Goal: Task Accomplishment & Management: Use online tool/utility

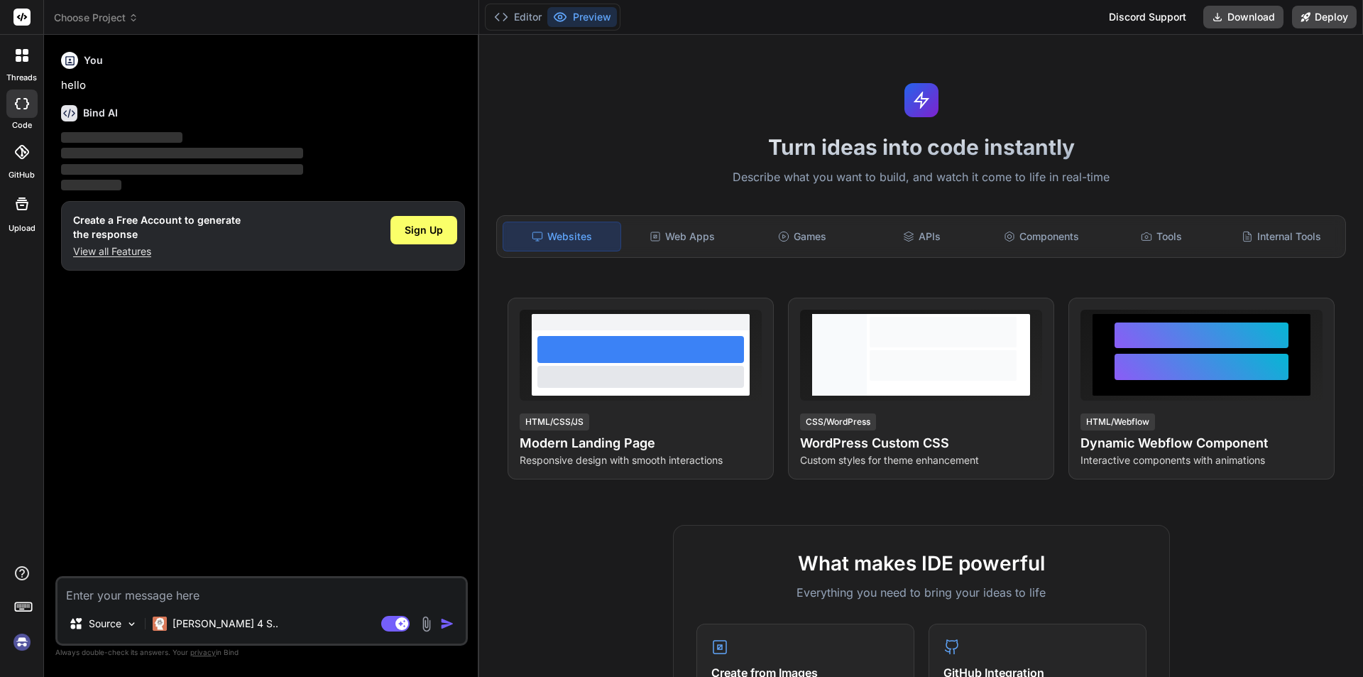
type textarea "x"
click at [164, 591] on textarea at bounding box center [262, 591] width 408 height 26
type textarea "h"
type textarea "x"
type textarea "hi"
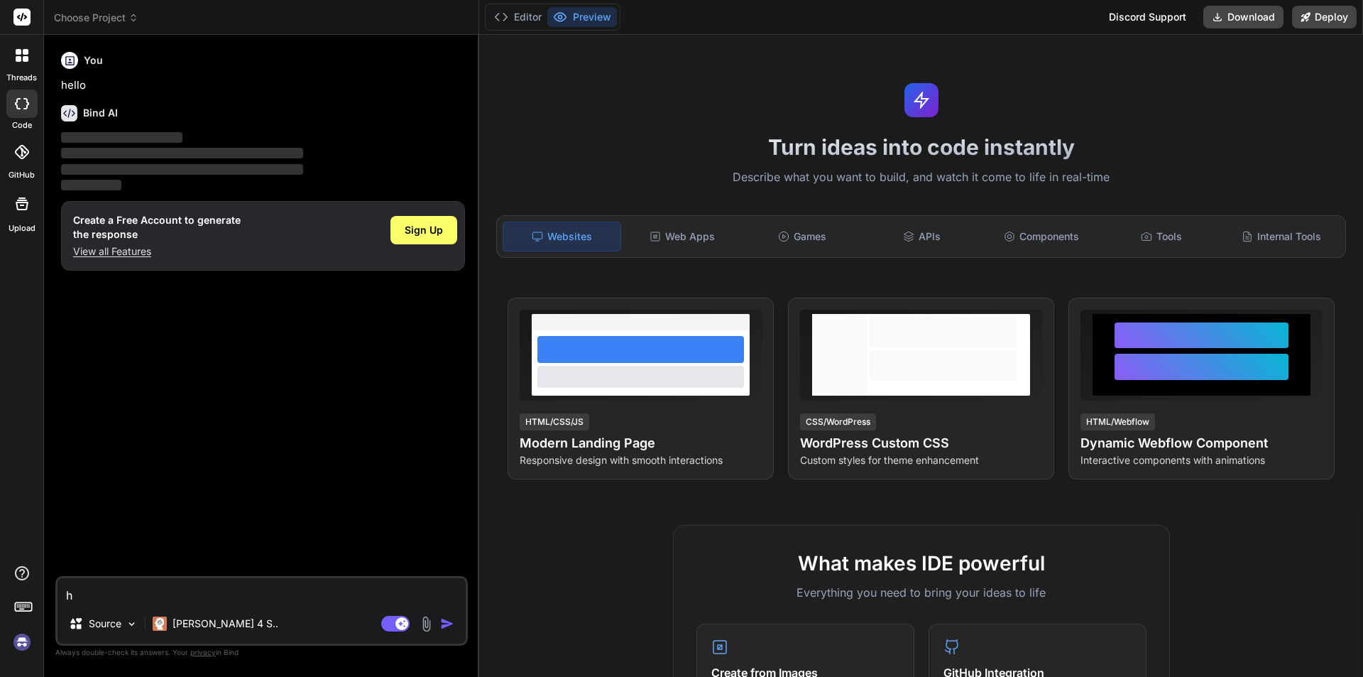
type textarea "x"
type textarea "hi"
click at [444, 231] on div "Sign Up" at bounding box center [423, 230] width 67 height 28
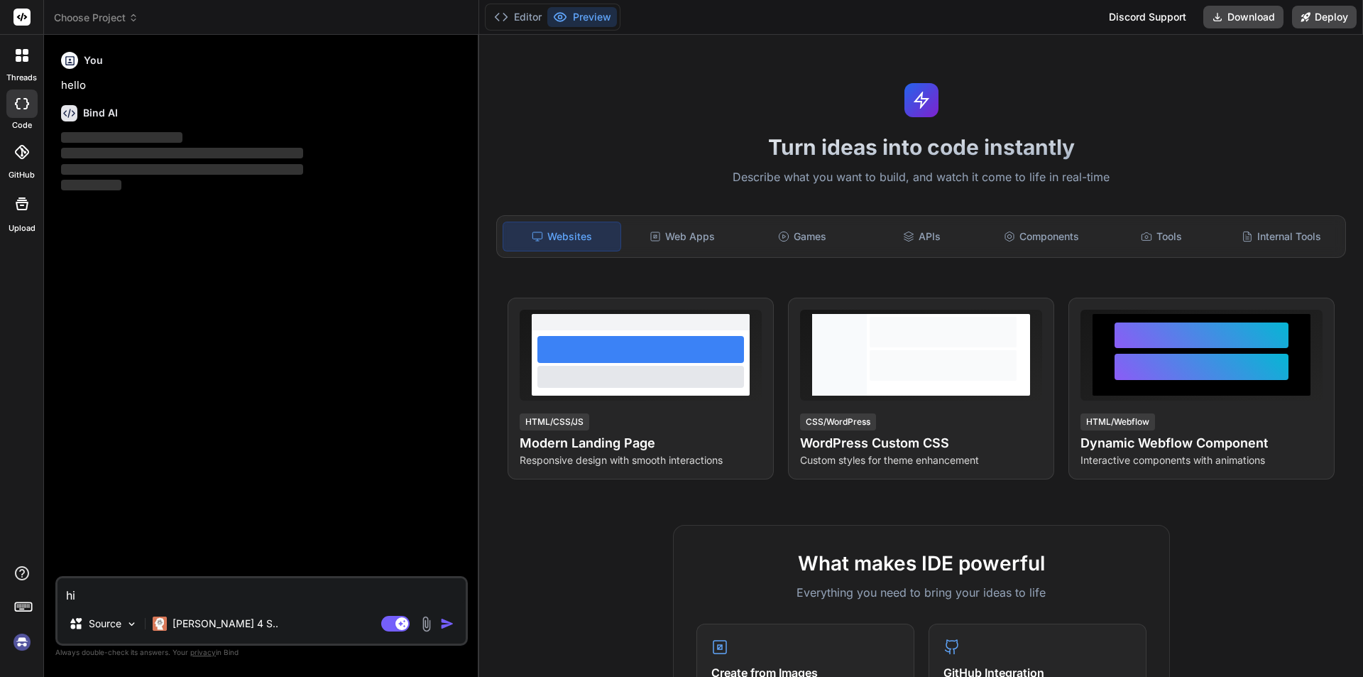
click at [442, 621] on img "button" at bounding box center [447, 623] width 14 height 14
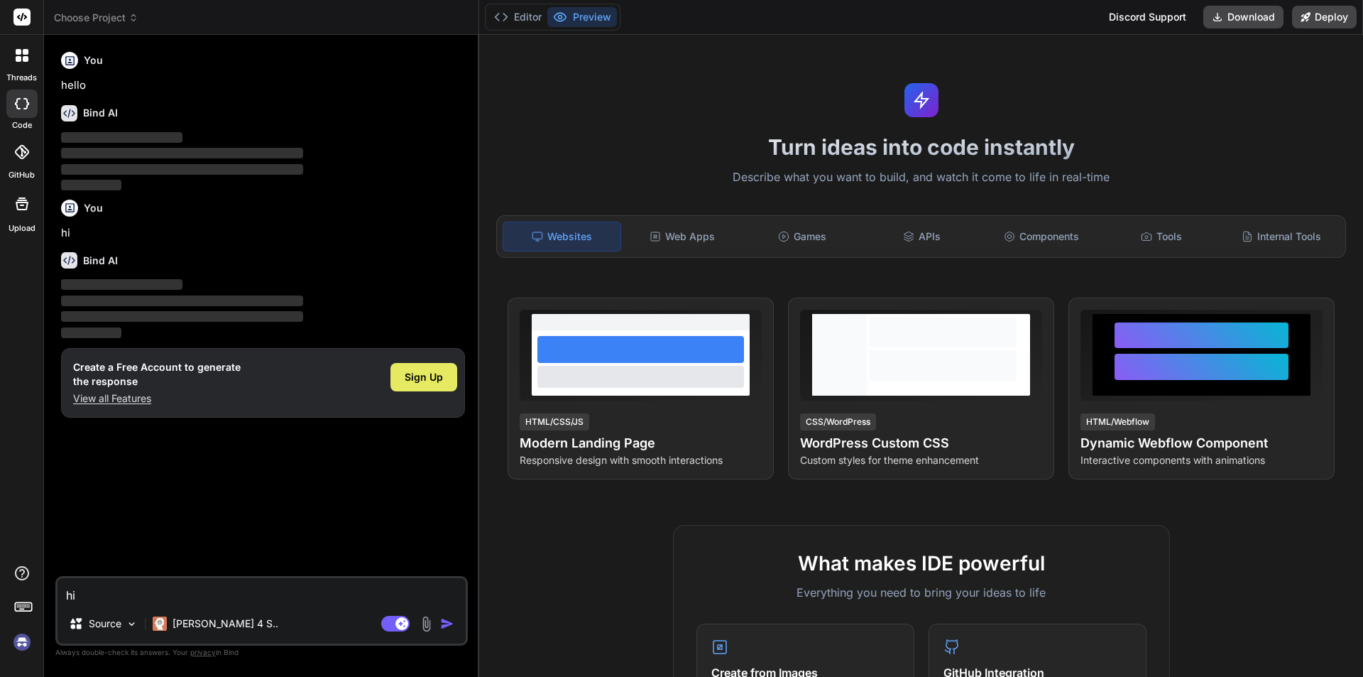
click at [423, 376] on span "Sign Up" at bounding box center [424, 377] width 38 height 14
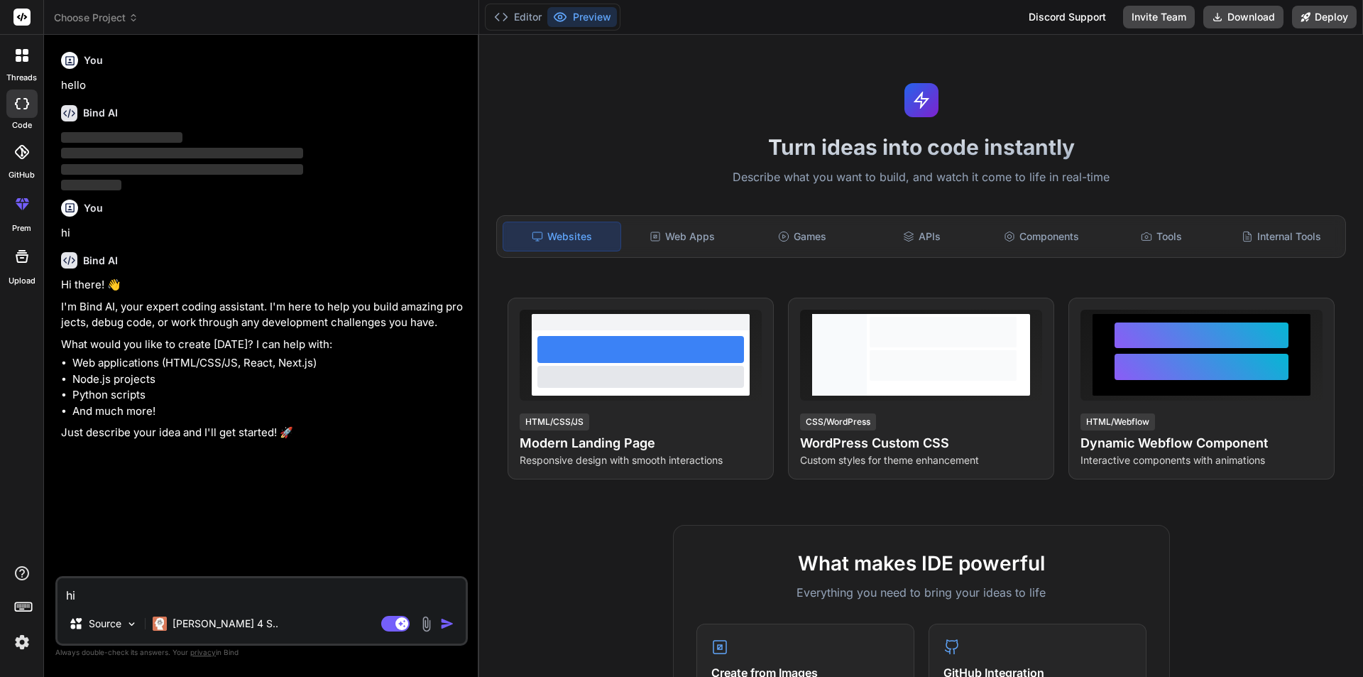
type textarea "x"
click at [204, 594] on textarea "hi" at bounding box center [262, 591] width 408 height 26
paste textarea "Parser Error Description: An error occurred during the parsing of a resource re…"
type textarea "Parser Error Description: An error occurred during the parsing of a resource re…"
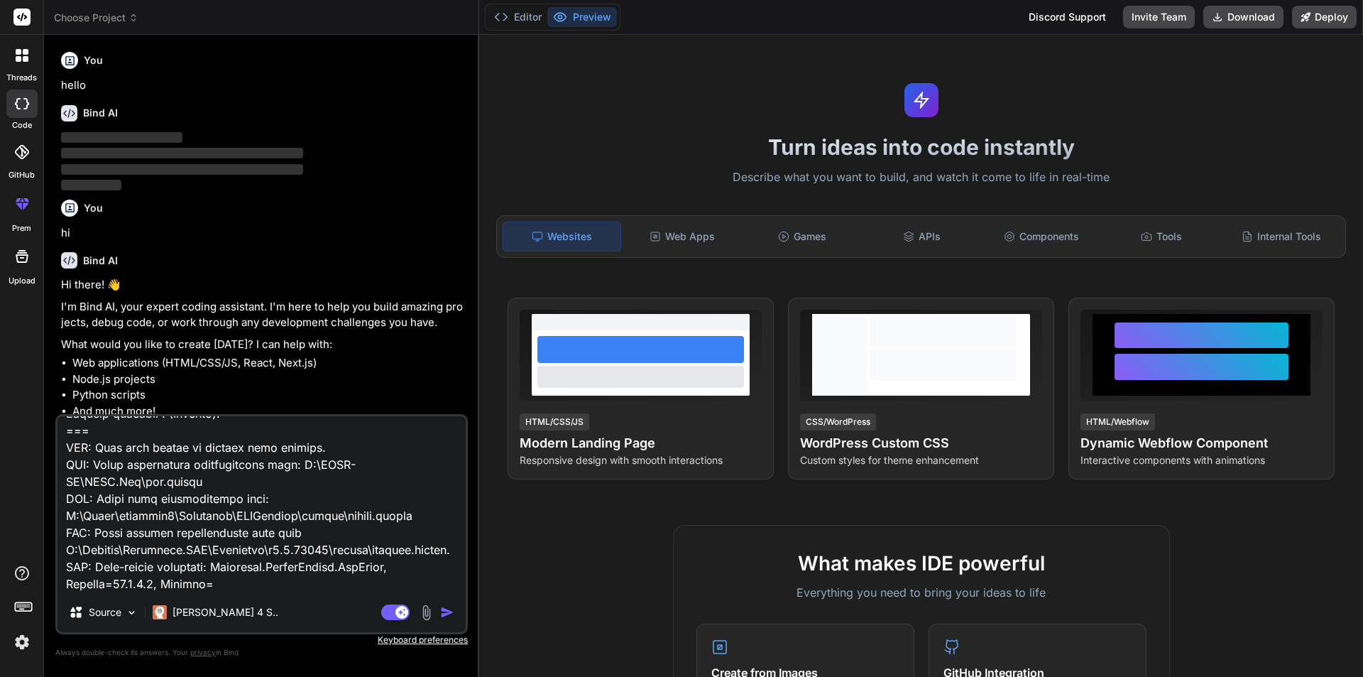
type textarea "x"
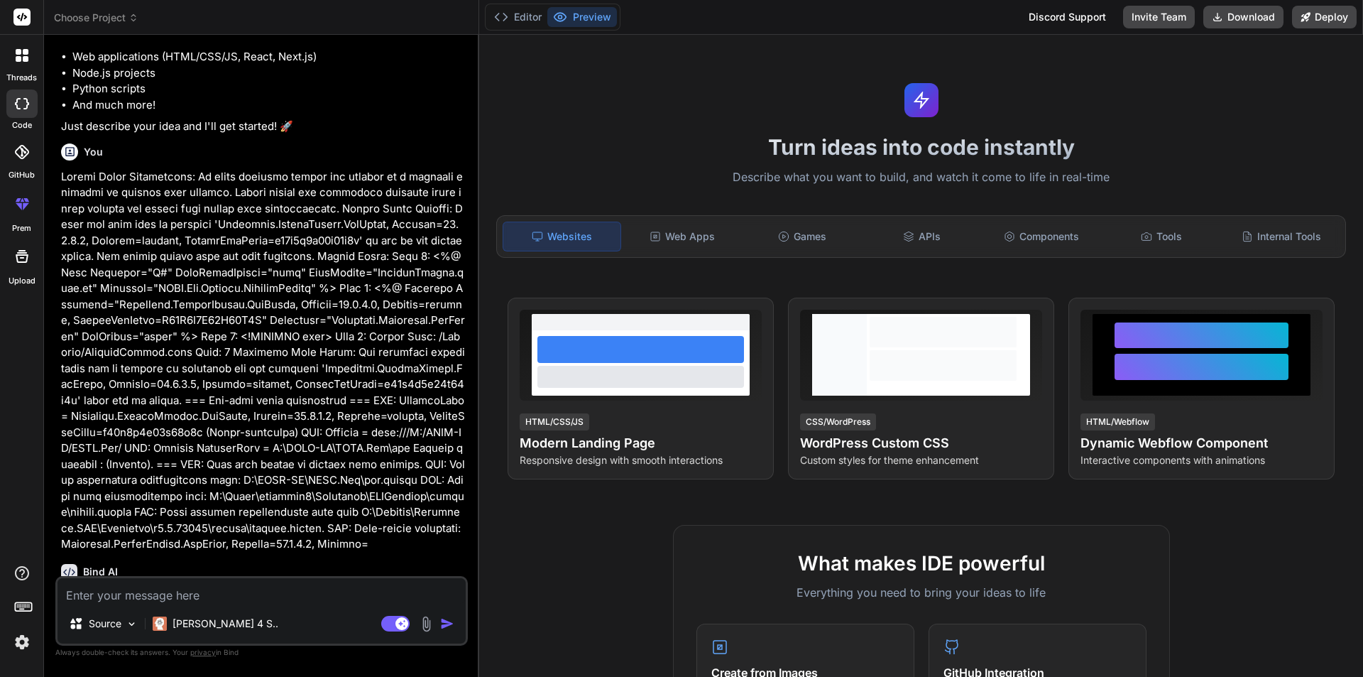
scroll to position [383, 0]
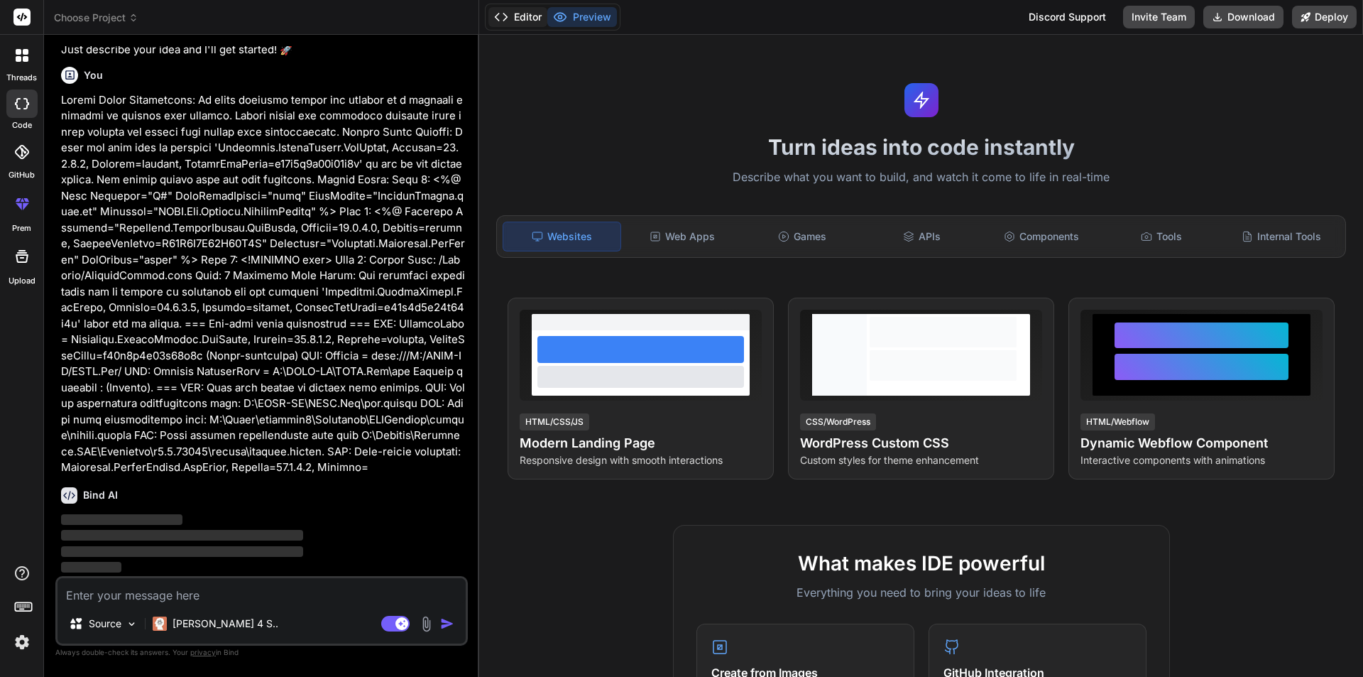
click at [518, 17] on button "Editor" at bounding box center [517, 17] width 59 height 20
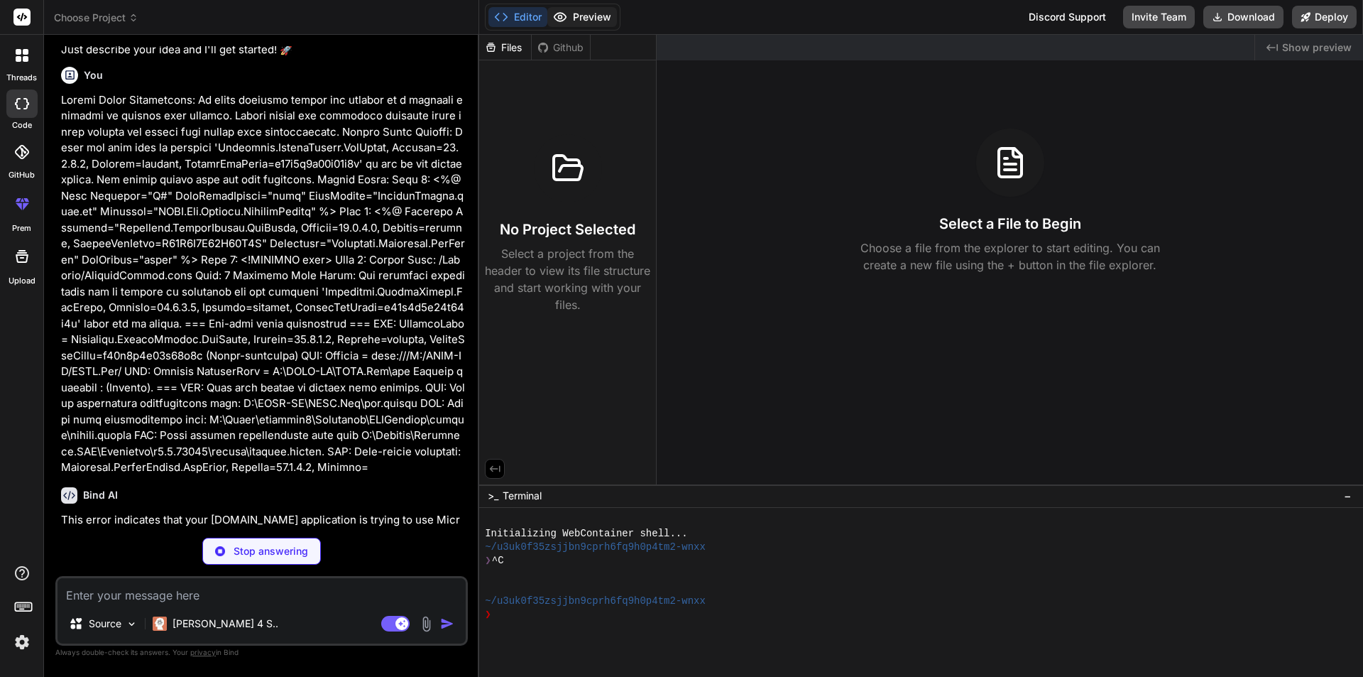
click at [581, 20] on button "Preview" at bounding box center [582, 17] width 70 height 20
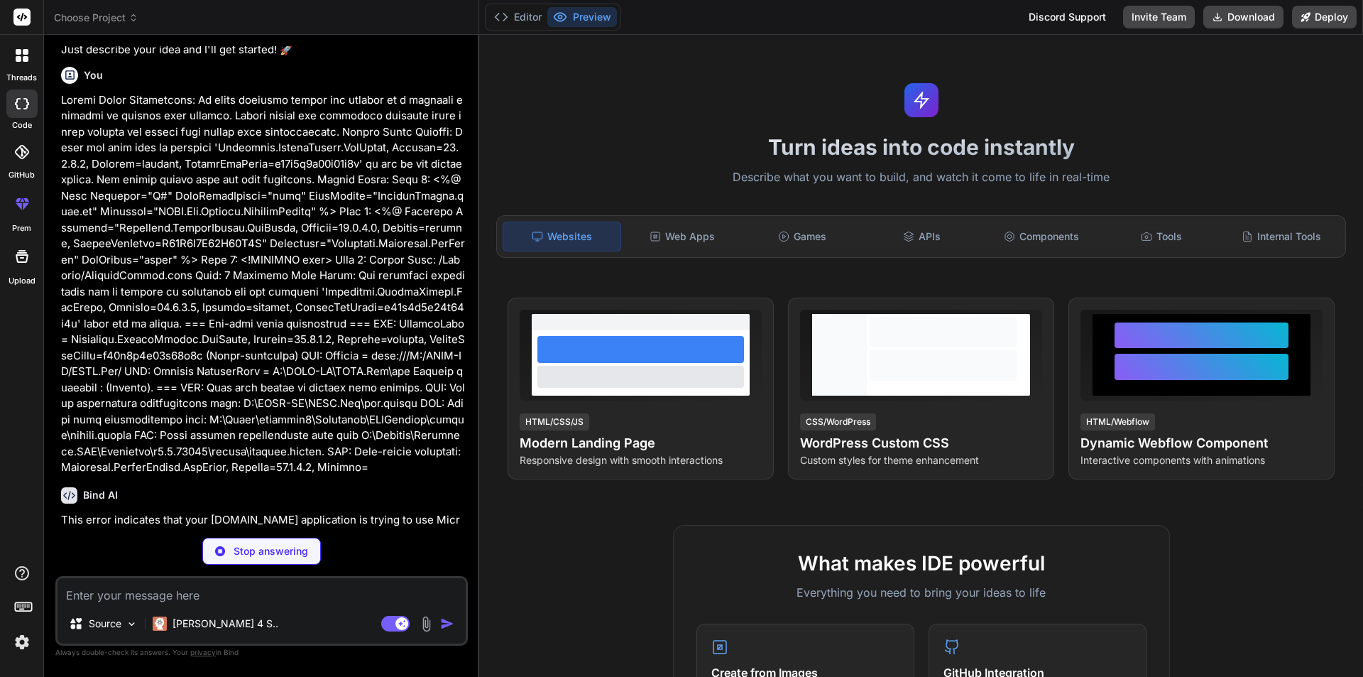
scroll to position [71, 0]
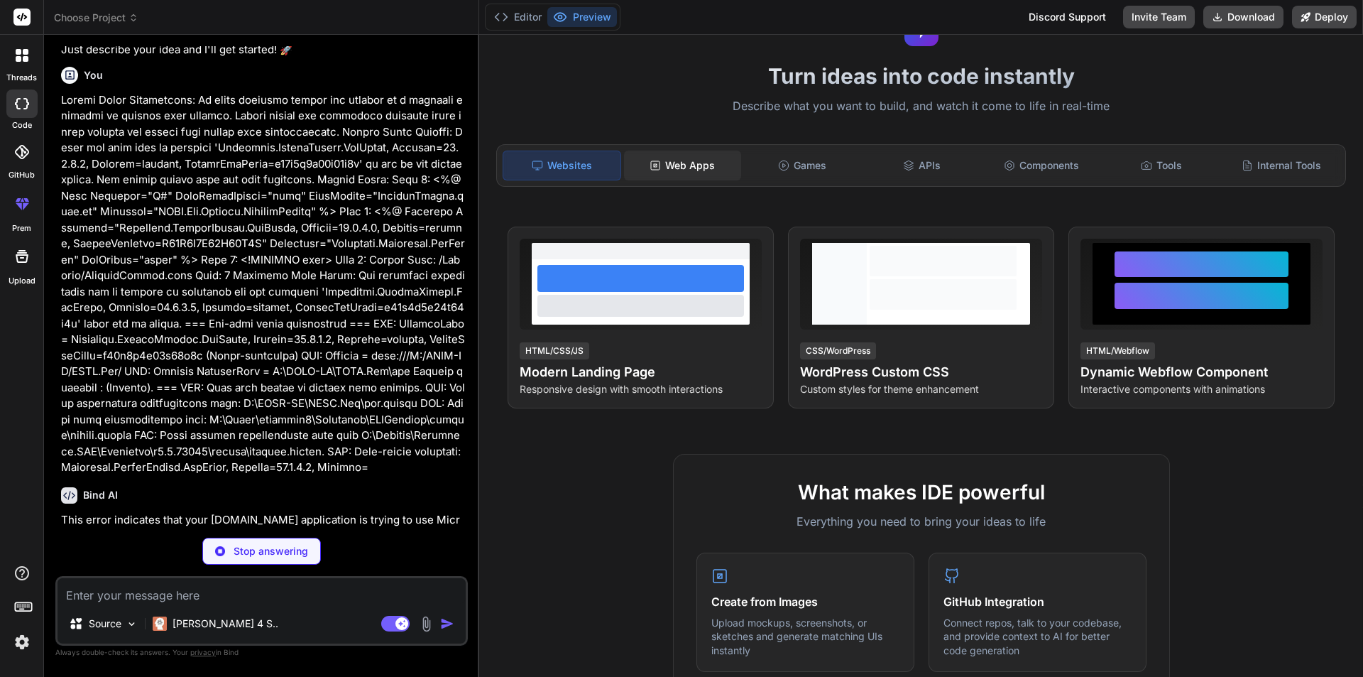
click at [688, 168] on div "Web Apps" at bounding box center [682, 165] width 117 height 30
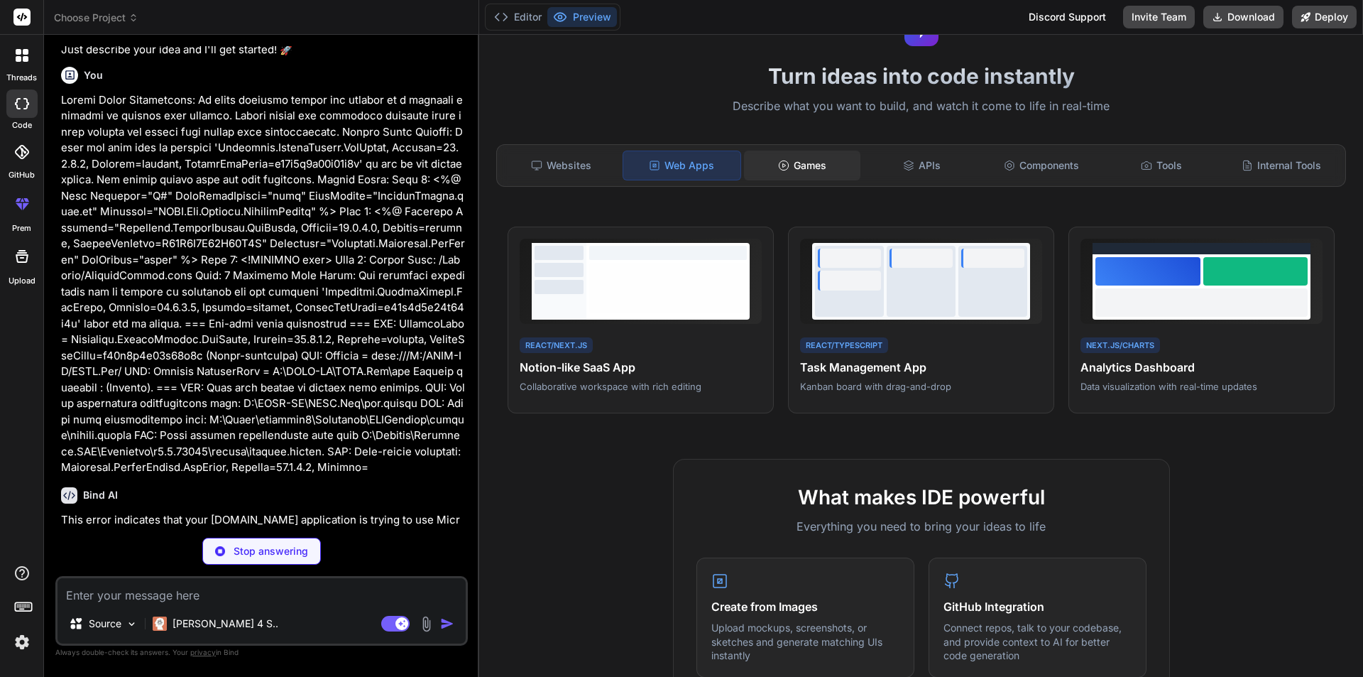
click at [782, 165] on icon at bounding box center [783, 165] width 11 height 11
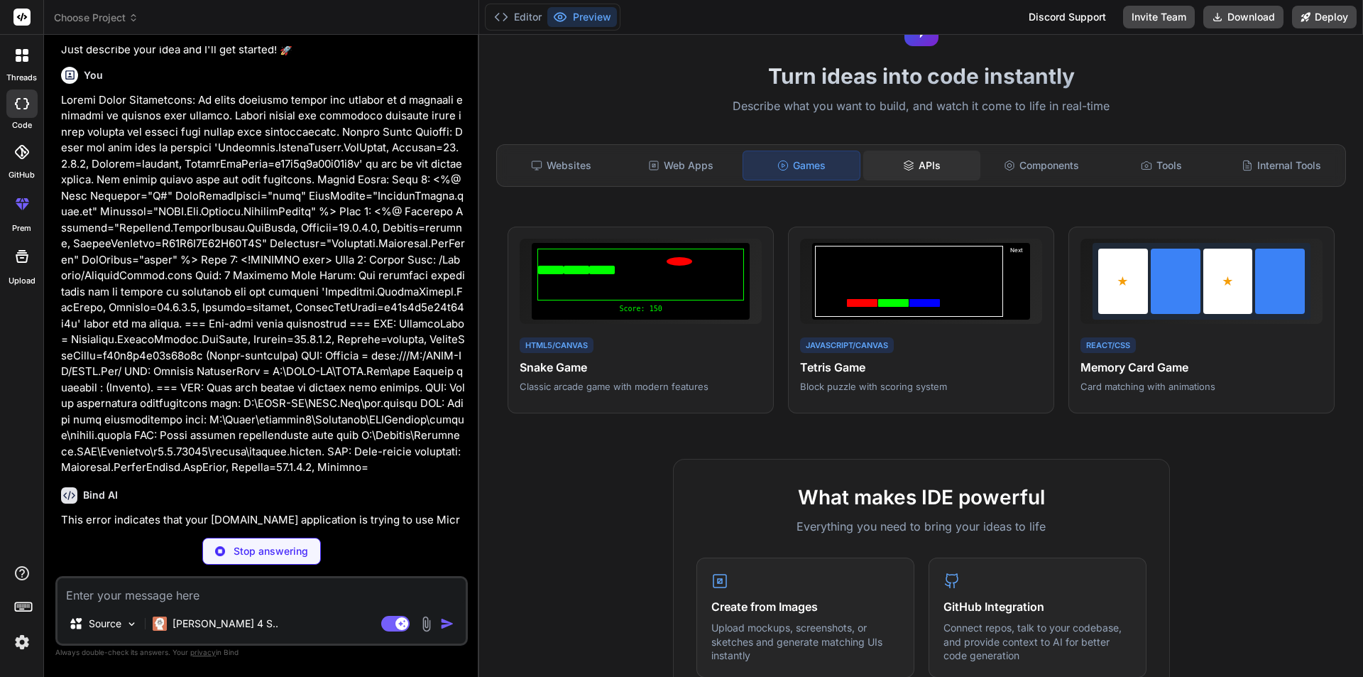
click at [947, 170] on div "APIs" at bounding box center [921, 165] width 117 height 30
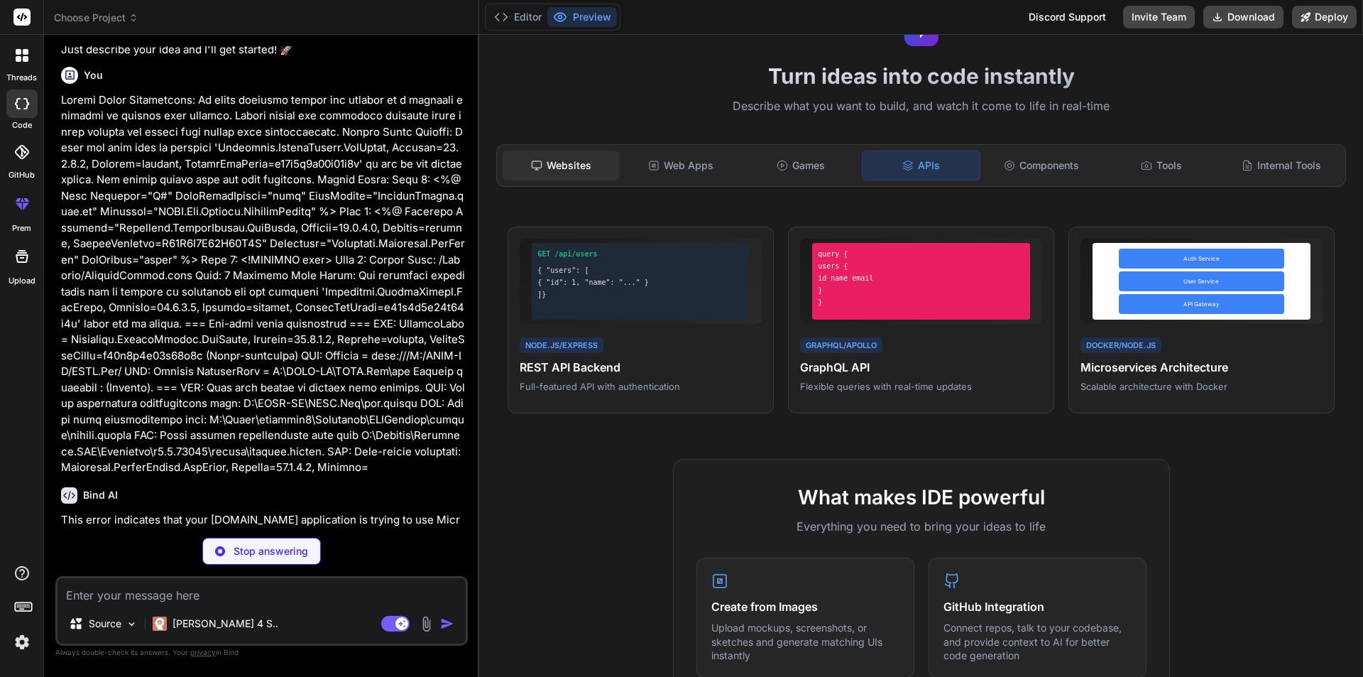
click at [577, 160] on div "Websites" at bounding box center [561, 165] width 117 height 30
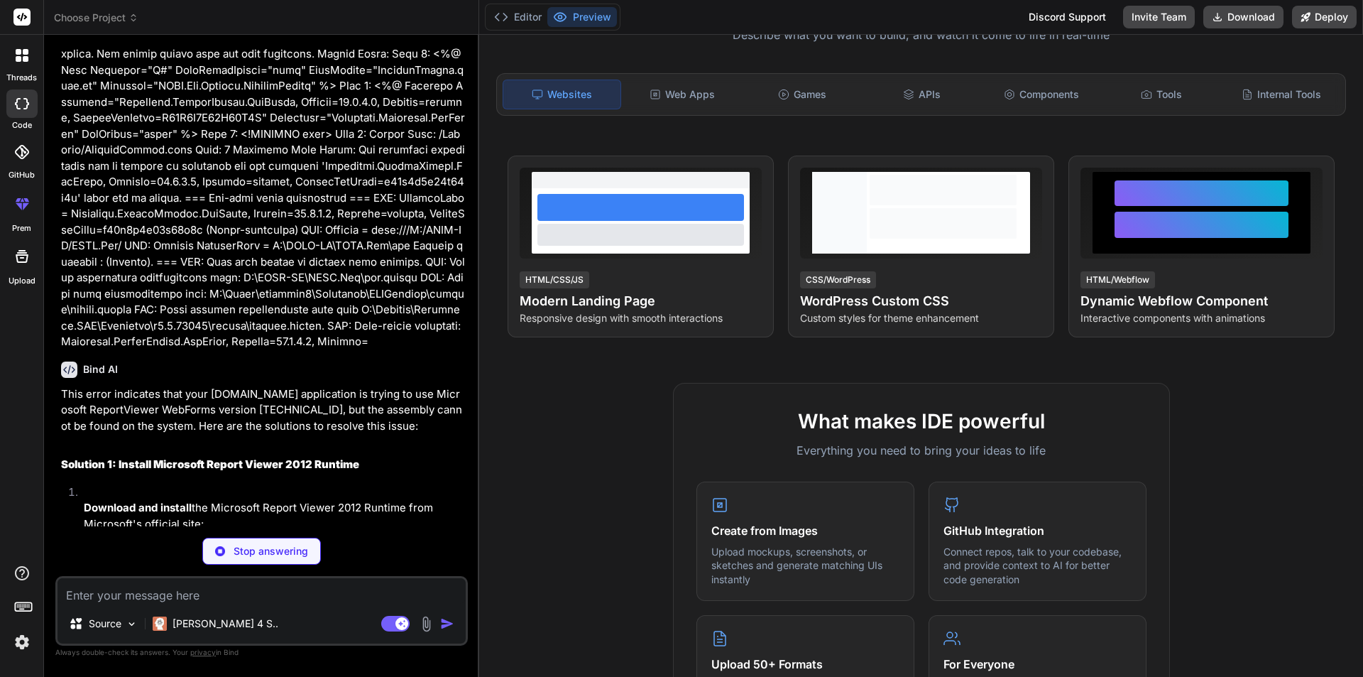
scroll to position [738, 0]
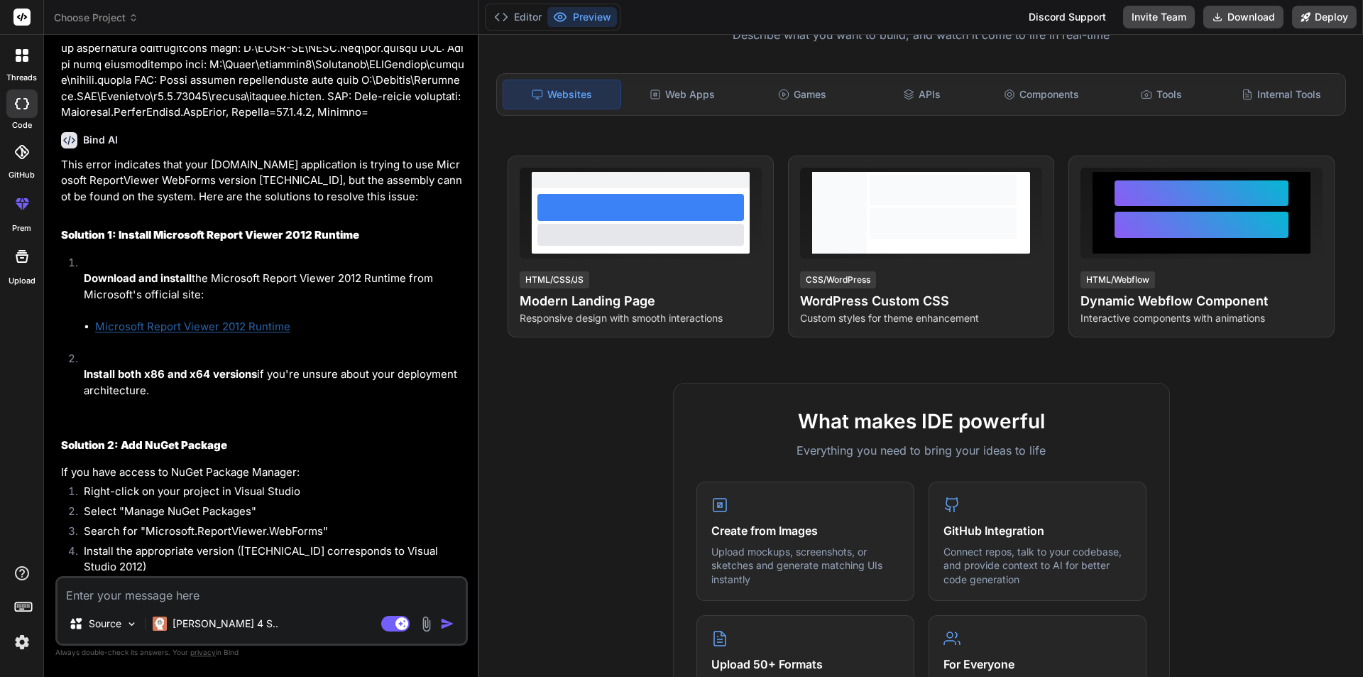
type textarea "x"
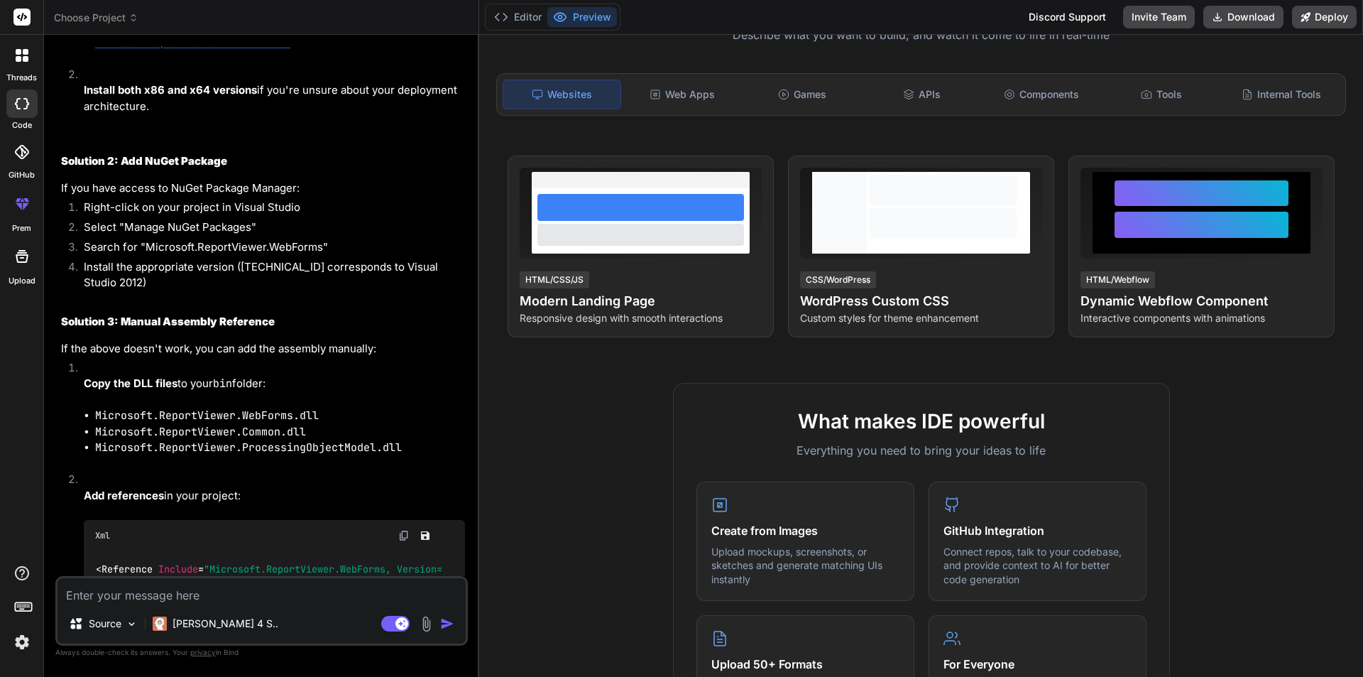
scroll to position [1164, 0]
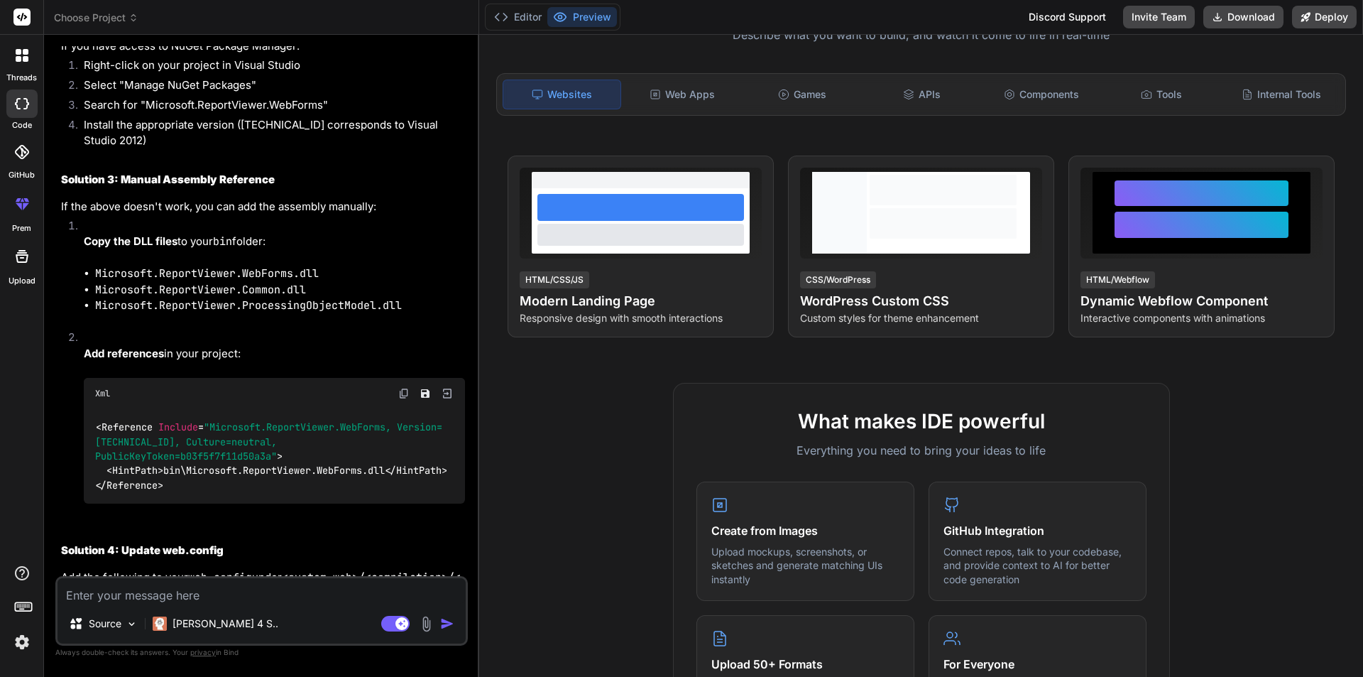
click at [158, 488] on span "Reference" at bounding box center [131, 484] width 51 height 13
click at [165, 445] on span ""Microsoft.ReportViewer.WebForms, Version=11.0.0.0, Culture=neutral, PublicKeyT…" at bounding box center [268, 442] width 347 height 42
click at [338, 471] on code "< Reference Include = "Microsoft.ReportViewer.WebForms, Version=11.0.0.0, Cultu…" at bounding box center [271, 456] width 352 height 72
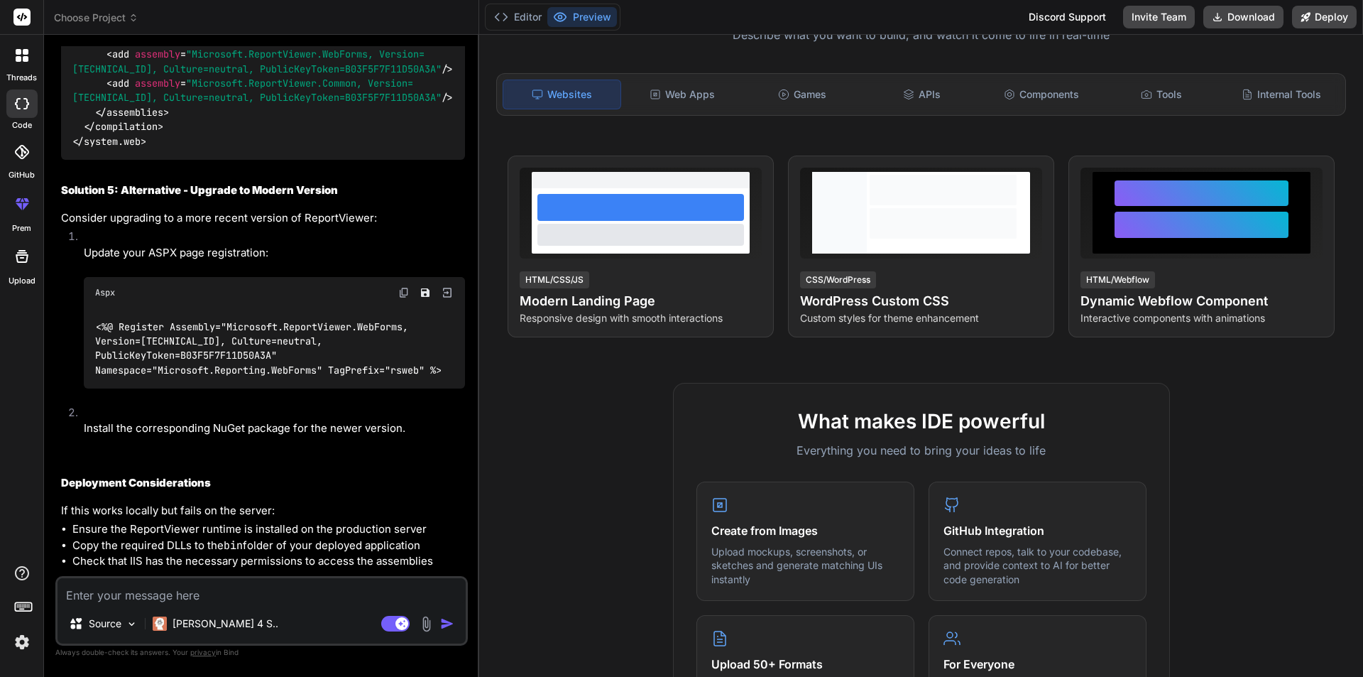
scroll to position [1872, 0]
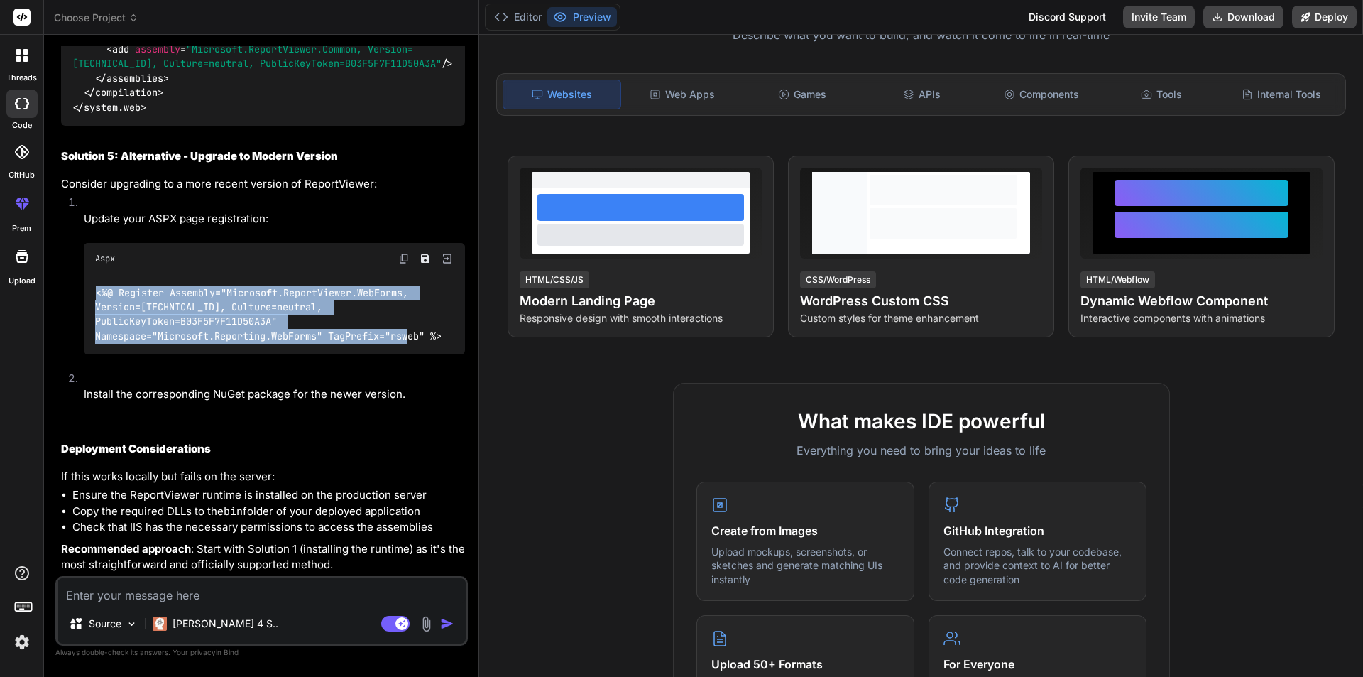
drag, startPoint x: 448, startPoint y: 337, endPoint x: 89, endPoint y: 290, distance: 362.3
click at [89, 290] on div "<%@ Register Assembly="Microsoft.ReportViewer.WebForms, Version=15.0.0.0, Cultu…" at bounding box center [274, 314] width 381 height 81
copy code "<%@ Register Assembly="Microsoft.ReportViewer.WebForms, Version=15.0.0.0, Cultu…"
click at [206, 346] on div "<%@ Register Assembly="Microsoft.ReportViewer.WebForms, Version=15.0.0.0, Cultu…" at bounding box center [274, 314] width 381 height 81
drag, startPoint x: 121, startPoint y: 292, endPoint x: 429, endPoint y: 336, distance: 312.0
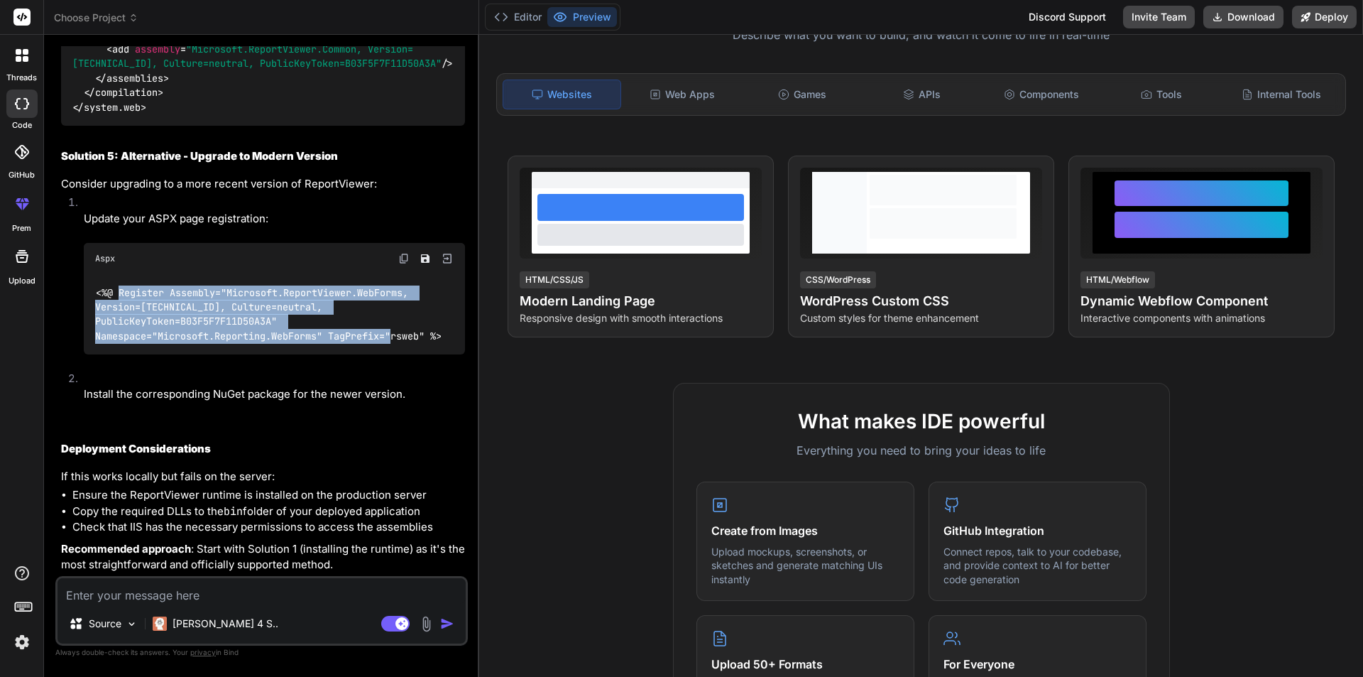
click at [429, 336] on code "<%@ Register Assembly="Microsoft.ReportViewer.WebForms, Version=15.0.0.0, Cultu…" at bounding box center [268, 314] width 347 height 58
copy code "Register Assembly="Microsoft.ReportViewer.WebForms, Version=15.0.0.0, Culture=n…"
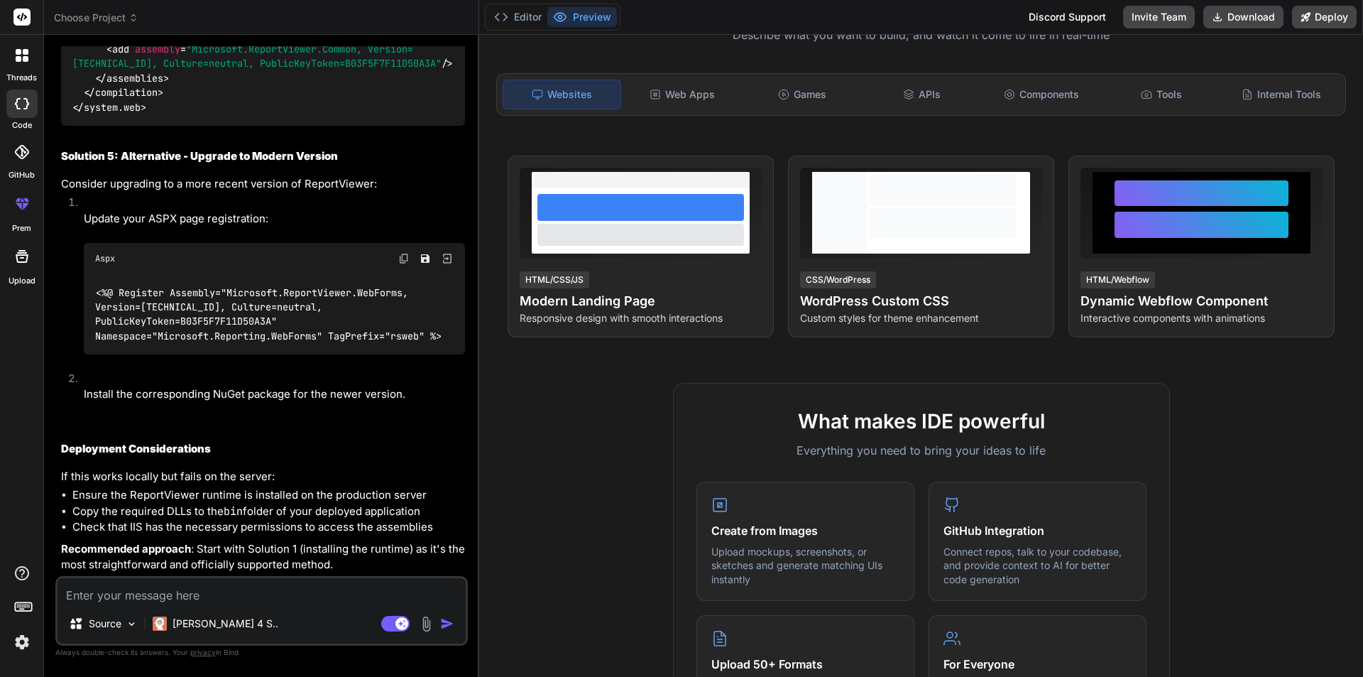
click at [226, 600] on textarea at bounding box center [262, 591] width 408 height 26
type textarea "r"
type textarea "x"
type textarea "re"
type textarea "x"
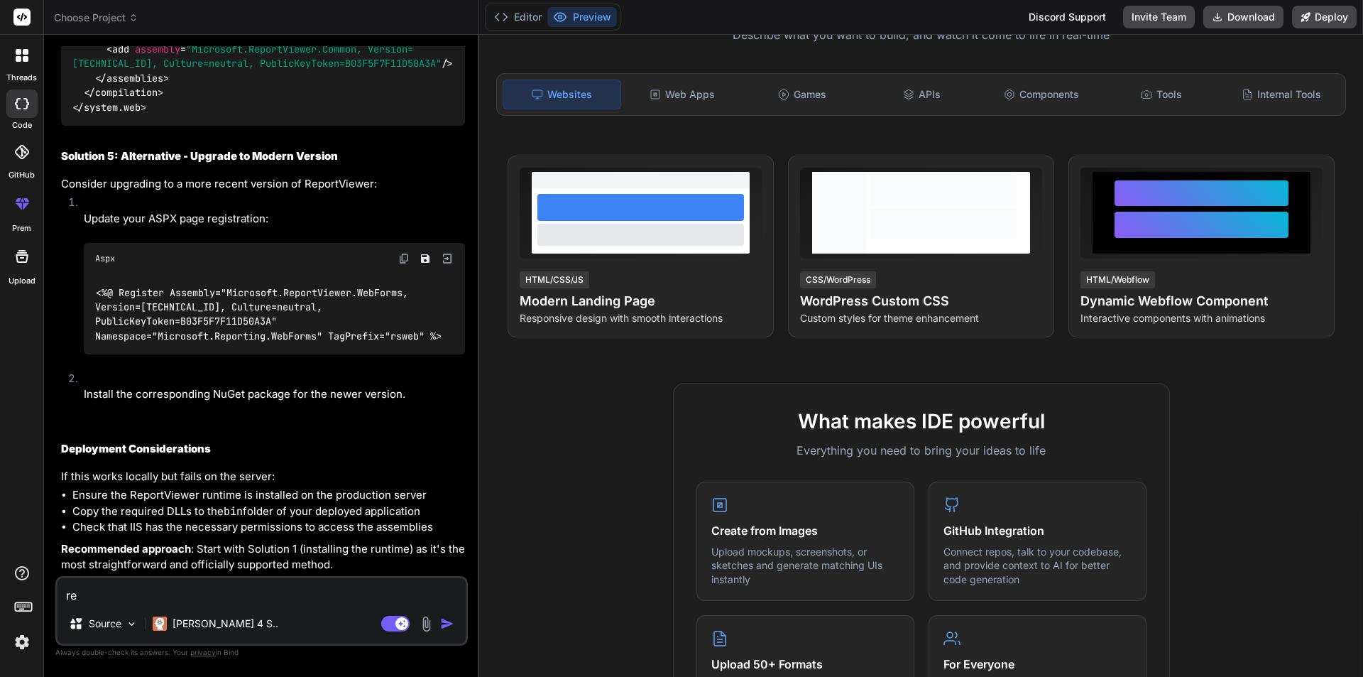
type textarea "res"
type textarea "x"
type textarea "reso"
type textarea "x"
type textarea "resol"
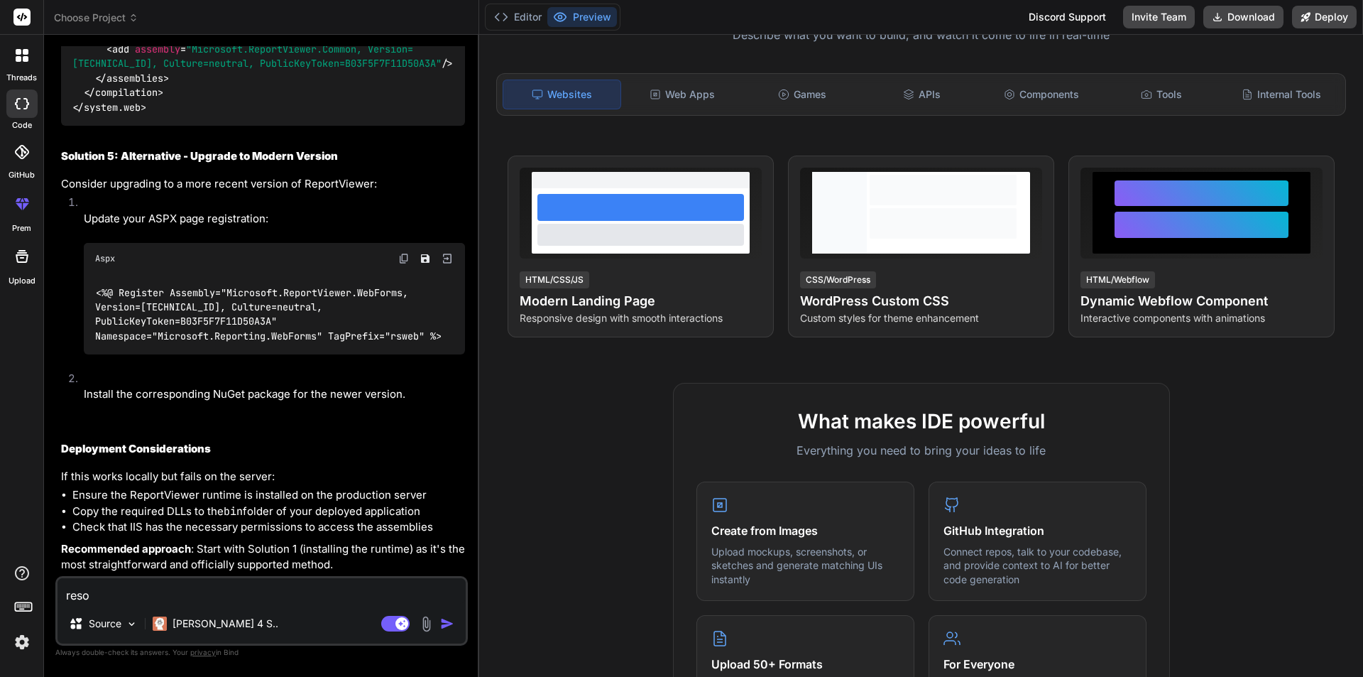
type textarea "x"
type textarea "resolv"
type textarea "x"
type textarea "resolve"
type textarea "x"
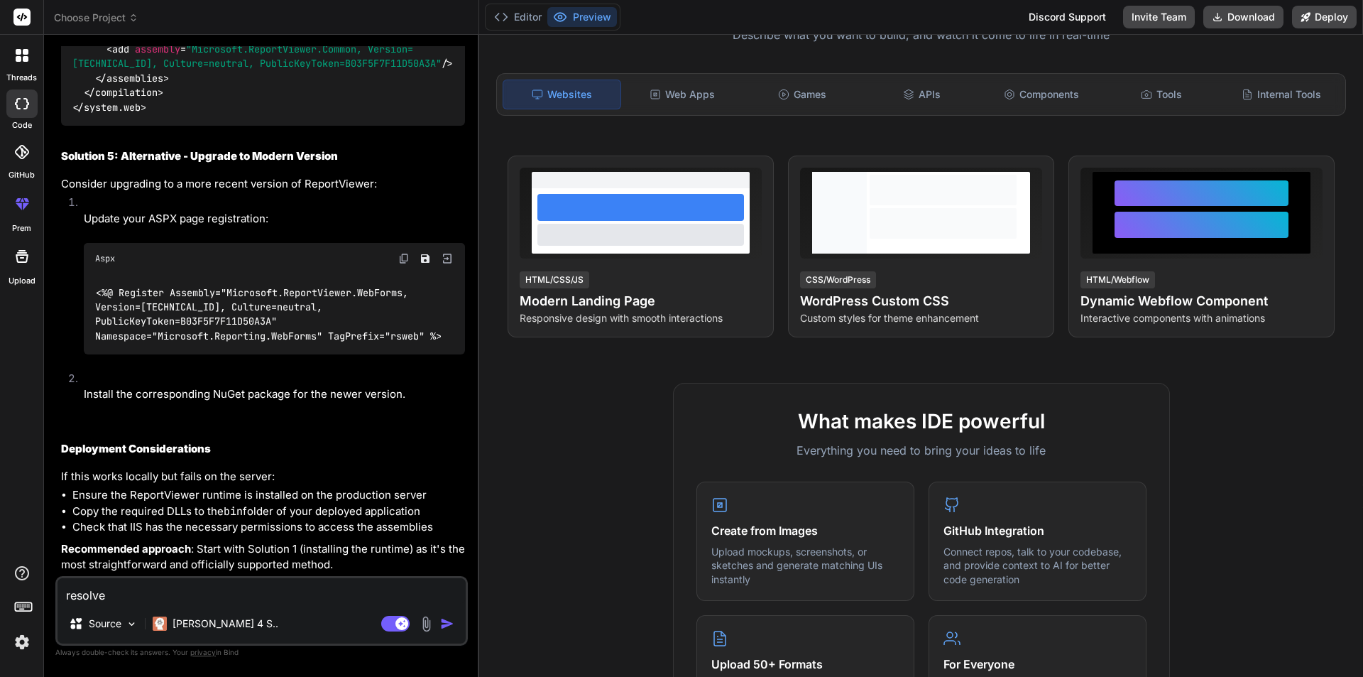
type textarea "resolve"
type textarea "x"
type textarea "resolve s"
type textarea "x"
type textarea "resolve st"
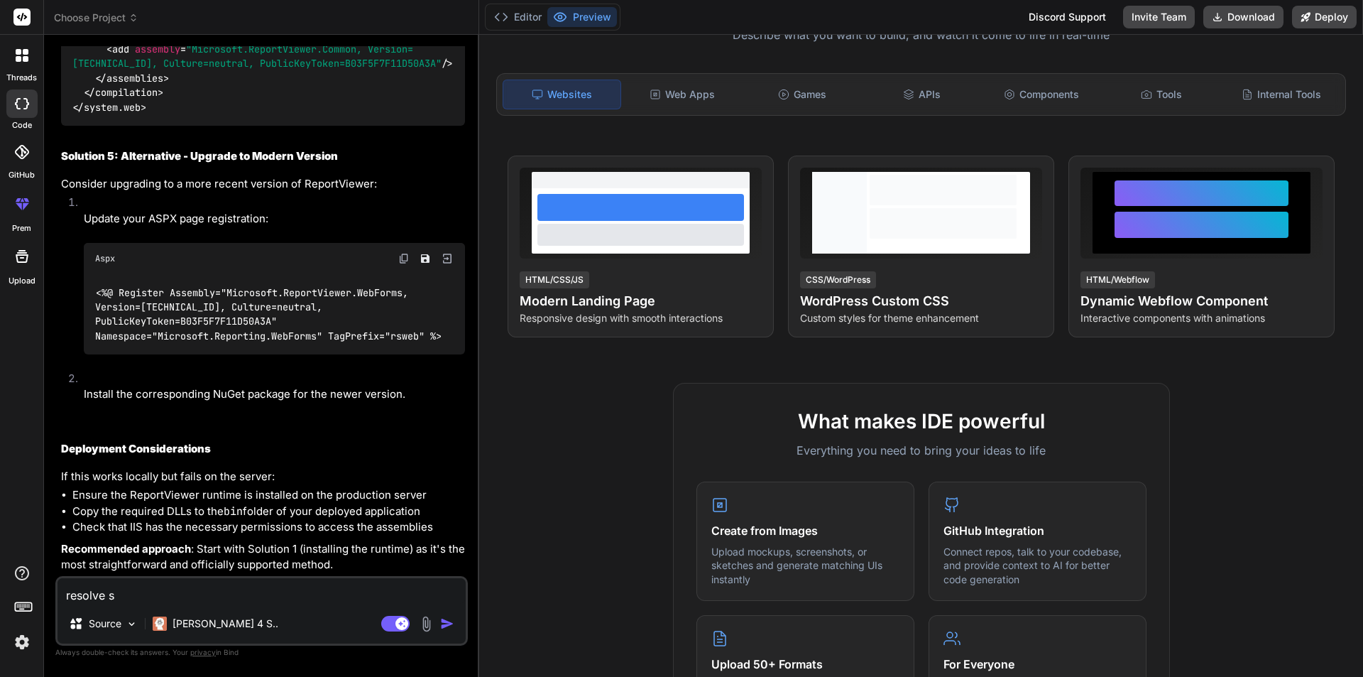
type textarea "x"
type textarea "resolve ste"
type textarea "x"
type textarea "resolve step"
type textarea "x"
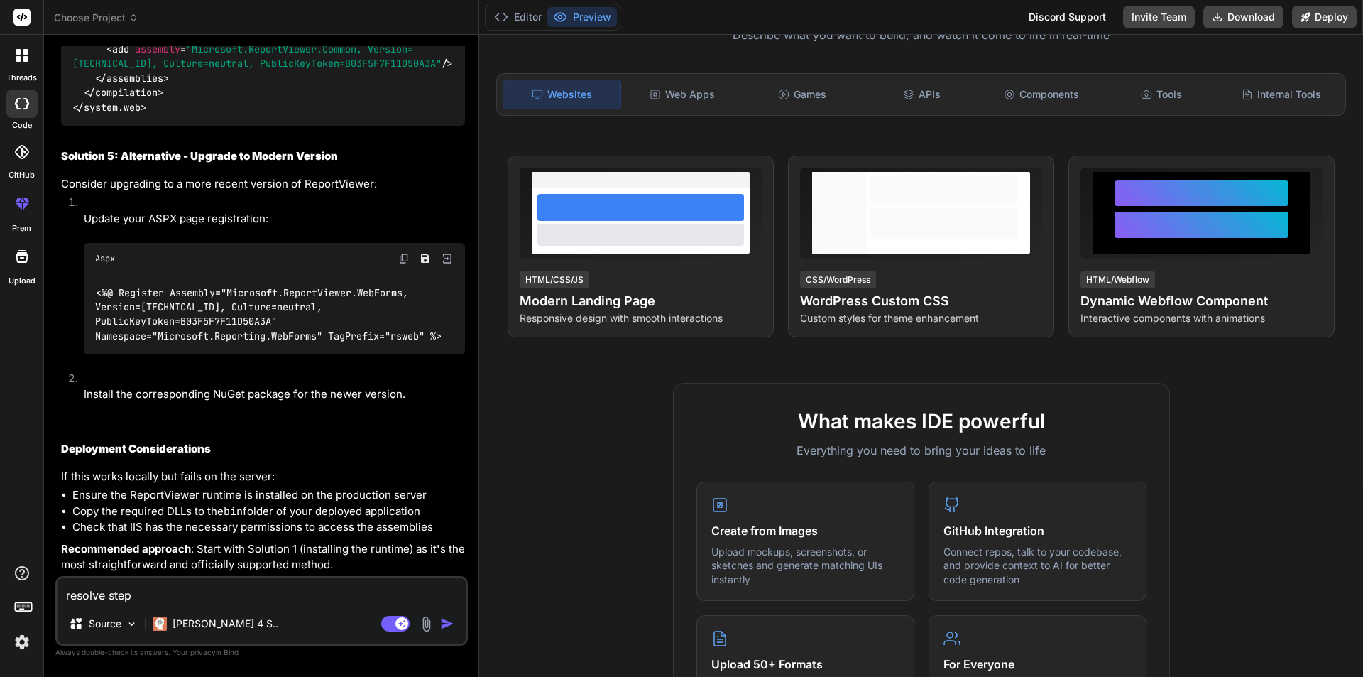
type textarea "resolve step"
type textarea "x"
type textarea "resolve step b"
type textarea "x"
type textarea "resolve step by"
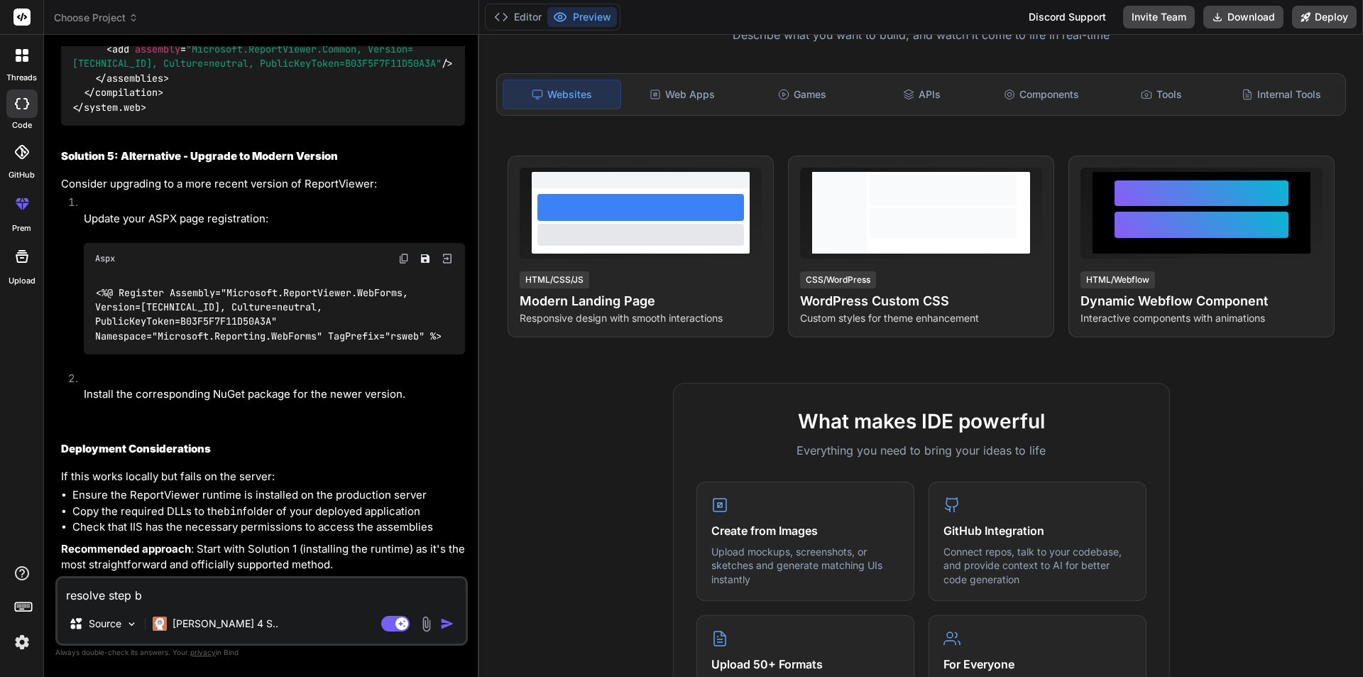
type textarea "x"
type textarea "resolve step by"
type textarea "x"
type textarea "resolve step by s"
type textarea "x"
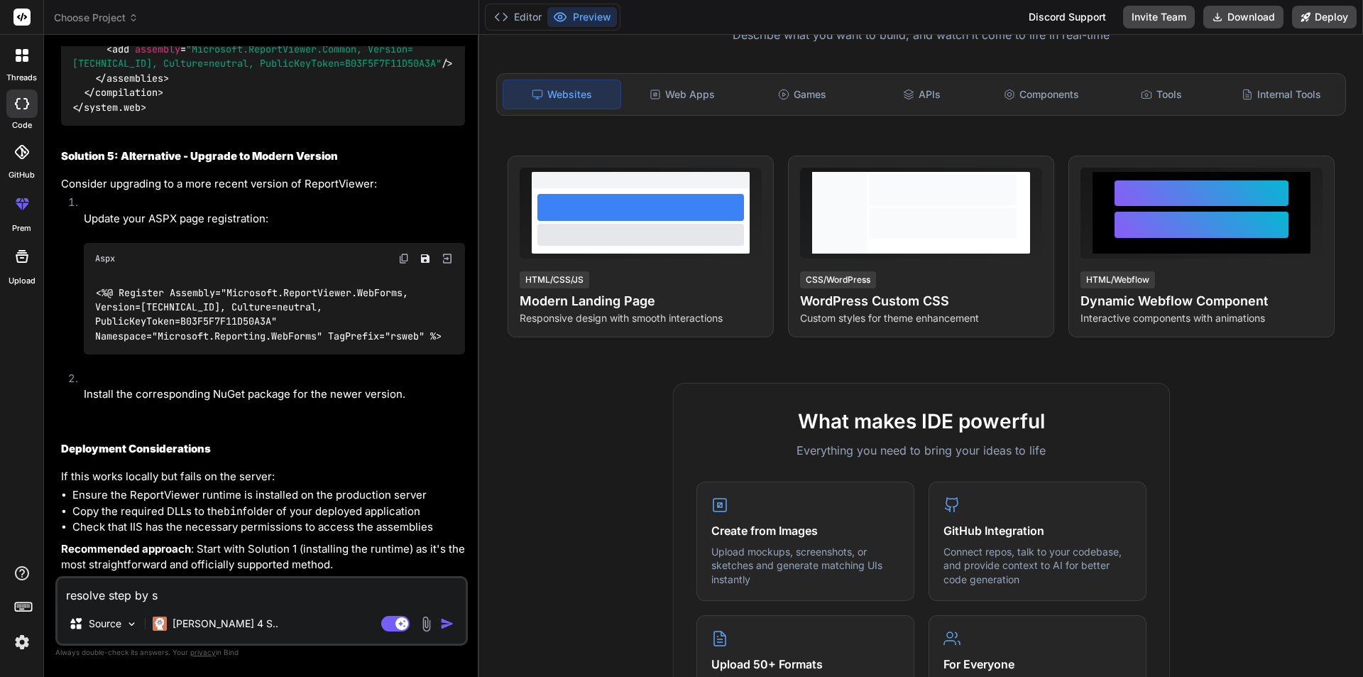
type textarea "resolve step by st"
type textarea "x"
type textarea "resolve step by ste"
type textarea "x"
type textarea "resolve step by step"
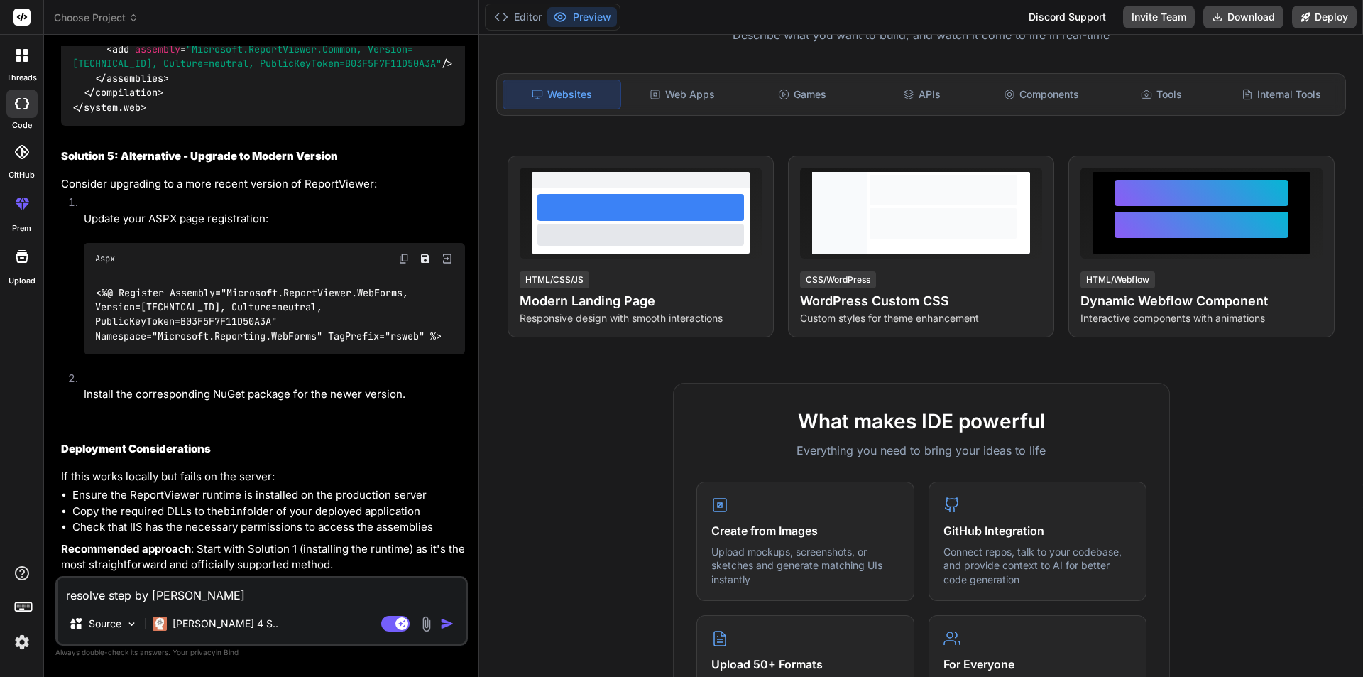
type textarea "x"
type textarea "resolve step by step"
type textarea "x"
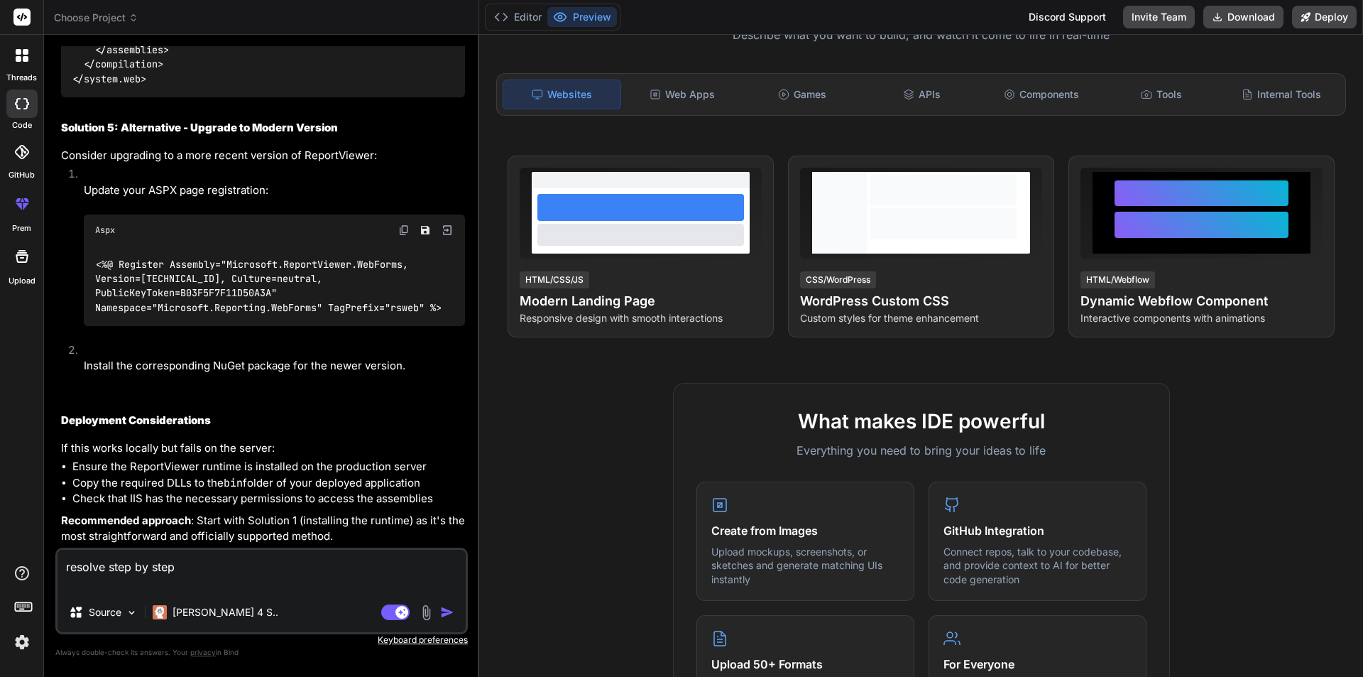
type textarea "resolve step by step"
type textarea "x"
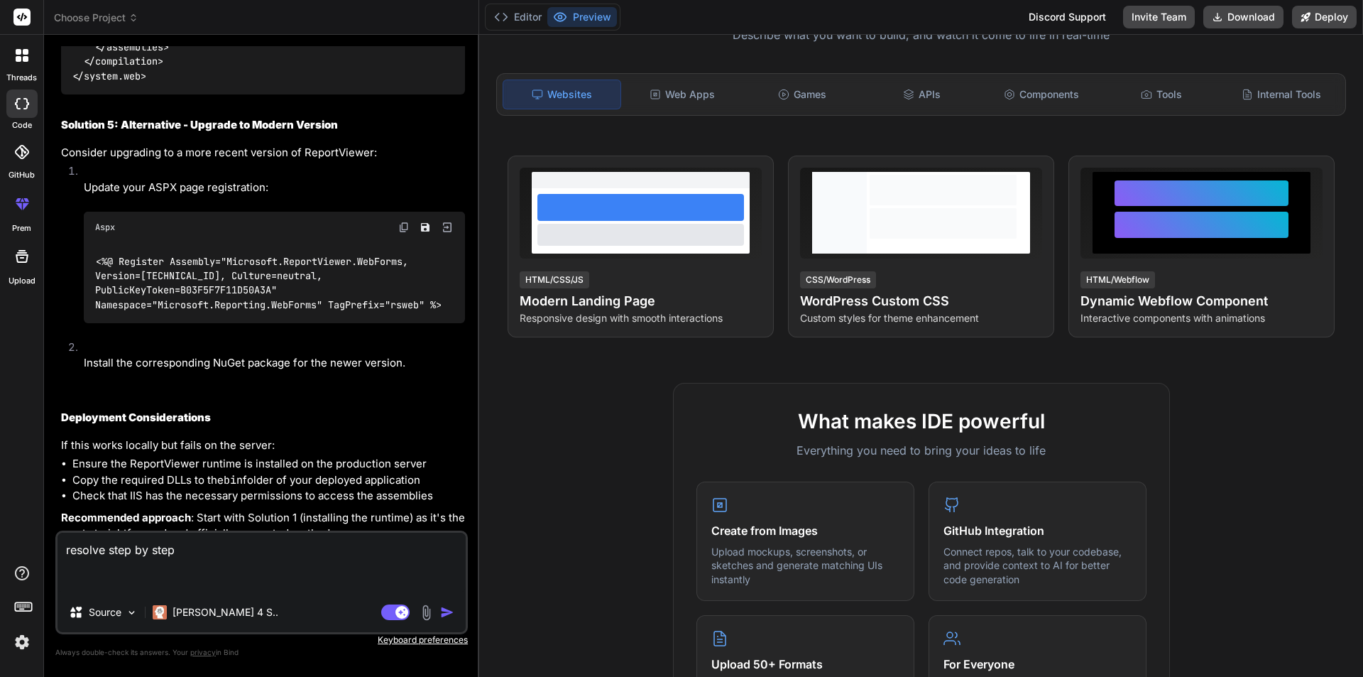
paste textarea "Parser Error Description: An error occurred during the parsing of a resource re…"
type textarea "resolve step by step Parser Error Description: An error occurred during the par…"
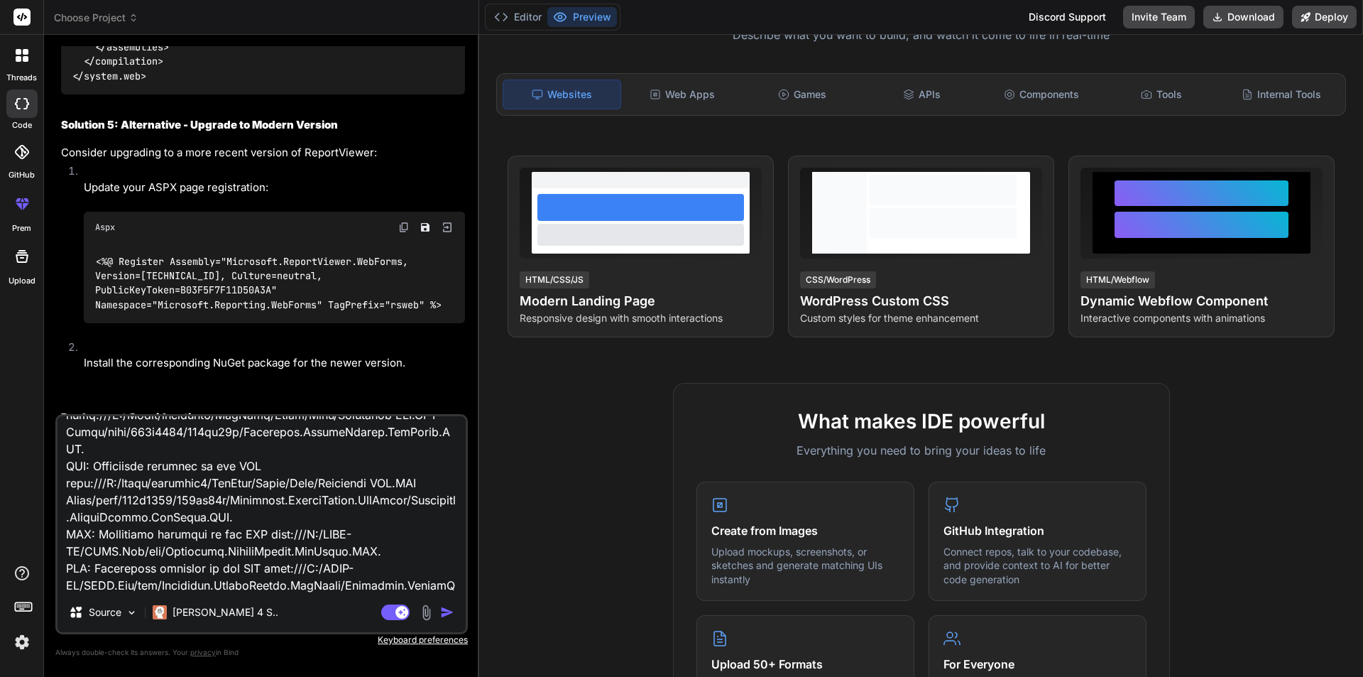
type textarea "x"
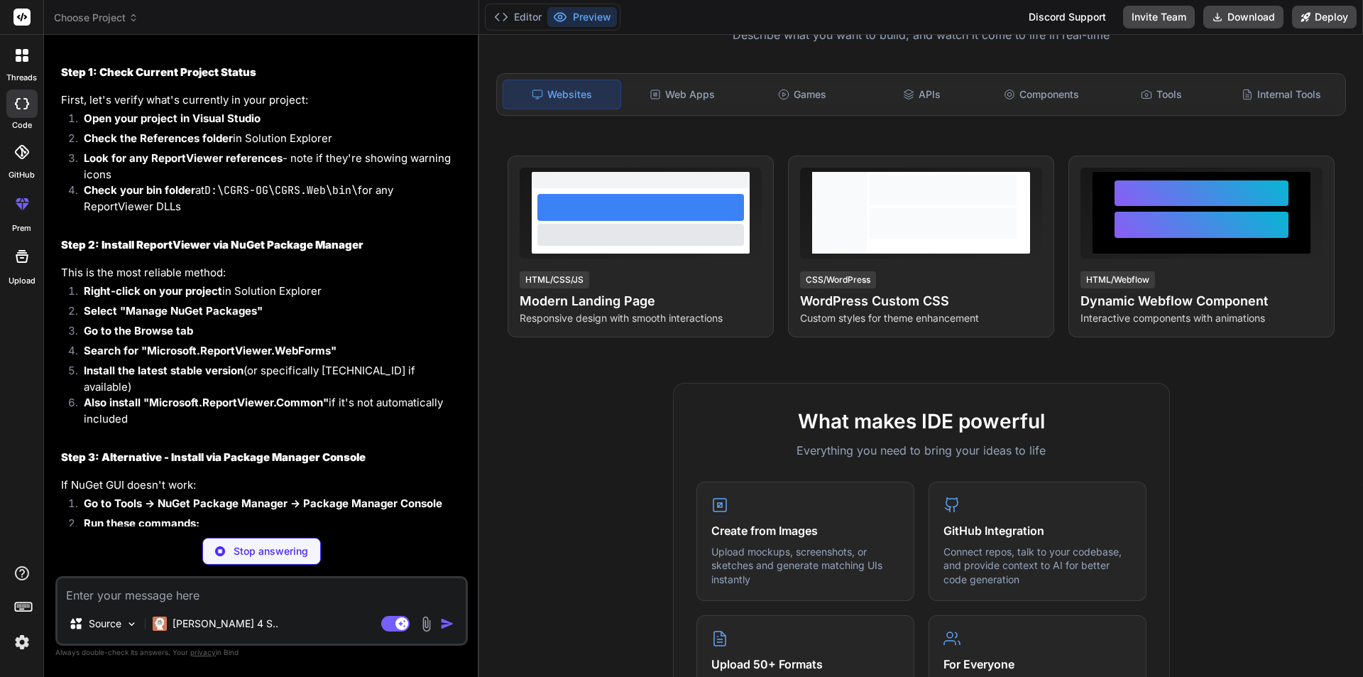
scroll to position [3084, 0]
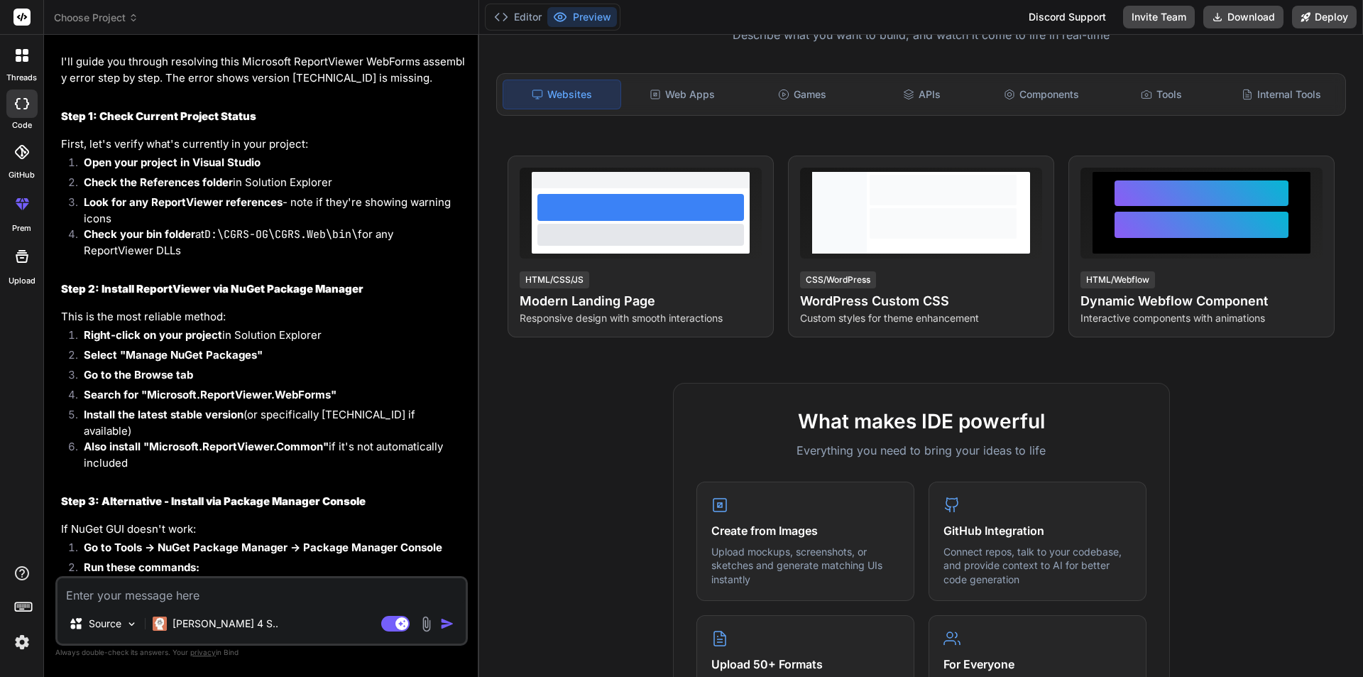
type textarea "x"
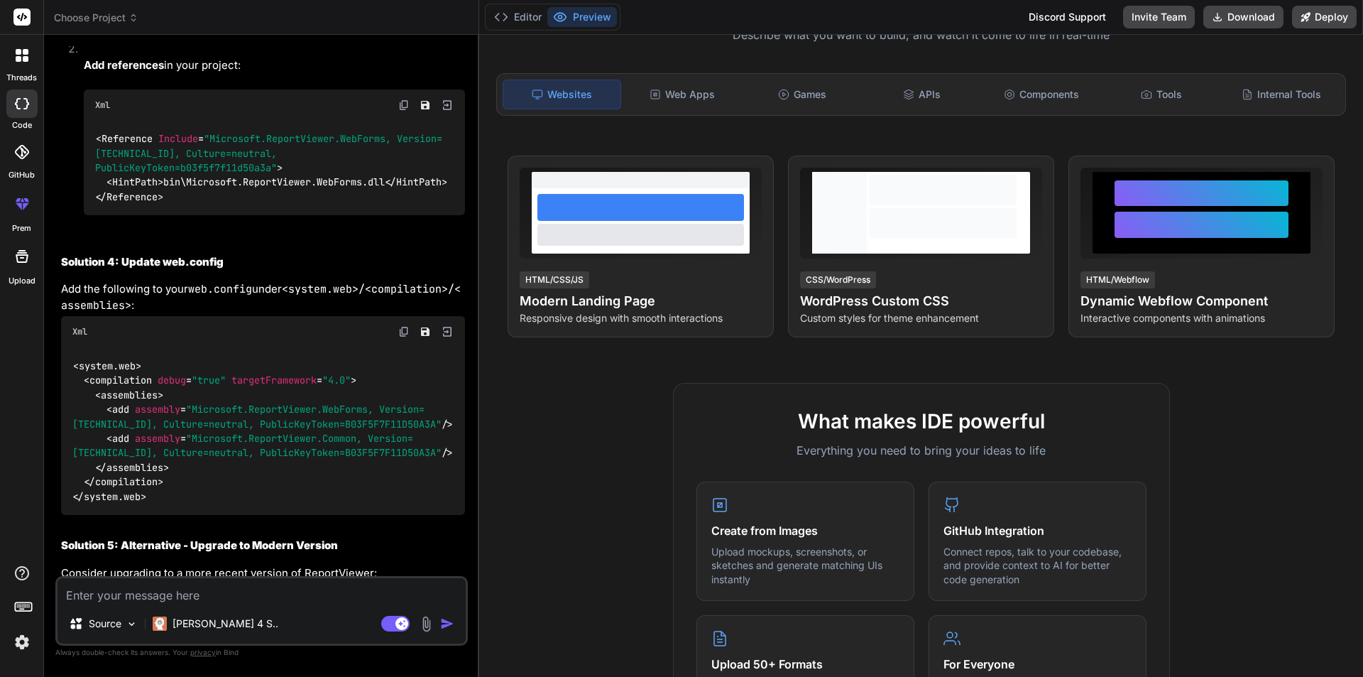
scroll to position [1097, 0]
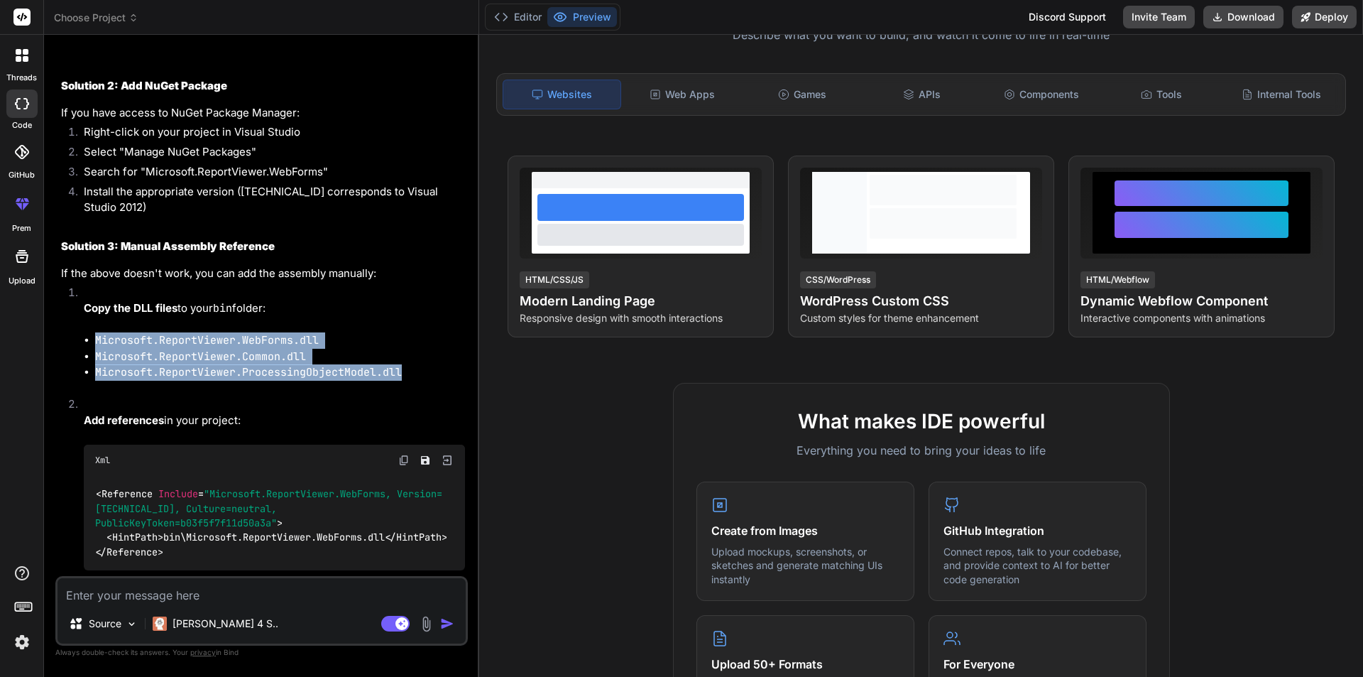
drag, startPoint x: 410, startPoint y: 350, endPoint x: 97, endPoint y: 324, distance: 314.1
click at [97, 332] on ul "Microsoft.ReportViewer.WebForms.dll Microsoft.ReportViewer.Common.dll Microsoft…" at bounding box center [274, 356] width 381 height 48
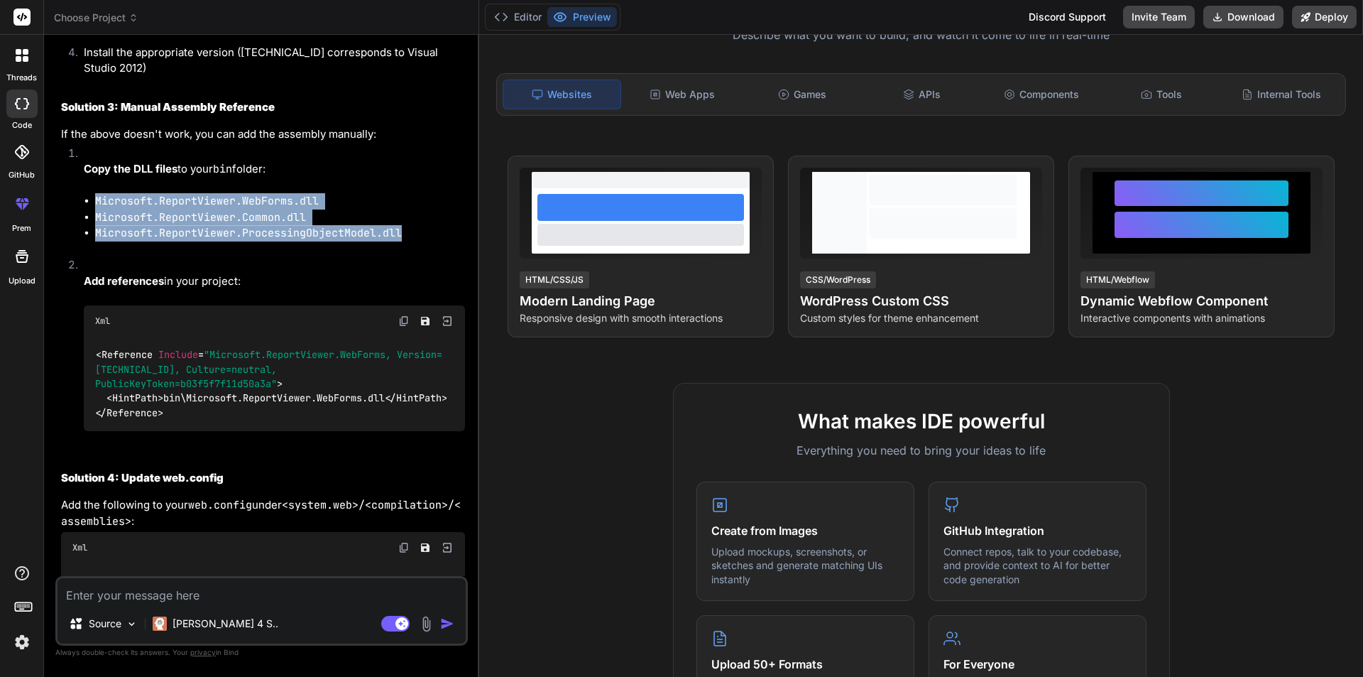
scroll to position [1239, 0]
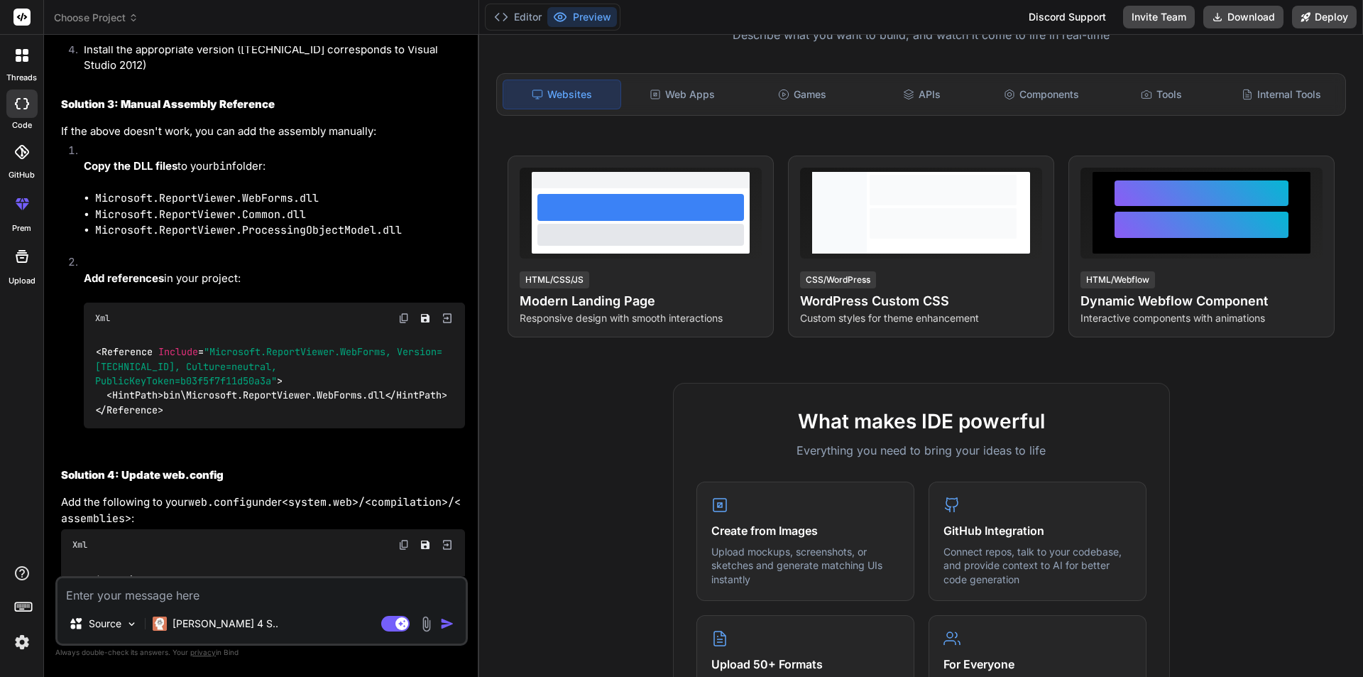
click at [137, 600] on textarea at bounding box center [262, 591] width 408 height 26
type textarea "i"
type textarea "x"
type textarea "i"
type textarea "x"
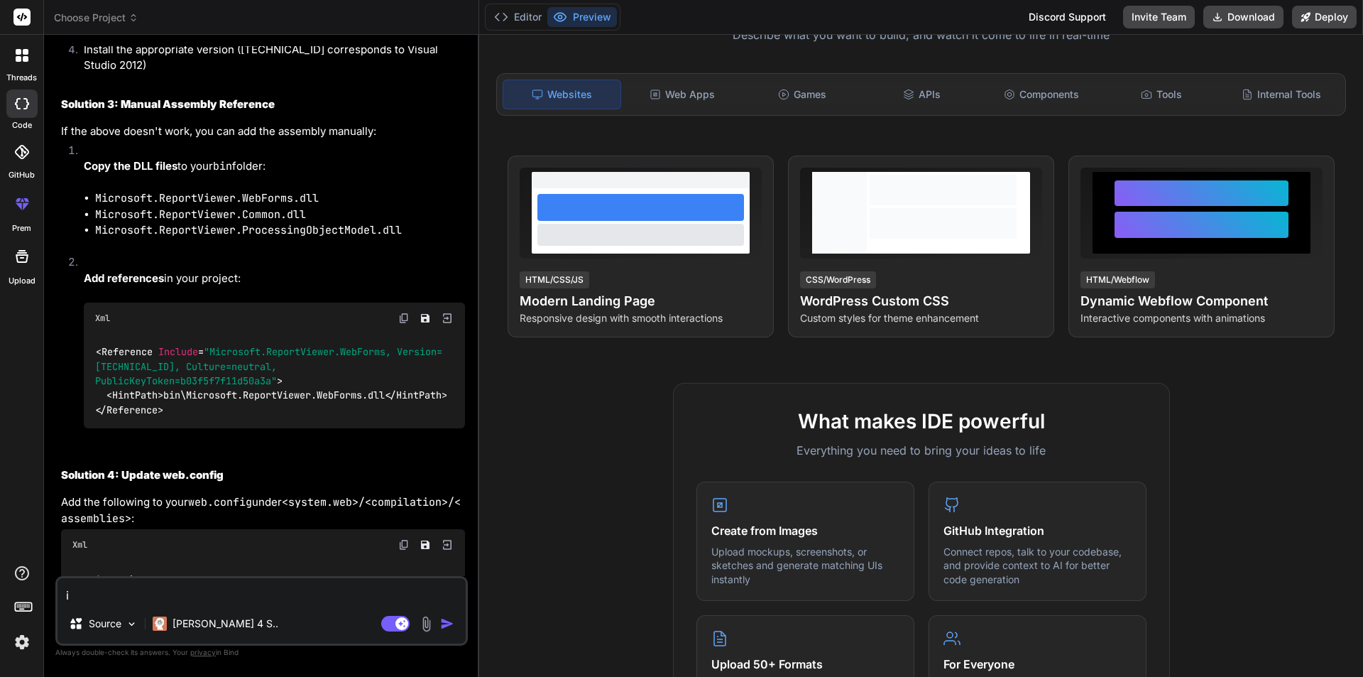
type textarea "i s"
type textarea "x"
type textarea "i st"
type textarea "x"
type textarea "i sti"
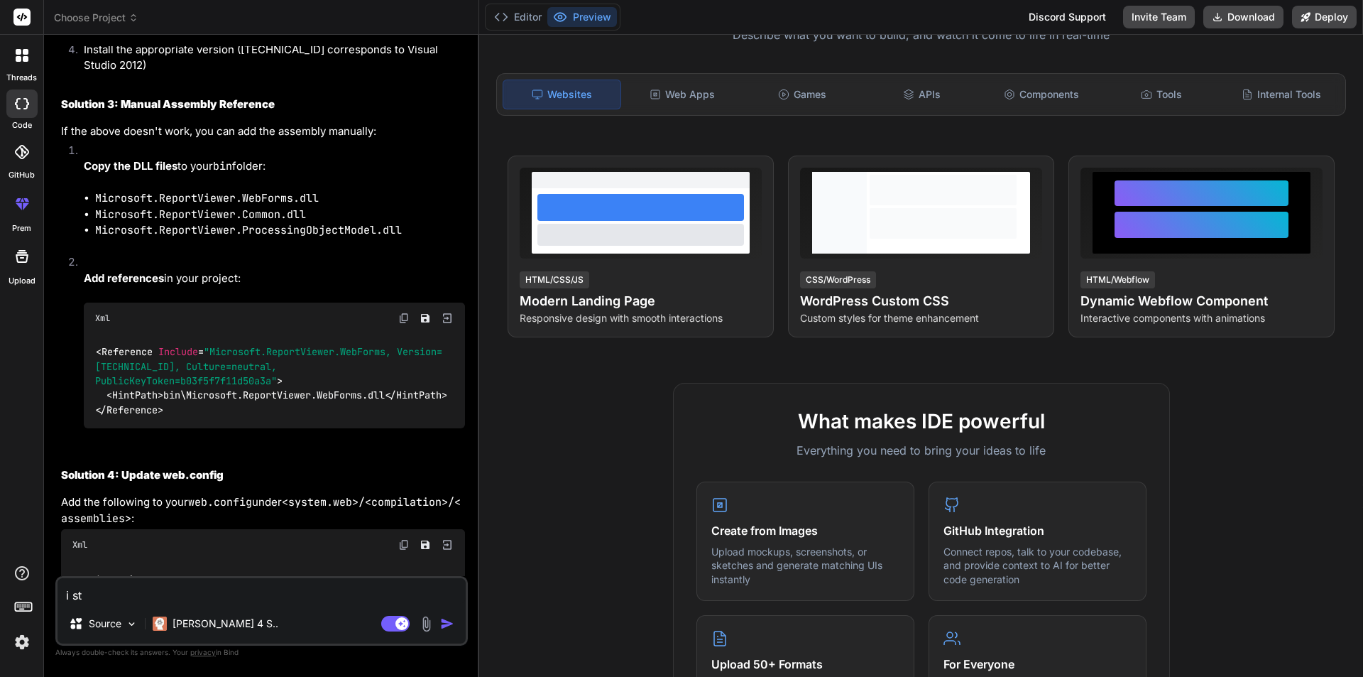
type textarea "x"
type textarea "i stil"
type textarea "x"
type textarea "i still"
type textarea "x"
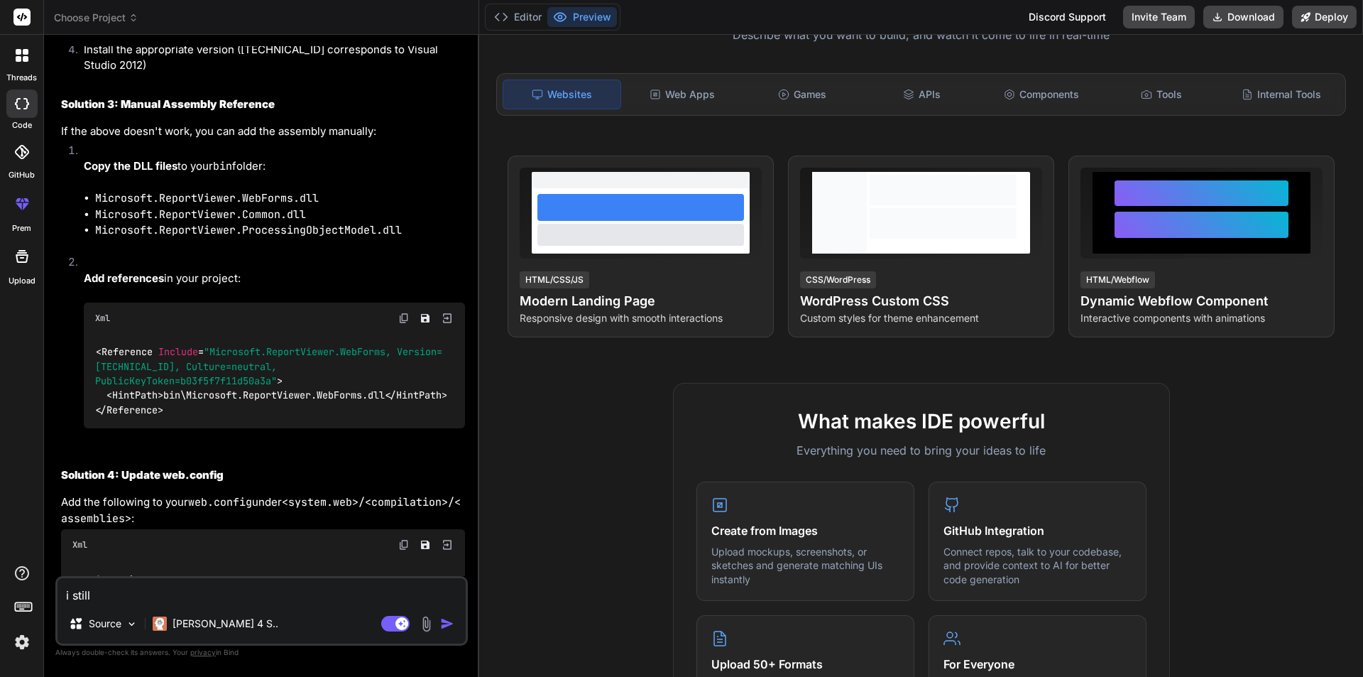
type textarea "i still"
type textarea "x"
type textarea "i still g"
type textarea "x"
type textarea "i still go"
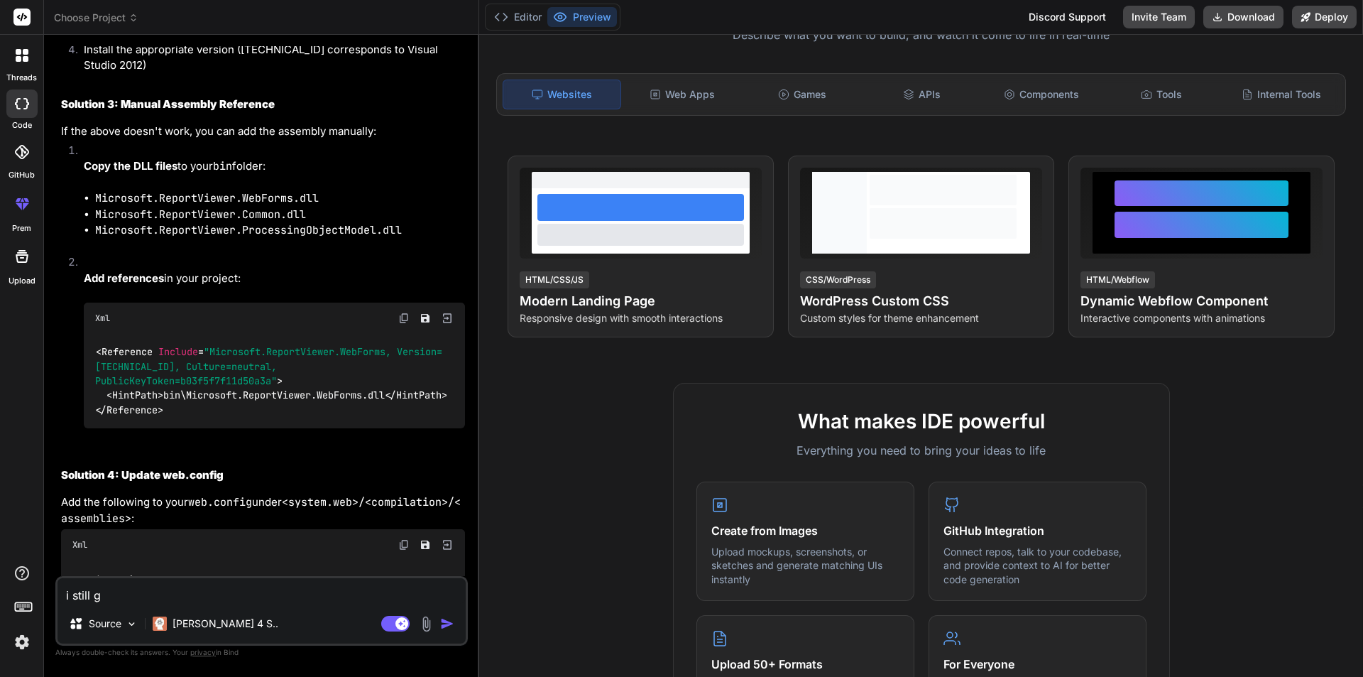
type textarea "x"
type textarea "i still got"
type textarea "x"
type textarea "i still got"
type textarea "x"
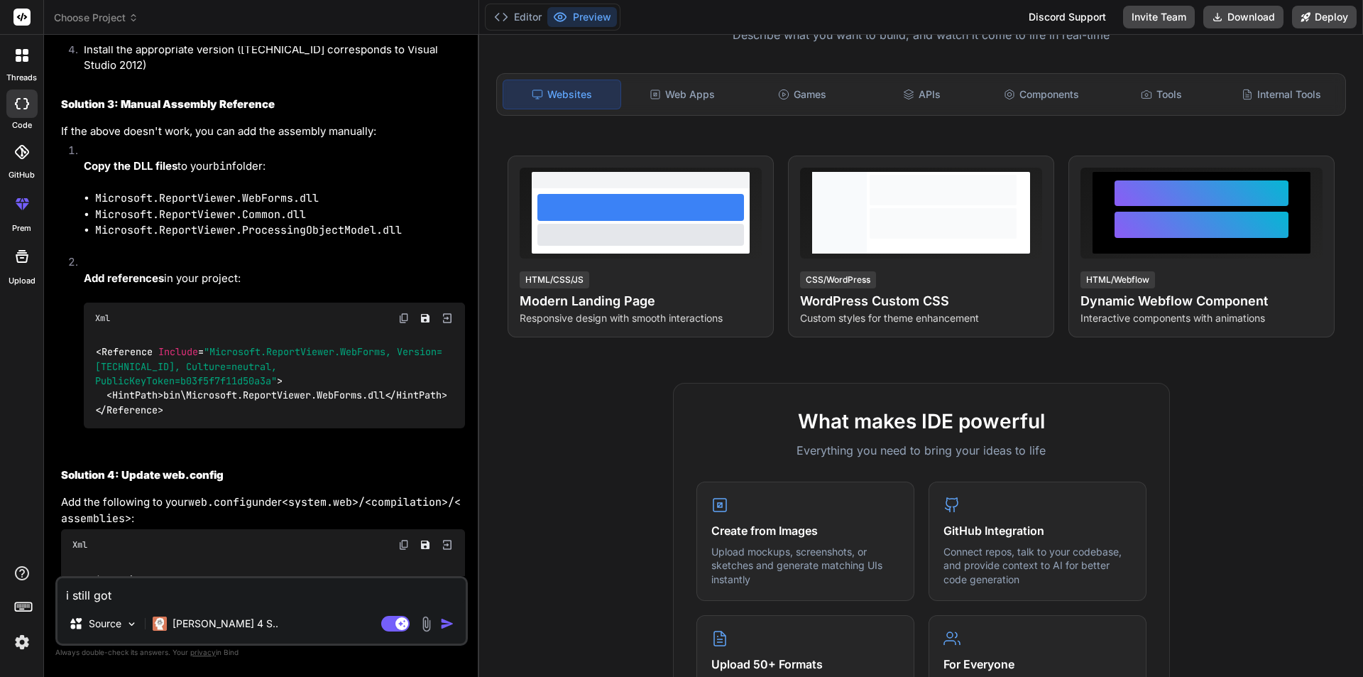
type textarea "i still got e"
type textarea "x"
type textarea "i still got er"
type textarea "x"
type textarea "i still got err"
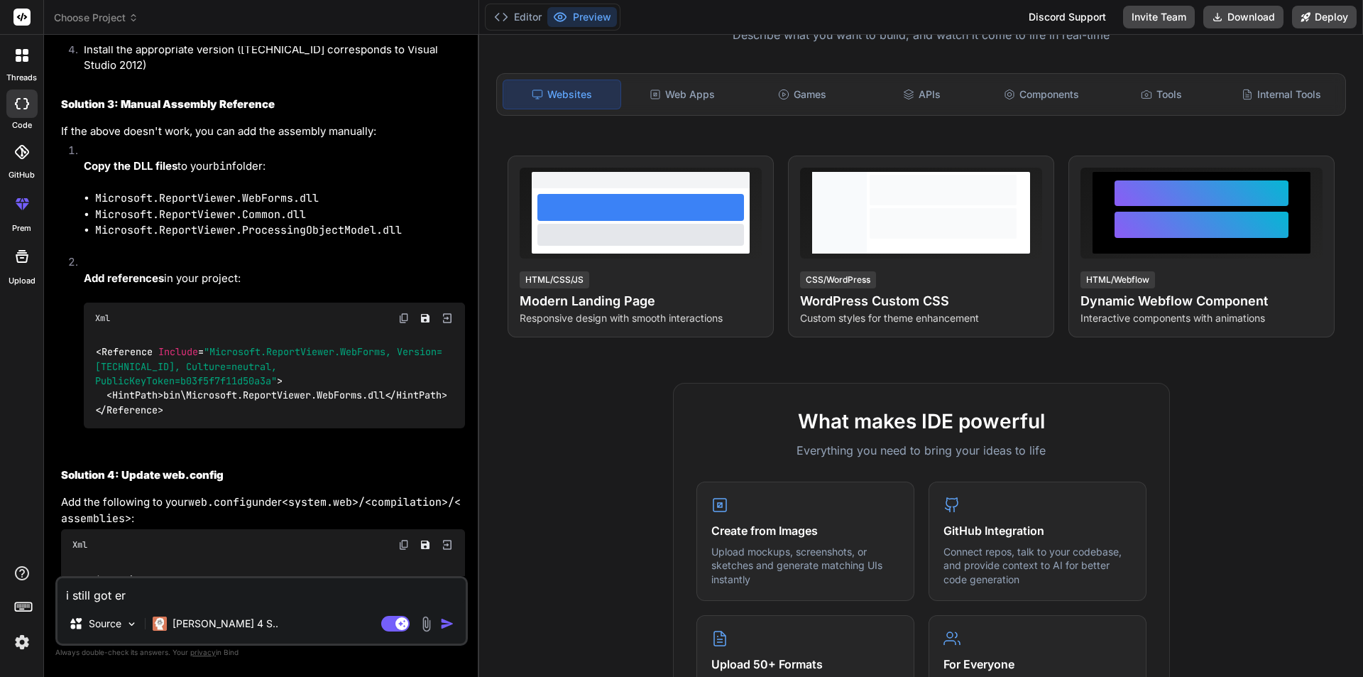
type textarea "x"
type textarea "i still got erro"
type textarea "x"
type textarea "i still got error"
type textarea "x"
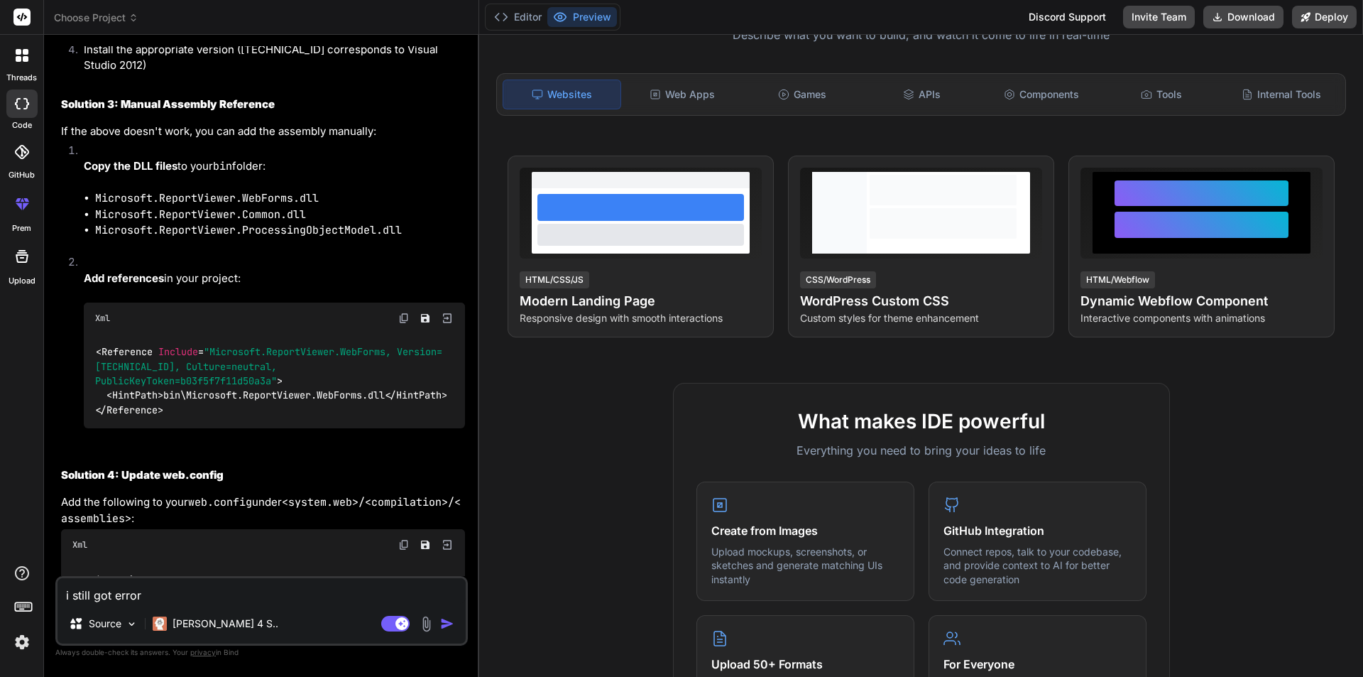
type textarea "i still got error"
type textarea "x"
type textarea "i still got error"
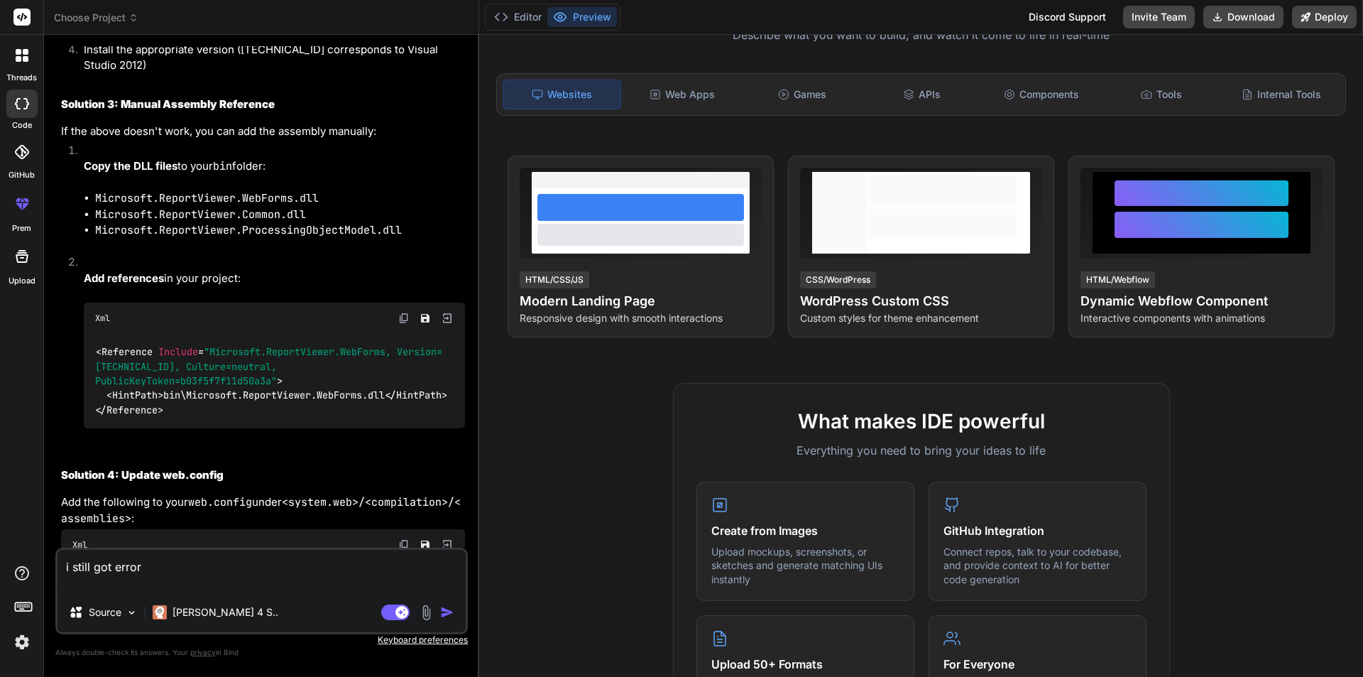
type textarea "x"
paste textarea "Description: An error occurred during the parsing of a resource required to ser…"
type textarea "i still got error Description: An error occurred during the parsing of a resour…"
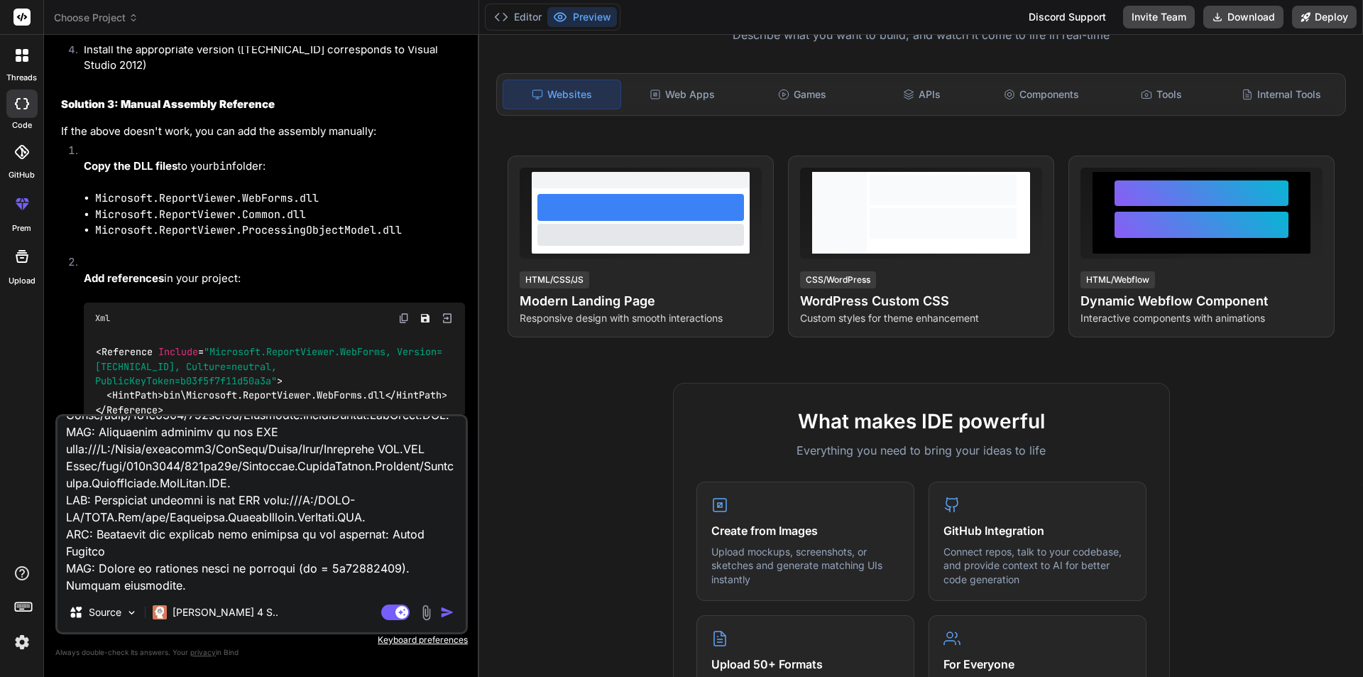
type textarea "x"
type textarea "i still got error Description: An error occurred during the parsing of a resour…"
type textarea "x"
type textarea "i still got error Description: An error occurred during the parsing of a resour…"
type textarea "x"
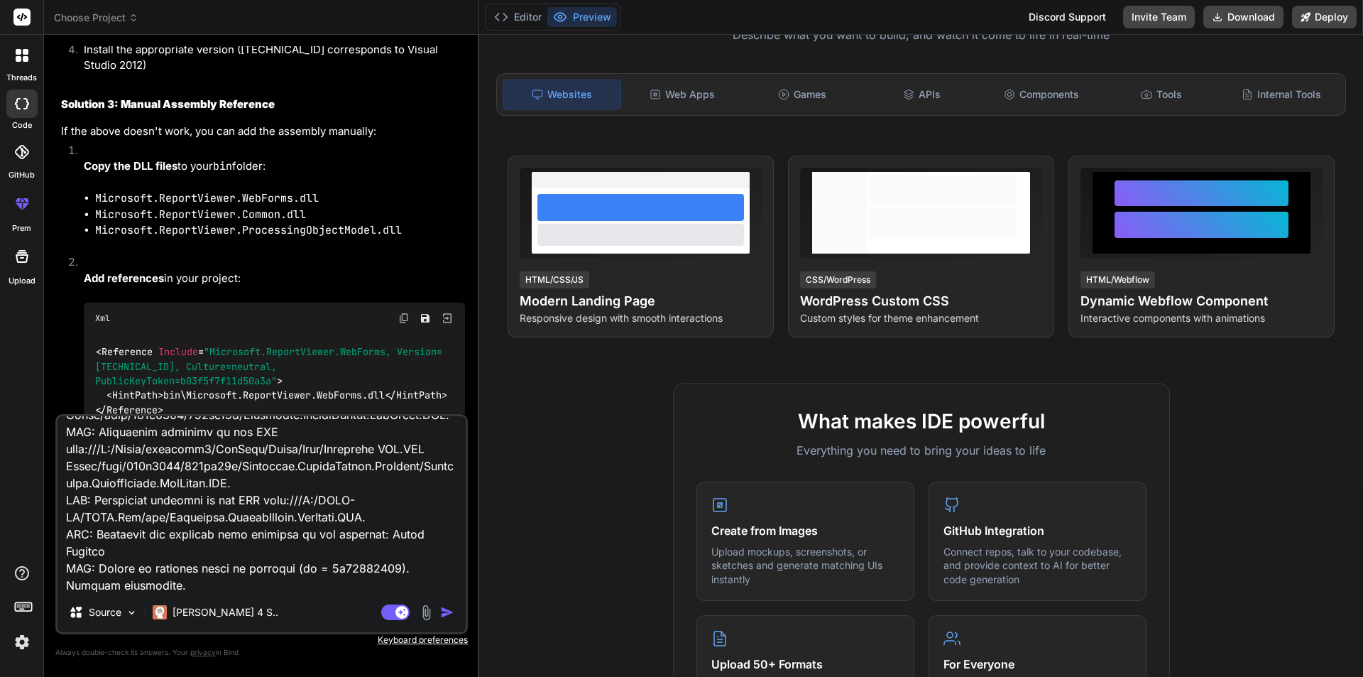
type textarea "i still got error Description: An error occurred during the parsing of a resour…"
type textarea "x"
paste textarea "<%@ Page Language="C#" AutoEventWireup="true" CodeBehind="InvoiceReport.aspx.cs…"
type textarea "i still got error Description: An error occurred during the parsing of a resour…"
type textarea "x"
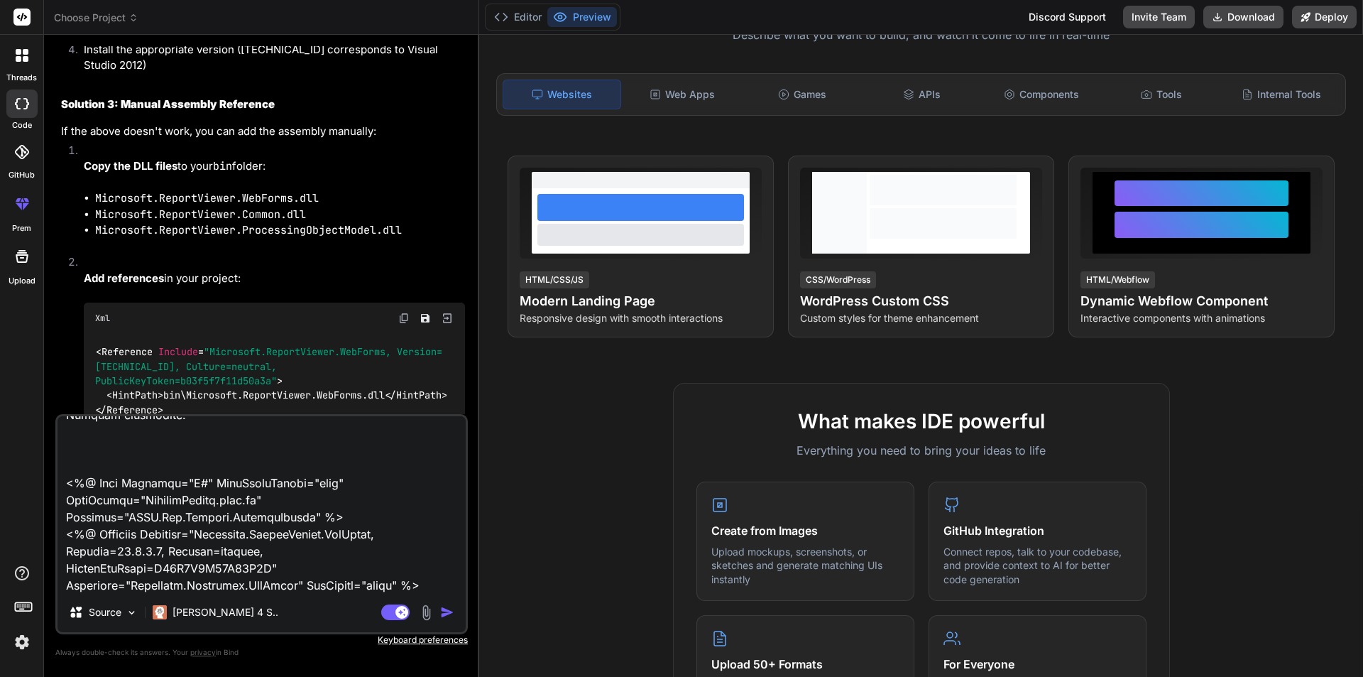
scroll to position [950, 0]
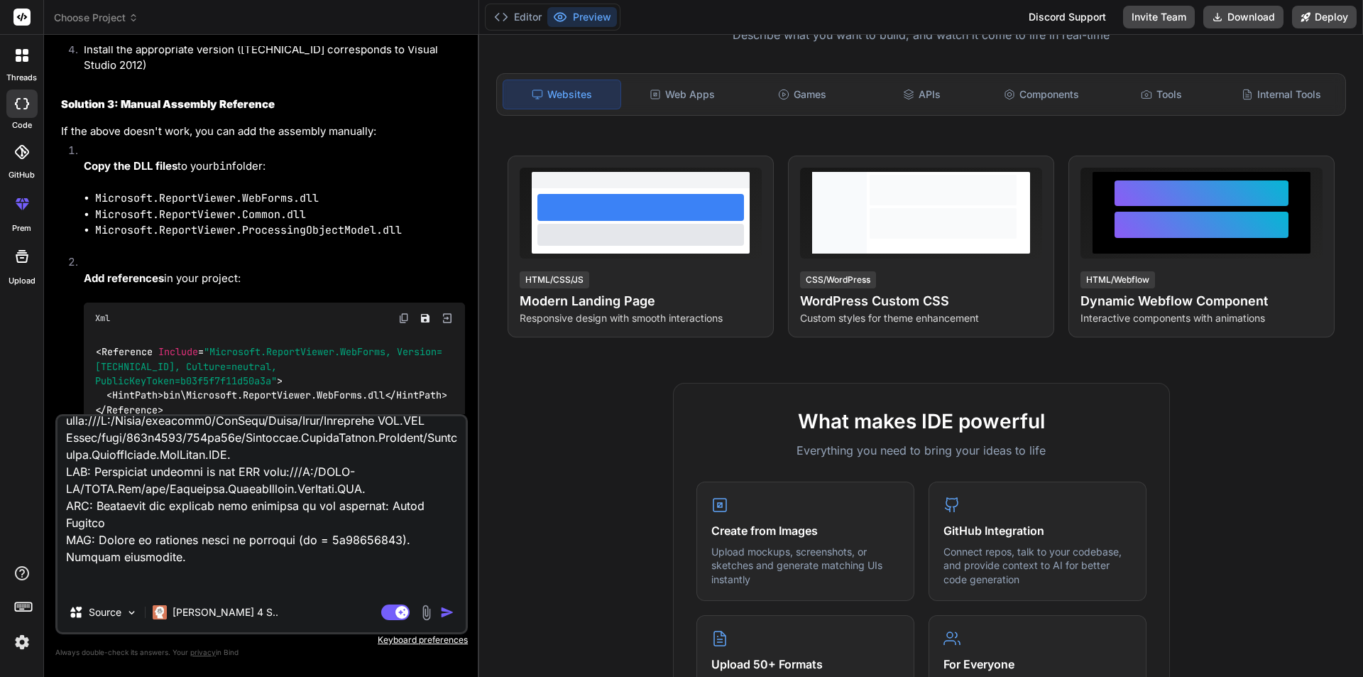
click at [187, 588] on textarea at bounding box center [262, 504] width 408 height 176
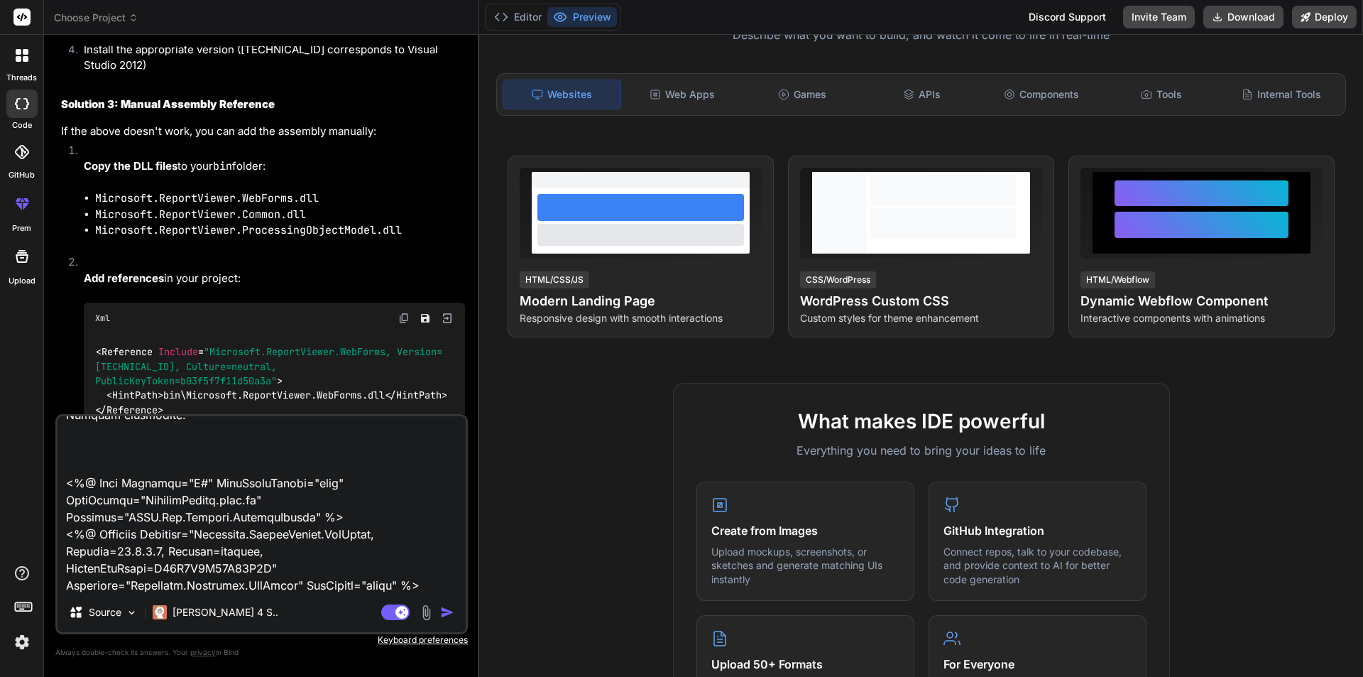
click at [87, 468] on textarea at bounding box center [262, 504] width 408 height 176
type textarea "i still got error Description: An error occurred during the parsing of a resour…"
type textarea "x"
type textarea "i still got error Description: An error occurred during the parsing of a resour…"
type textarea "x"
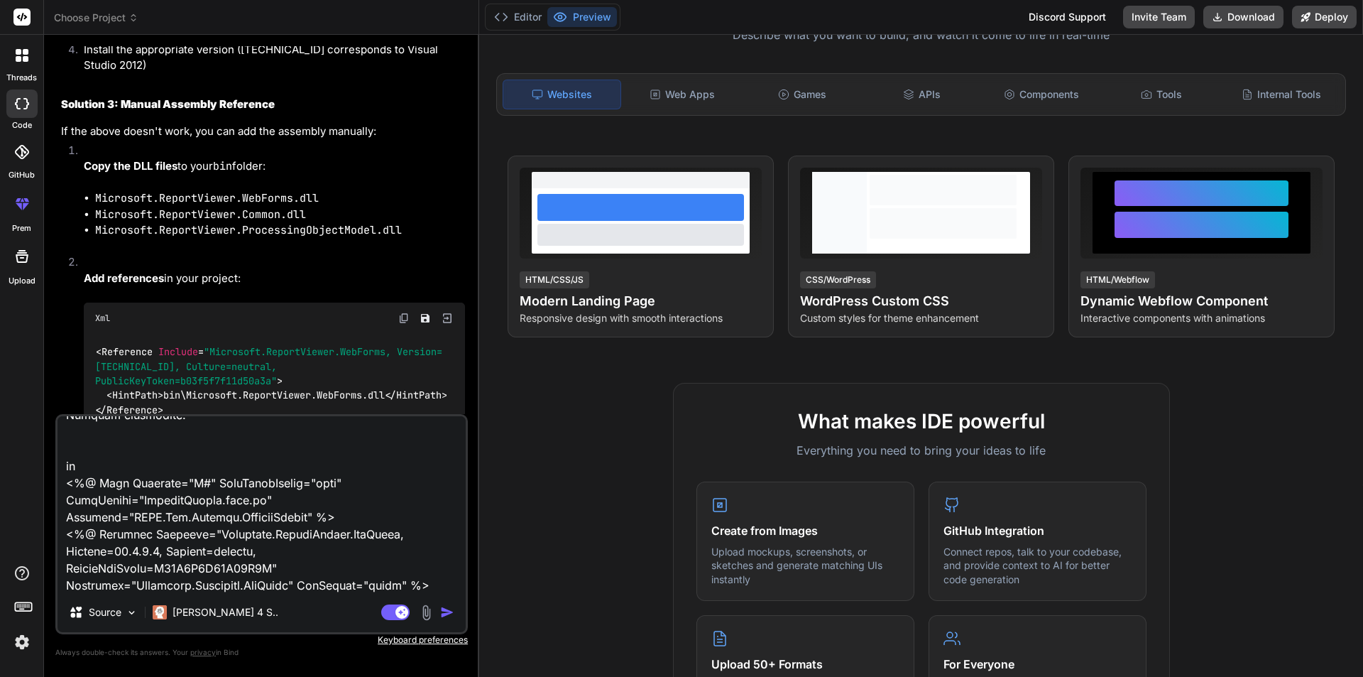
type textarea "i still got error Description: An error occurred during the parsing of a resour…"
type textarea "x"
type textarea "i still got error Description: An error occurred during the parsing of a resour…"
type textarea "x"
type textarea "i still got error Description: An error occurred during the parsing of a resour…"
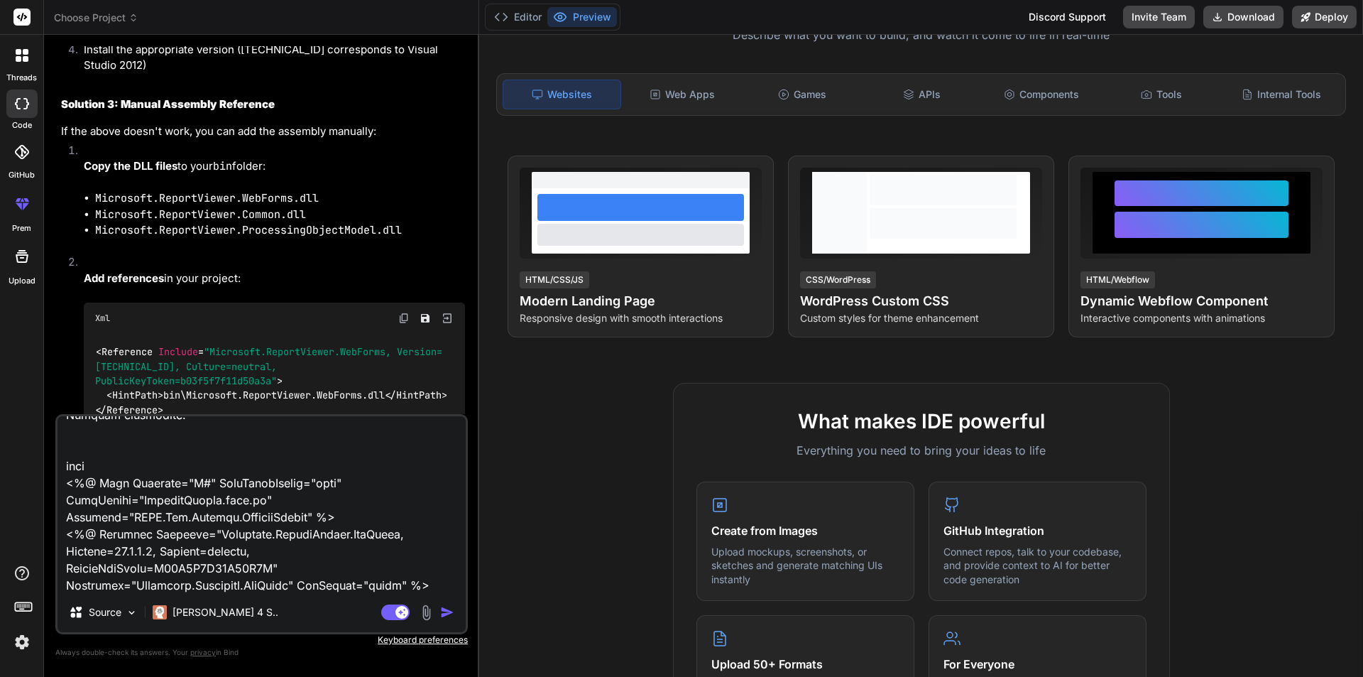
type textarea "x"
type textarea "i still got error Description: An error occurred during the parsing of a resour…"
type textarea "x"
type textarea "i still got error Description: An error occurred during the parsing of a resour…"
type textarea "x"
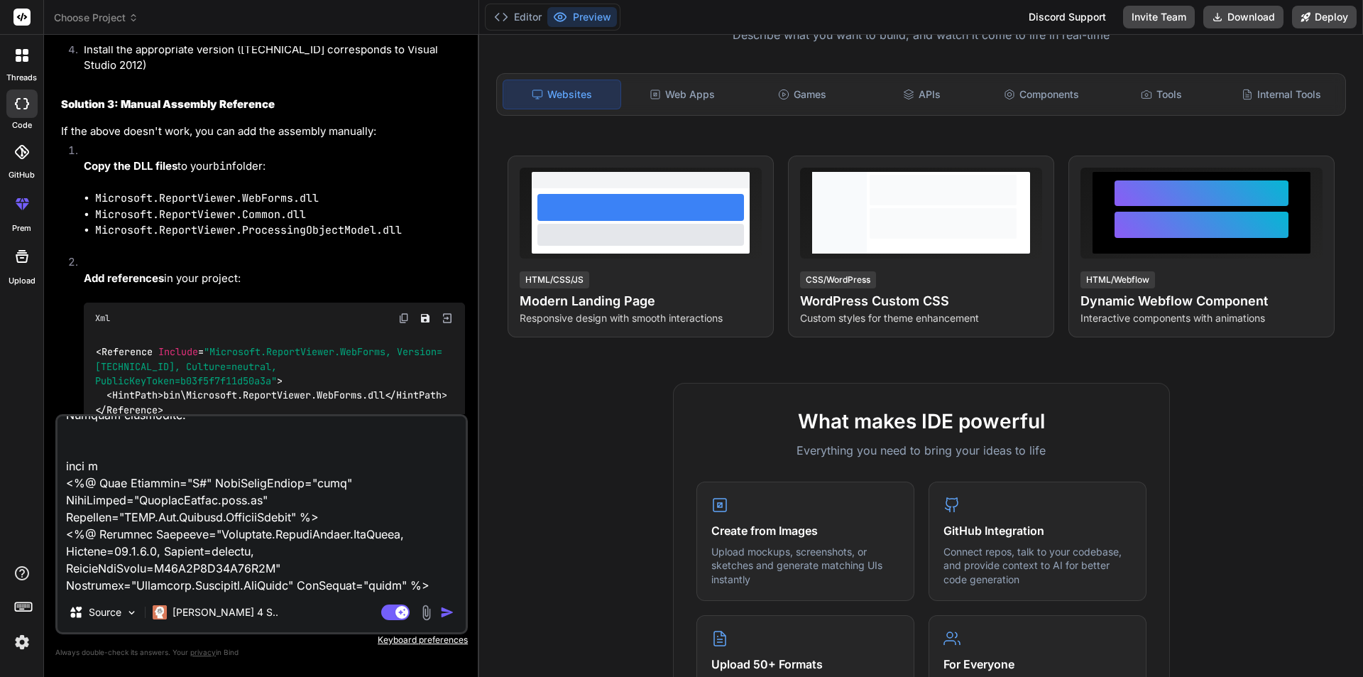
type textarea "i still got error Description: An error occurred during the parsing of a resour…"
type textarea "x"
type textarea "i still got error Description: An error occurred during the parsing of a resour…"
type textarea "x"
type textarea "i still got error Description: An error occurred during the parsing of a resour…"
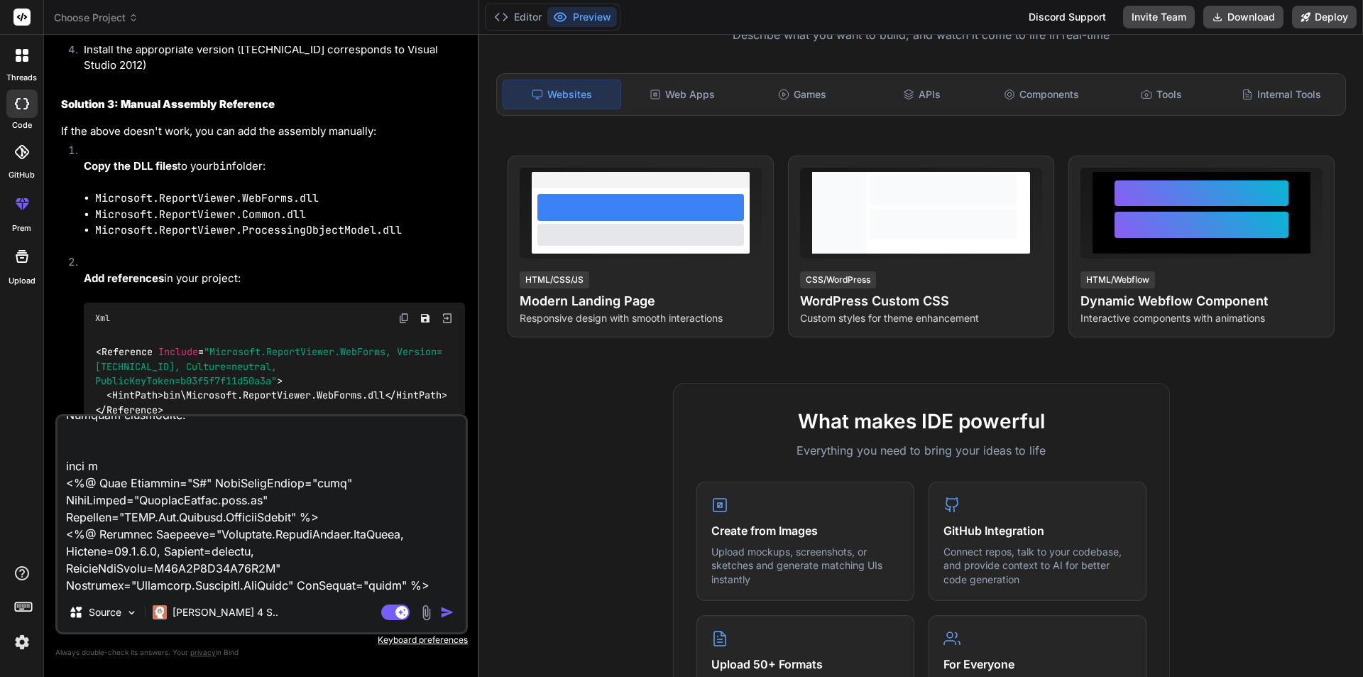
type textarea "x"
type textarea "i still got error Description: An error occurred during the parsing of a resour…"
type textarea "x"
type textarea "i still got error Description: An error occurred during the parsing of a resour…"
type textarea "x"
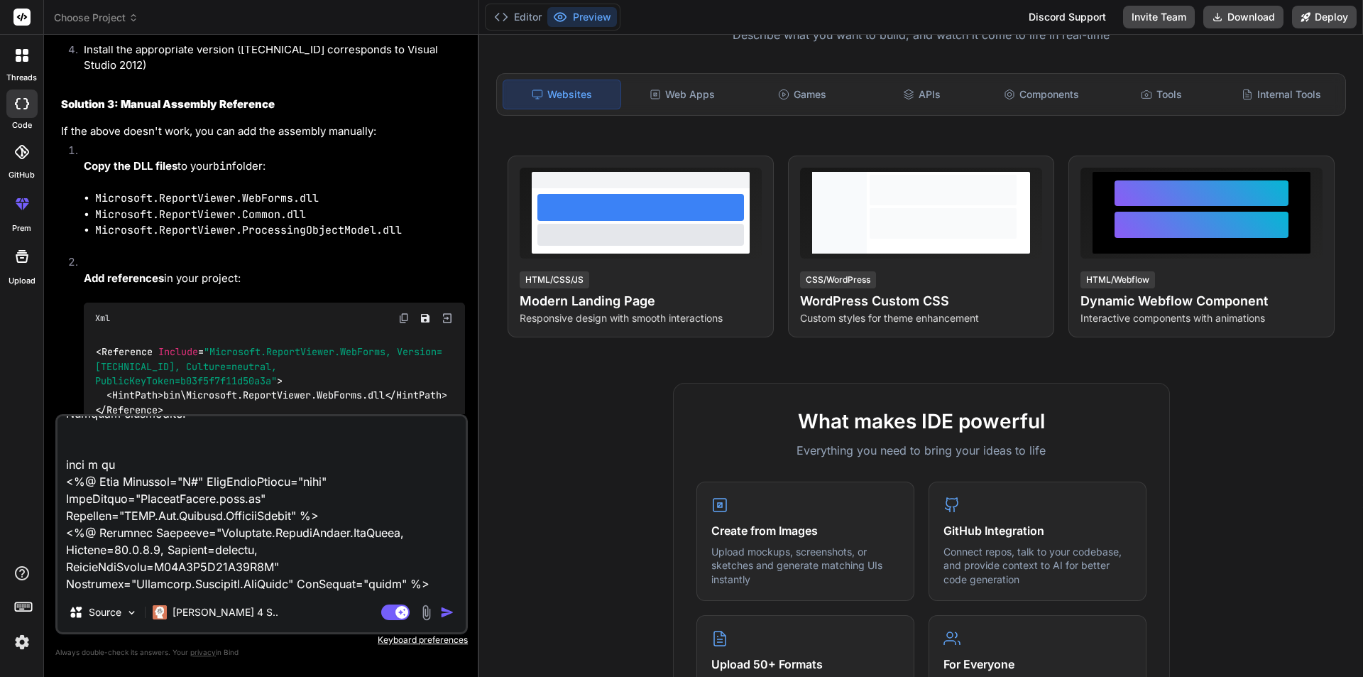
type textarea "i still got error Description: An error occurred during the parsing of a resour…"
type textarea "x"
type textarea "i still got error Description: An error occurred during the parsing of a resour…"
type textarea "x"
type textarea "i still got error Description: An error occurred during the parsing of a resour…"
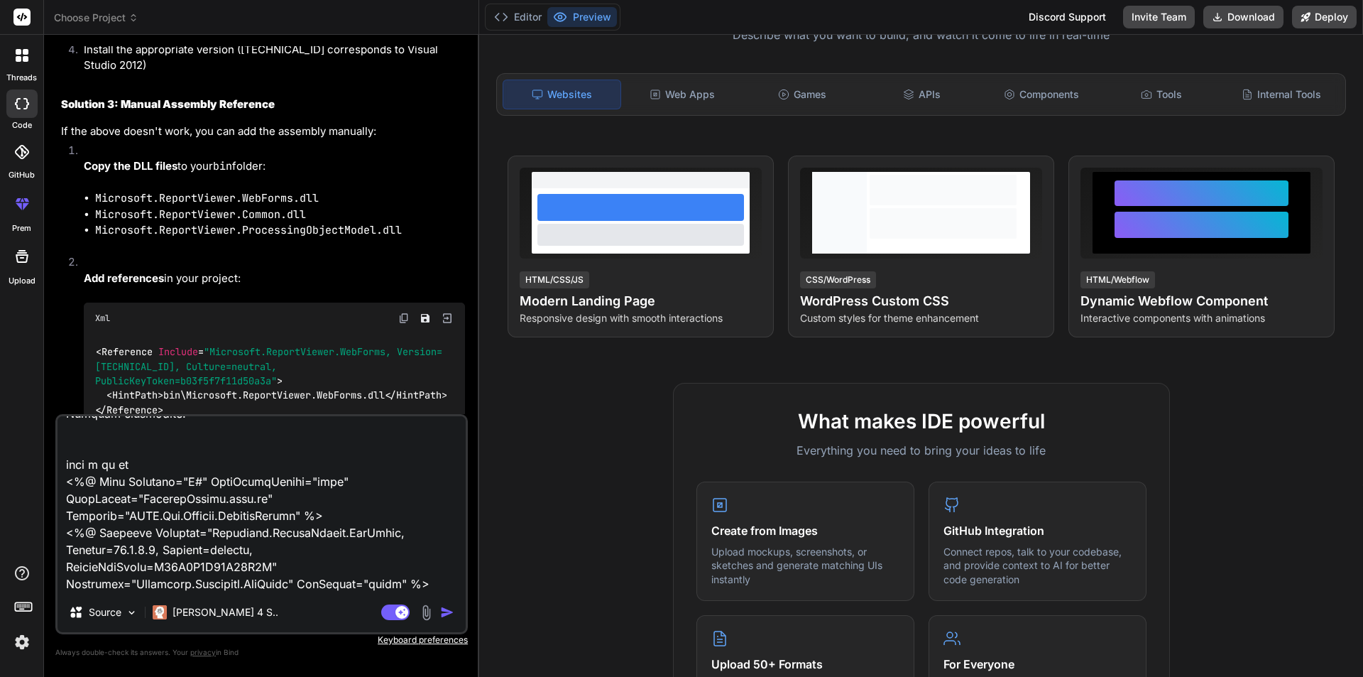
type textarea "x"
type textarea "i still got error Description: An error occurred during the parsing of a resour…"
type textarea "x"
type textarea "i still got error Description: An error occurred during the parsing of a resour…"
type textarea "x"
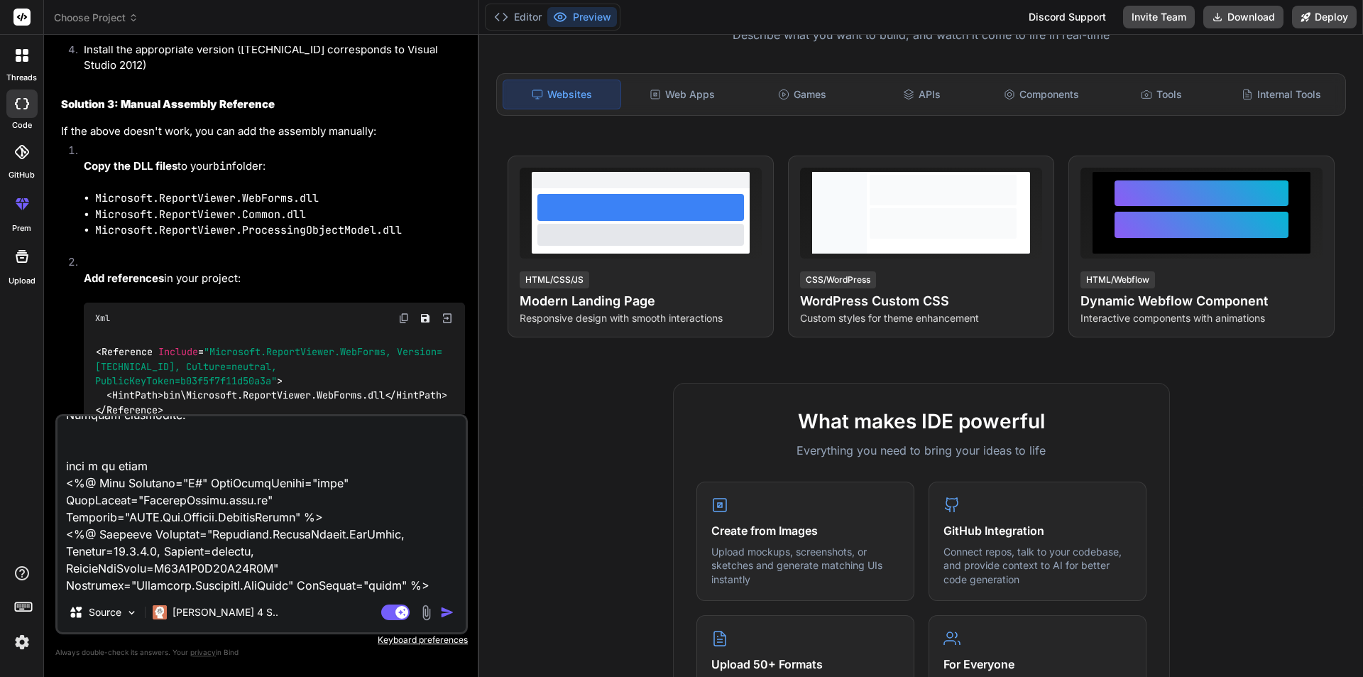
type textarea "i still got error Description: An error occurred during the parsing of a resour…"
type textarea "x"
type textarea "i still got error Description: An error occurred during the parsing of a resour…"
type textarea "x"
type textarea "i still got error Description: An error occurred during the parsing of a resour…"
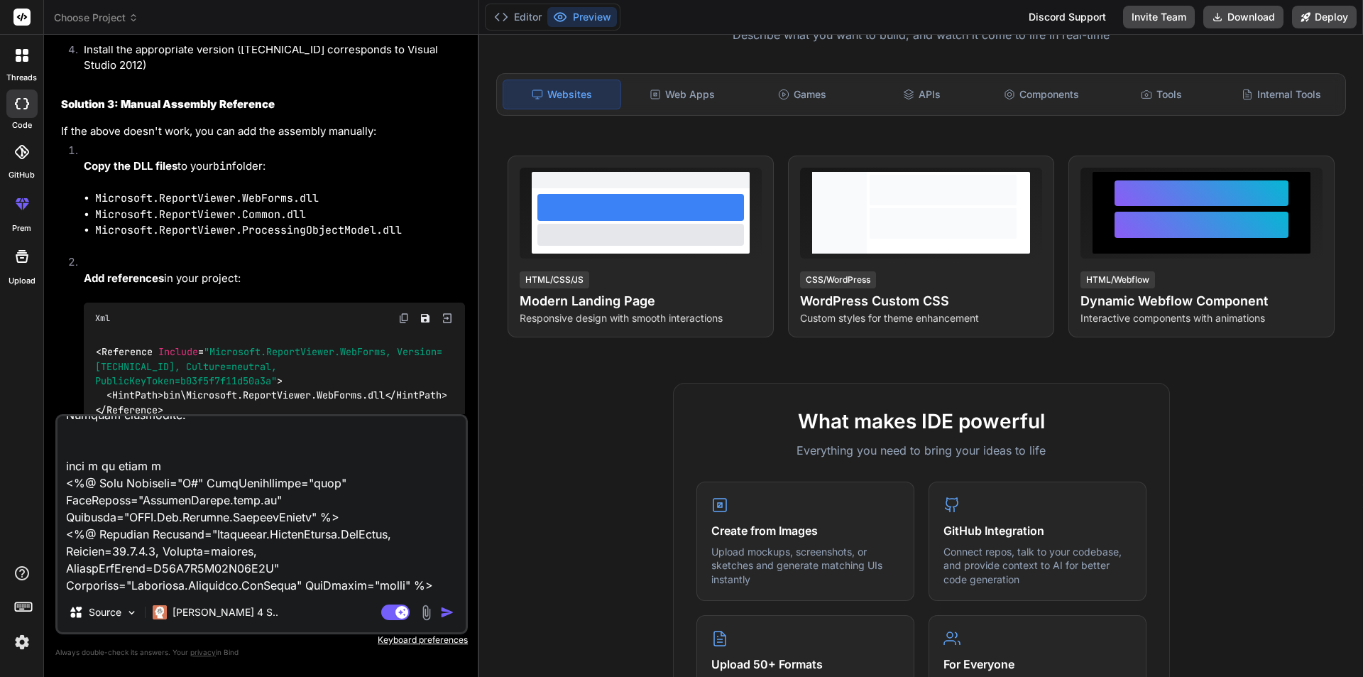
type textarea "x"
type textarea "i still got error Description: An error occurred during the parsing of a resour…"
type textarea "x"
type textarea "i still got error Description: An error occurred during the parsing of a resour…"
type textarea "x"
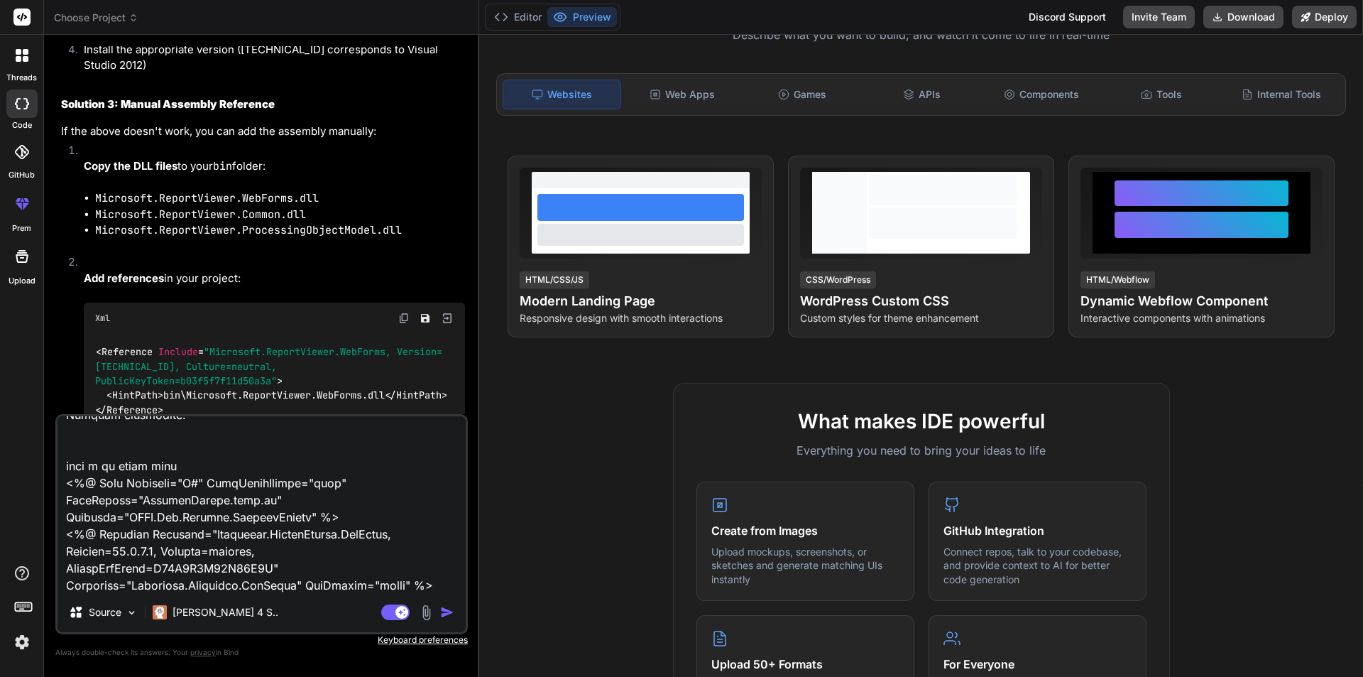
type textarea "i still got error Description: An error occurred during the parsing of a resour…"
type textarea "x"
type textarea "i still got error Description: An error occurred during the parsing of a resour…"
type textarea "x"
type textarea "i still got error Description: An error occurred during the parsing of a resour…"
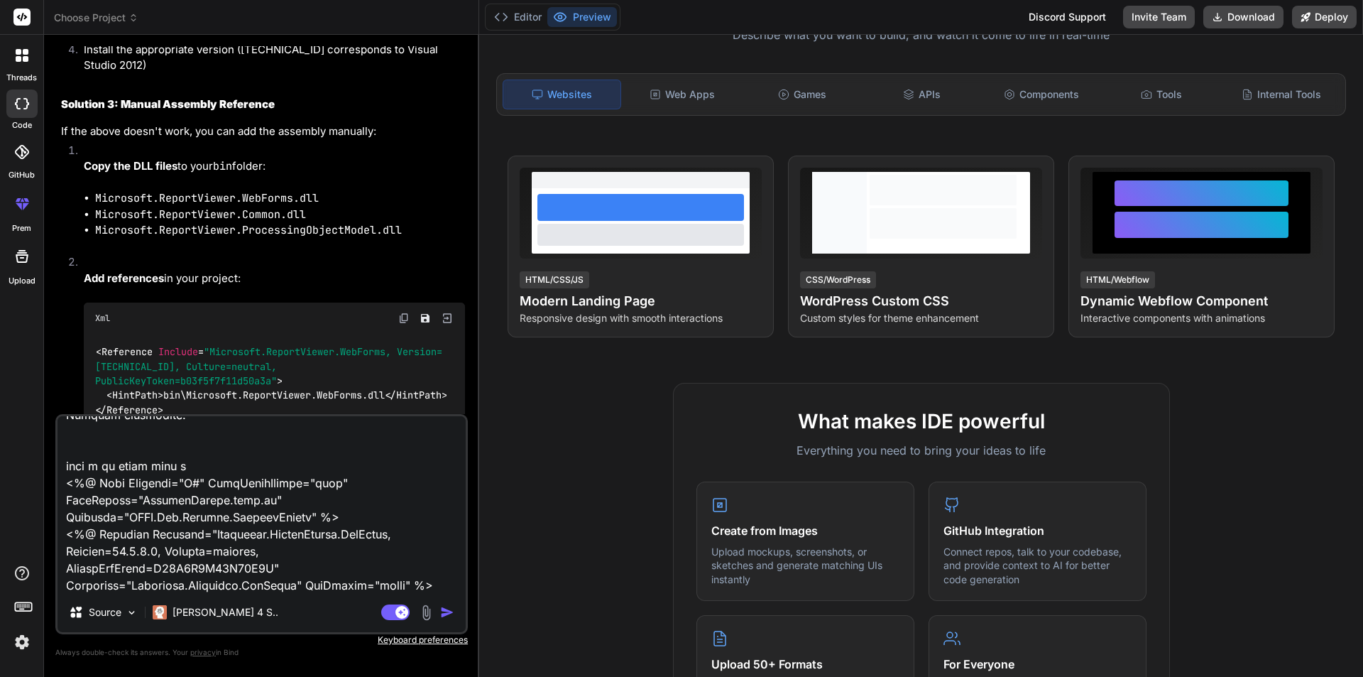
type textarea "x"
type textarea "i still got error Description: An error occurred during the parsing of a resour…"
type textarea "x"
type textarea "i still got error Description: An error occurred during the parsing of a resour…"
type textarea "x"
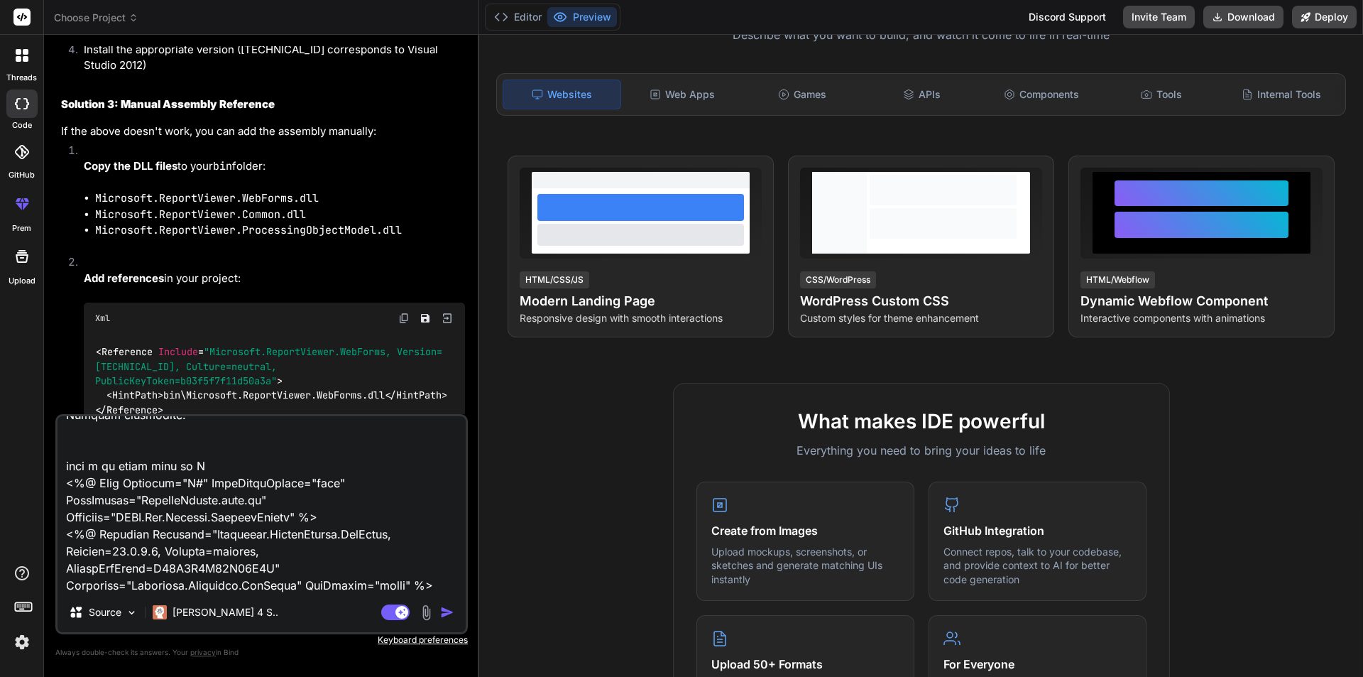
type textarea "i still got error Description: An error occurred during the parsing of a resour…"
type textarea "x"
type textarea "i still got error Description: An error occurred during the parsing of a resour…"
type textarea "x"
type textarea "i still got error Description: An error occurred during the parsing of a resour…"
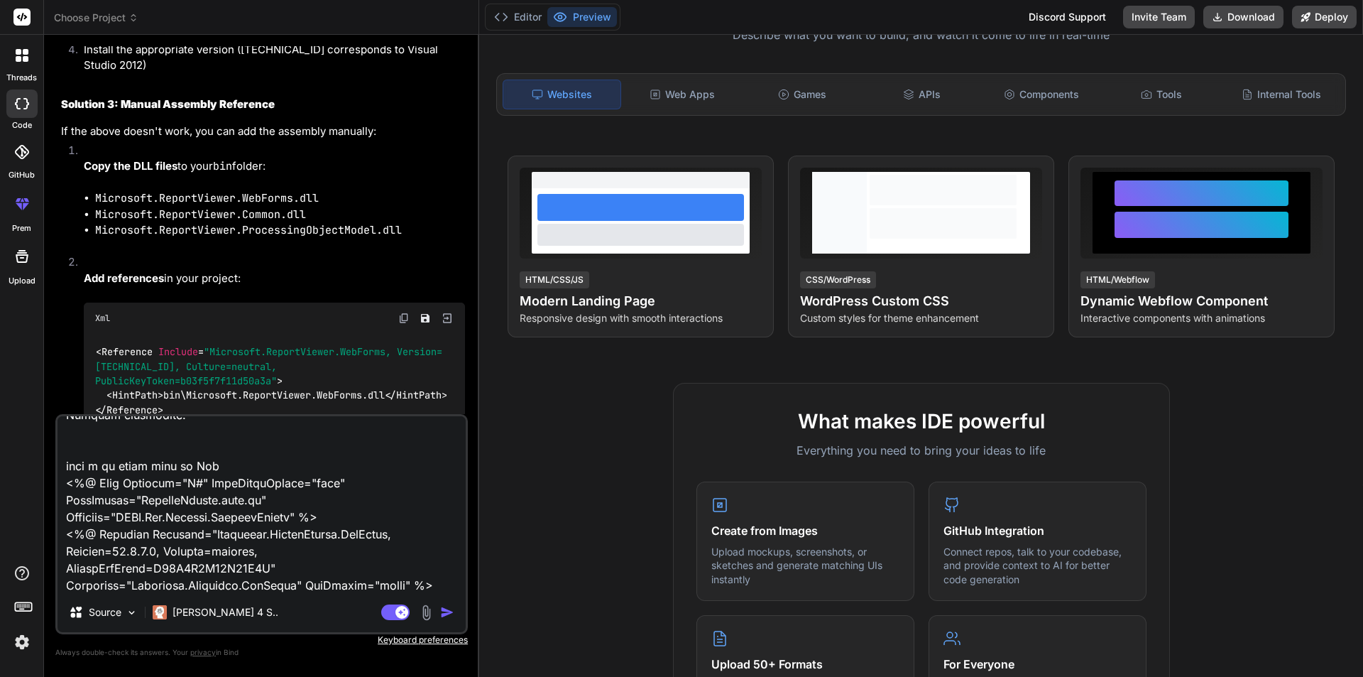
type textarea "x"
type textarea "i still got error Description: An error occurred during the parsing of a resour…"
type textarea "x"
type textarea "i still got error Description: An error occurred during the parsing of a resour…"
type textarea "x"
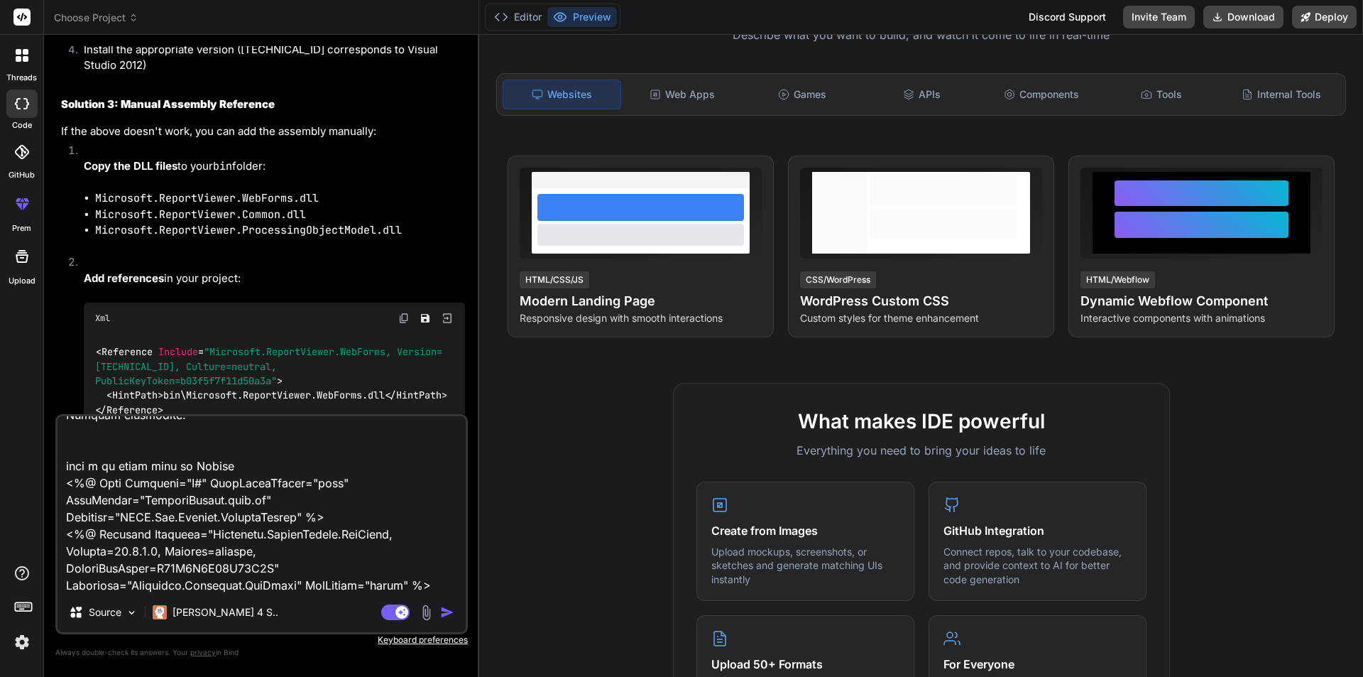
type textarea "i still got error Description: An error occurred during the parsing of a resour…"
type textarea "x"
type textarea "i still got error Description: An error occurred during the parsing of a resour…"
type textarea "x"
type textarea "i still got error Description: An error occurred during the parsing of a resour…"
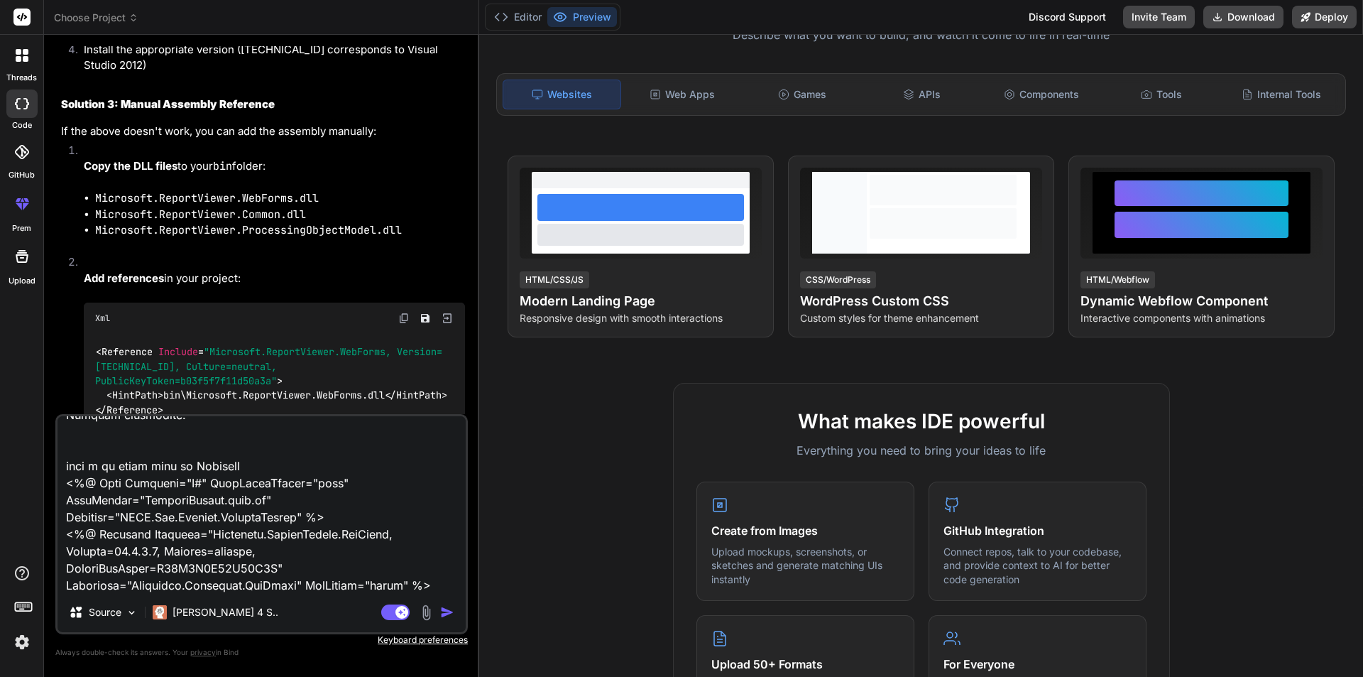
type textarea "x"
type textarea "i still got error Description: An error occurred during the parsing of a resour…"
type textarea "x"
type textarea "i still got error Description: An error occurred during the parsing of a resour…"
type textarea "x"
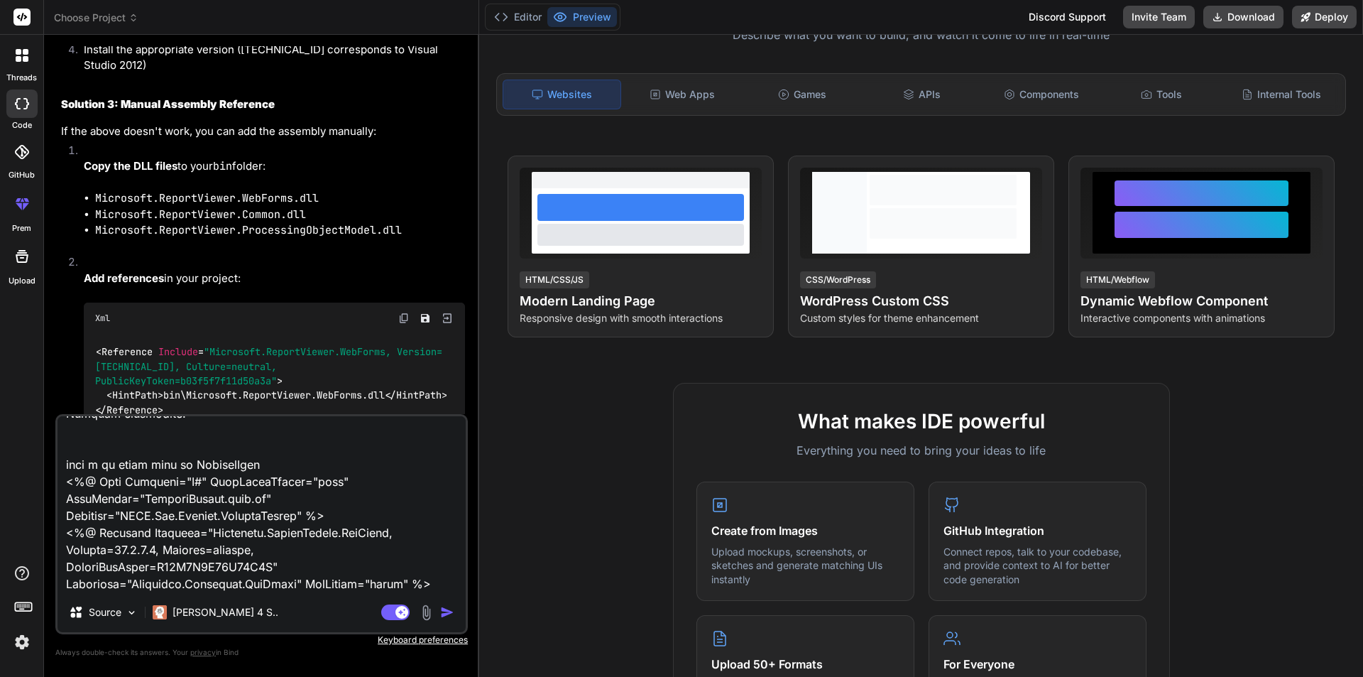
type textarea "i still got error Description: An error occurred during the parsing of a resour…"
type textarea "x"
type textarea "i still got error Description: An error occurred during the parsing of a resour…"
type textarea "x"
type textarea "i still got error Description: An error occurred during the parsing of a resour…"
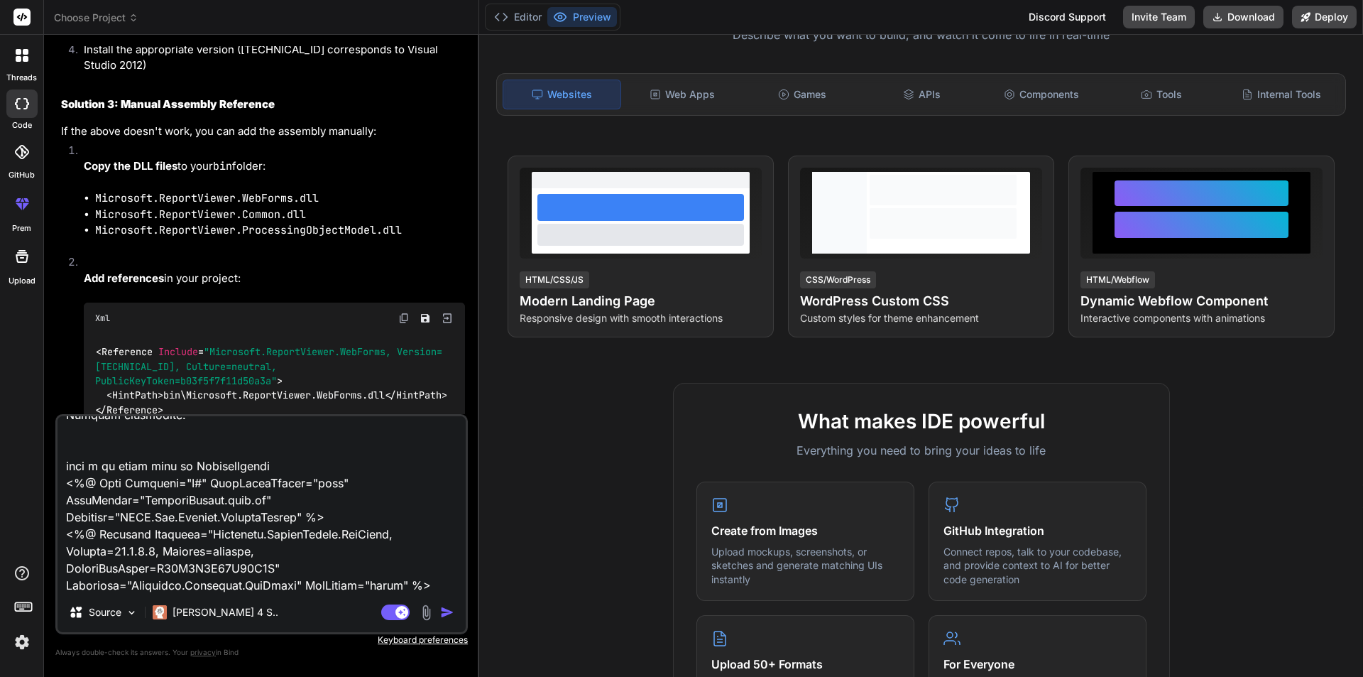
type textarea "x"
type textarea "i still got error Description: An error occurred during the parsing of a resour…"
type textarea "x"
type textarea "i still got error Description: An error occurred during the parsing of a resour…"
type textarea "x"
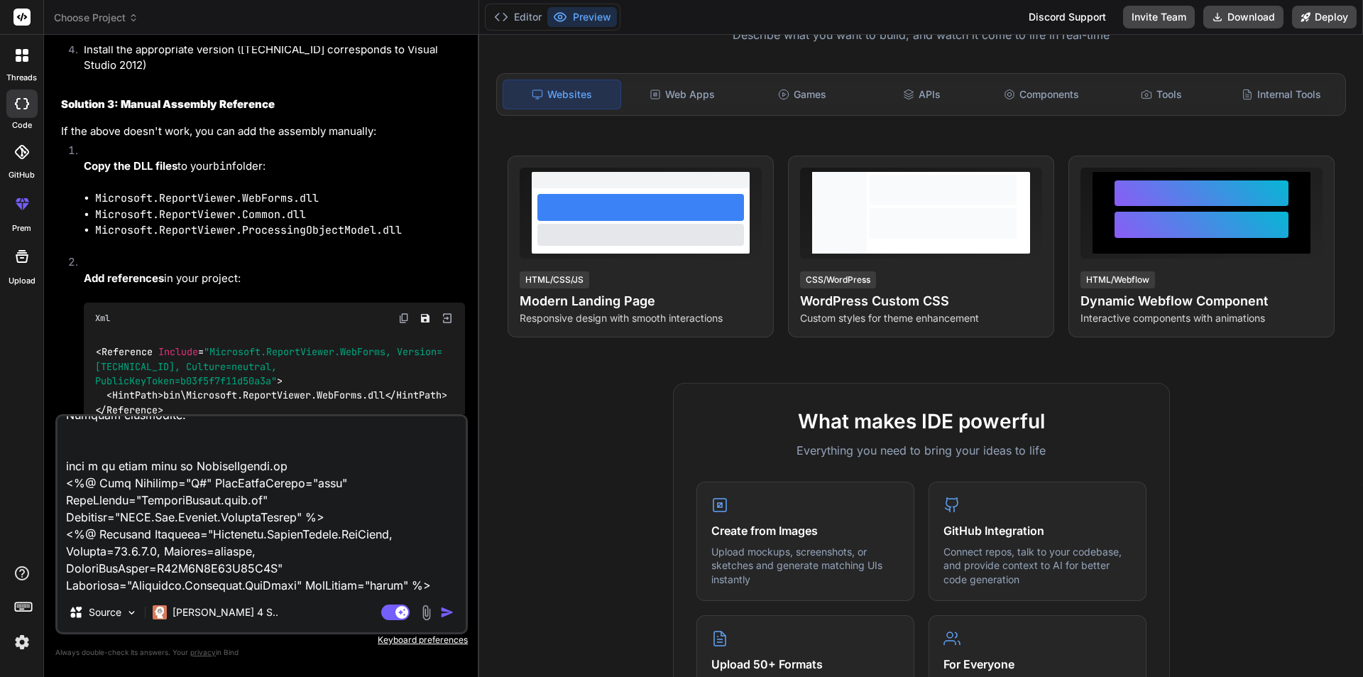
type textarea "i still got error Description: An error occurred during the parsing of a resour…"
type textarea "x"
type textarea "i still got error Description: An error occurred during the parsing of a resour…"
type textarea "x"
type textarea "i still got error Description: An error occurred during the parsing of a resour…"
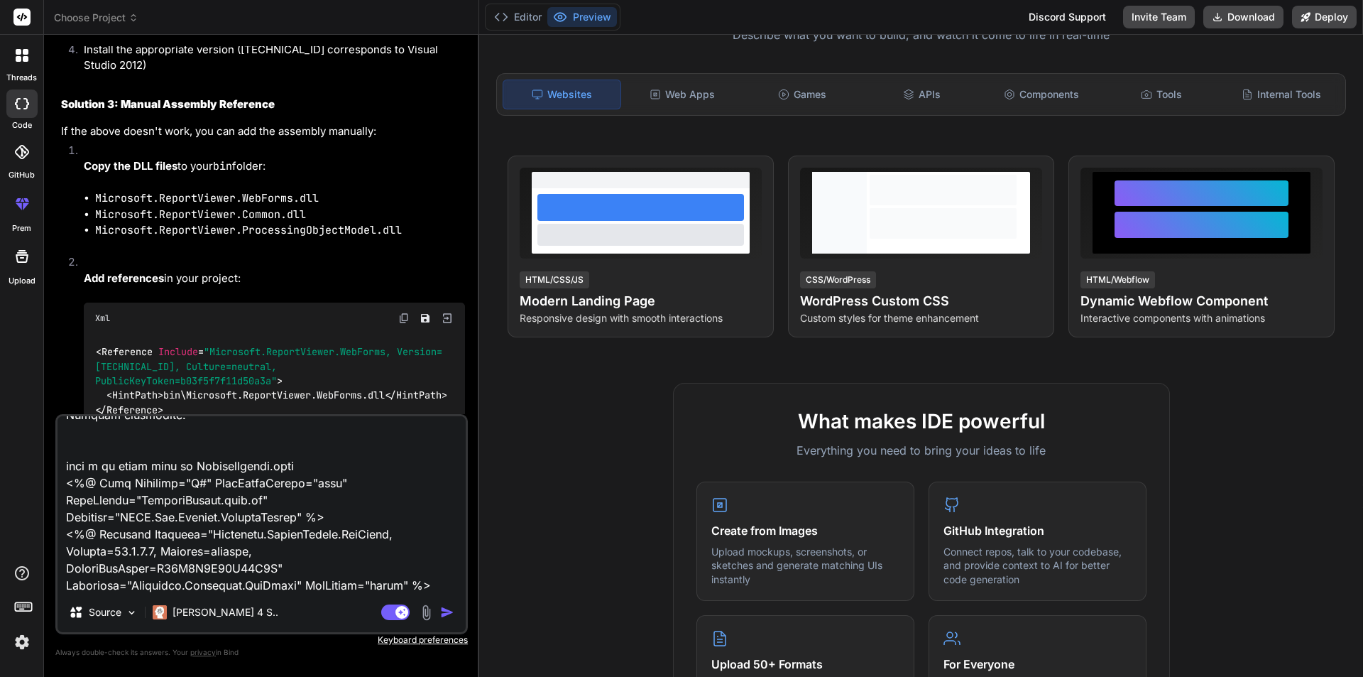
type textarea "x"
type textarea "i still got error Description: An error occurred during the parsing of a resour…"
type textarea "x"
type textarea "i still got error Description: An error occurred during the parsing of a resour…"
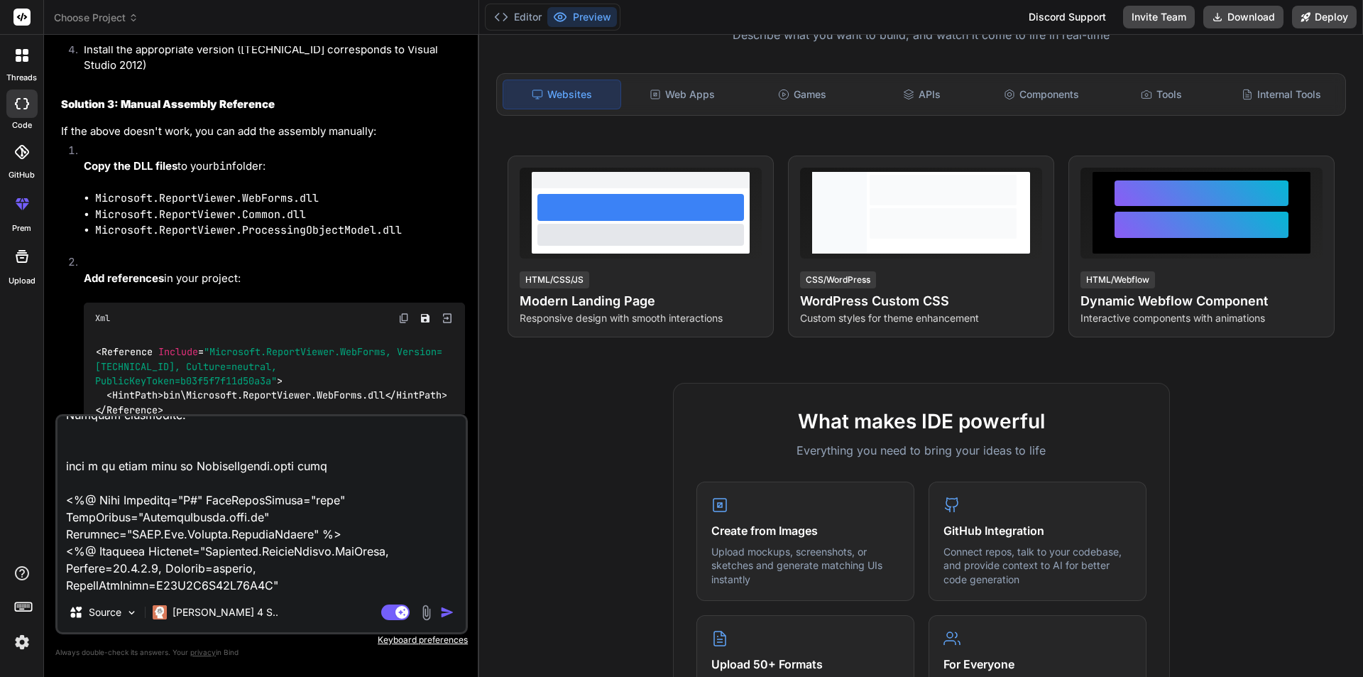
click at [274, 569] on textarea at bounding box center [262, 504] width 408 height 176
click at [290, 582] on textarea at bounding box center [262, 504] width 408 height 176
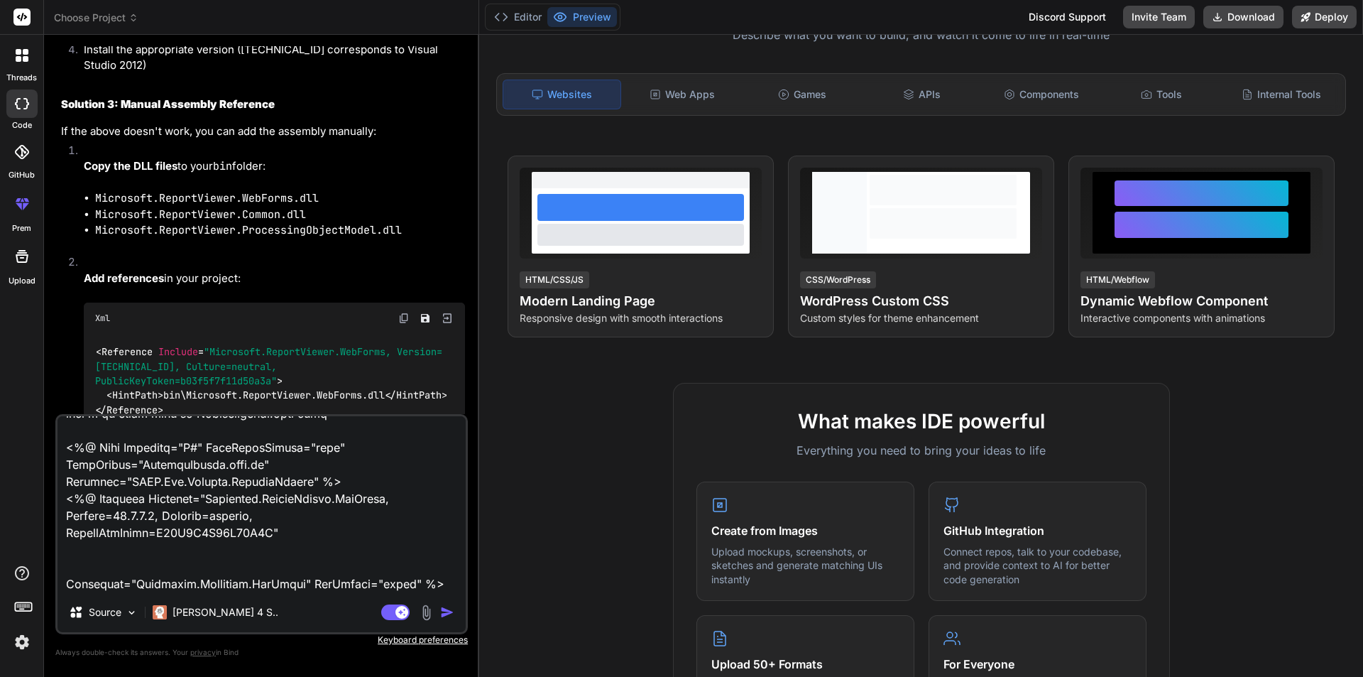
click at [278, 530] on textarea at bounding box center [262, 504] width 408 height 176
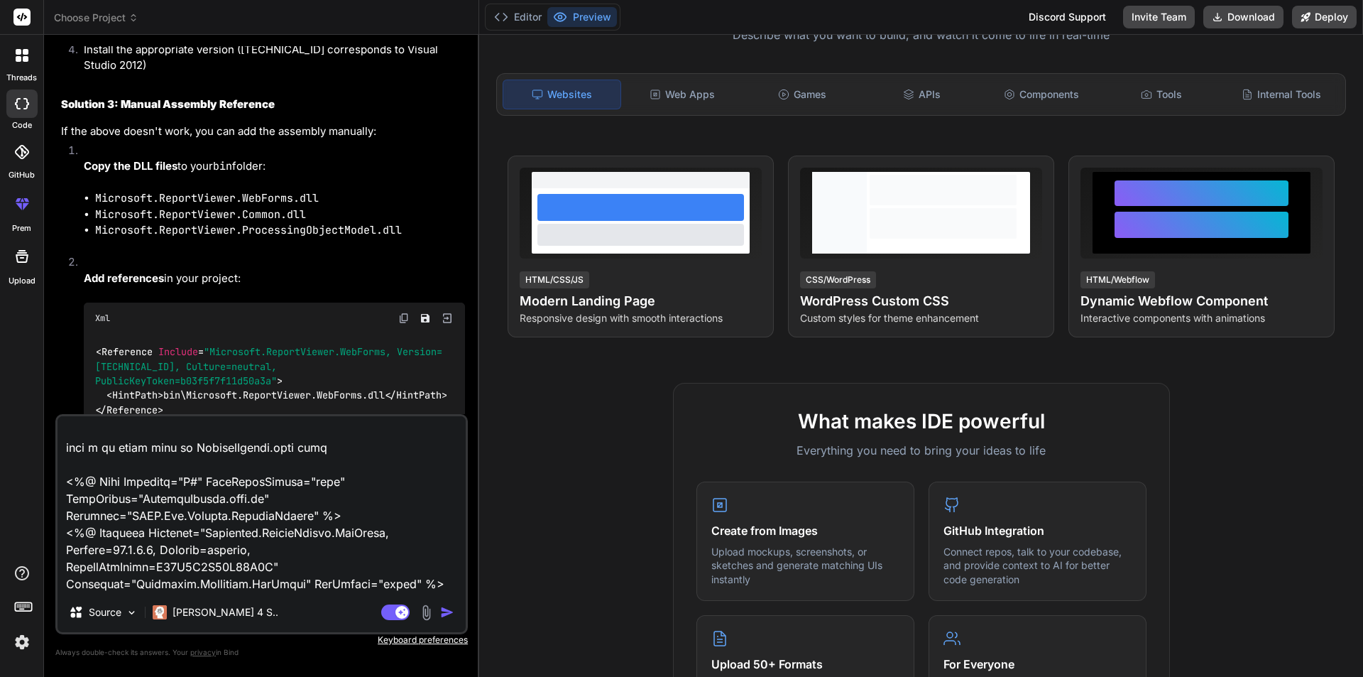
scroll to position [1110, 0]
click at [440, 580] on textarea at bounding box center [262, 504] width 408 height 176
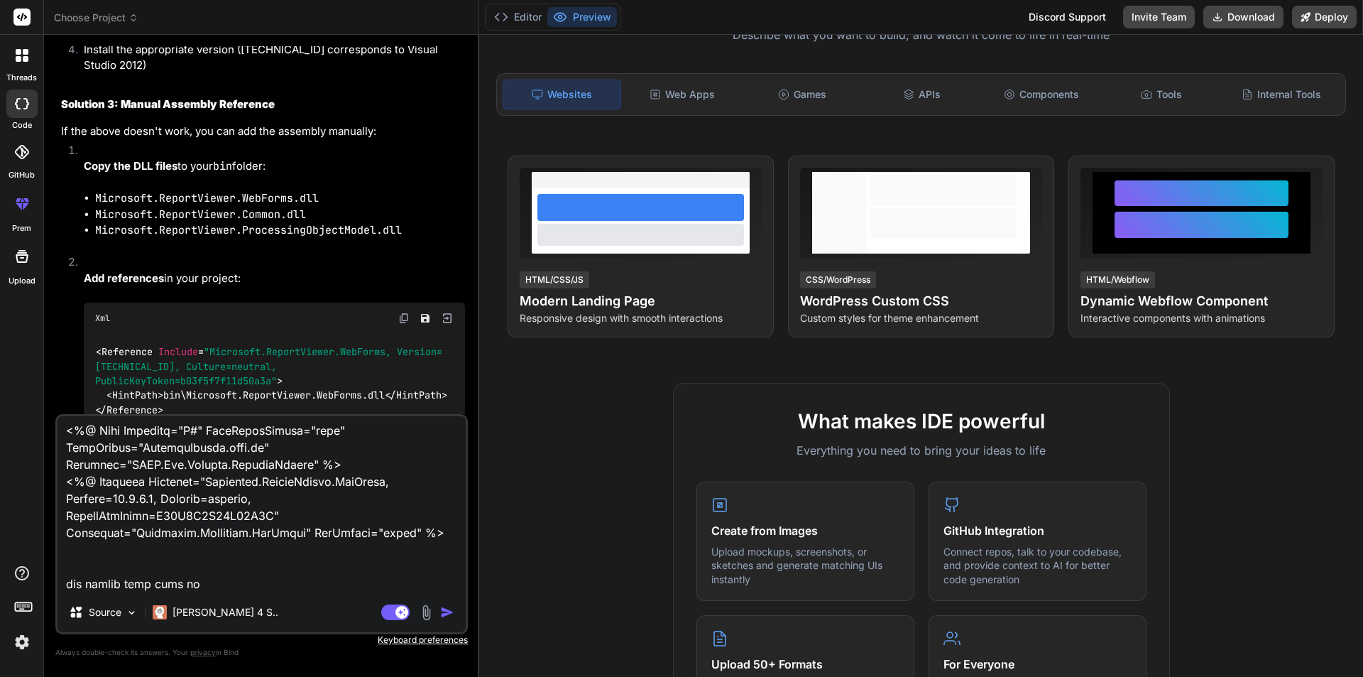
paste textarea "<runtime> <assemblyBinding xmlns="urn:schemas-microsoft-com:asm.v1"> <dependent…"
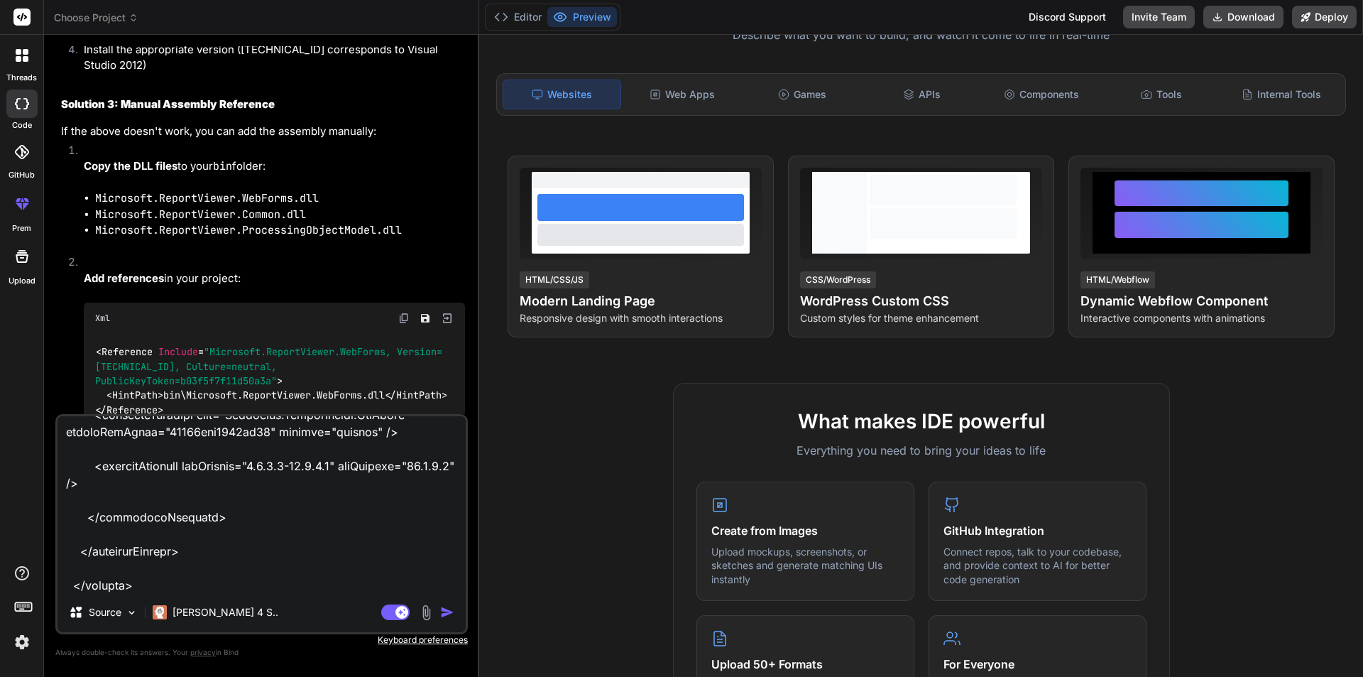
scroll to position [1501, 0]
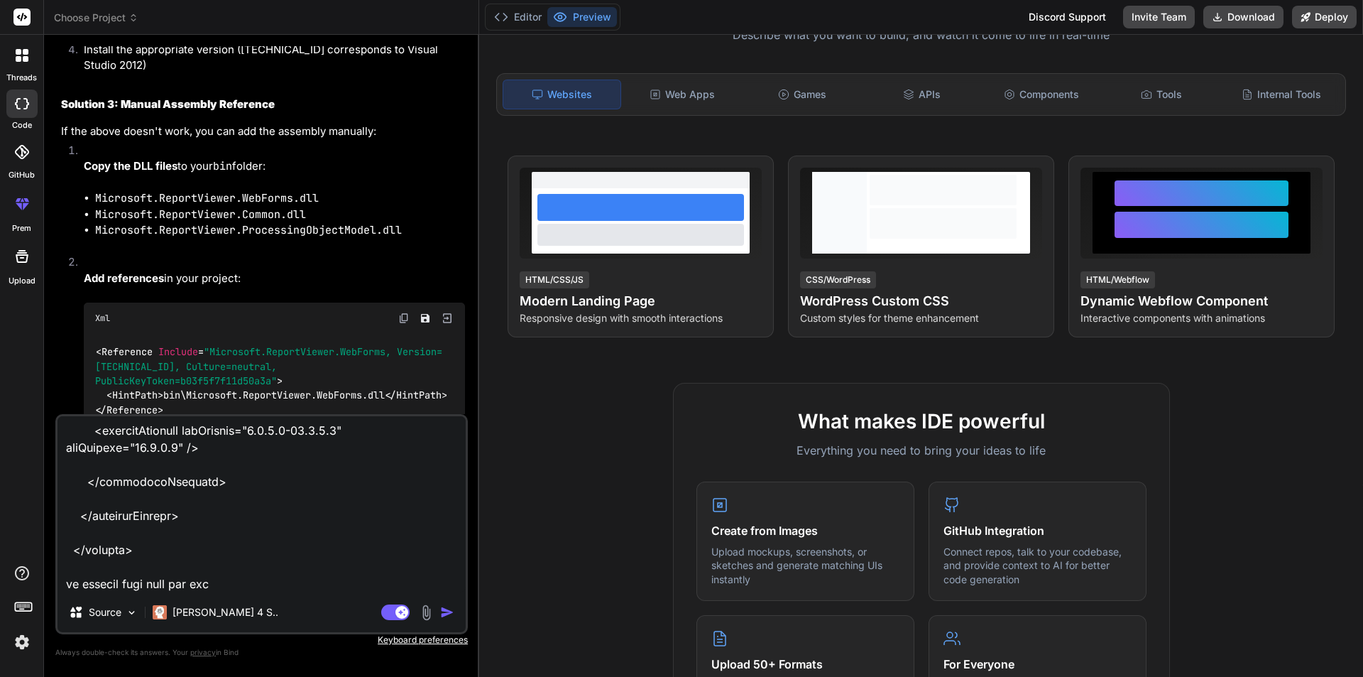
click at [195, 583] on textarea at bounding box center [262, 504] width 408 height 176
click at [232, 581] on textarea at bounding box center [262, 504] width 408 height 176
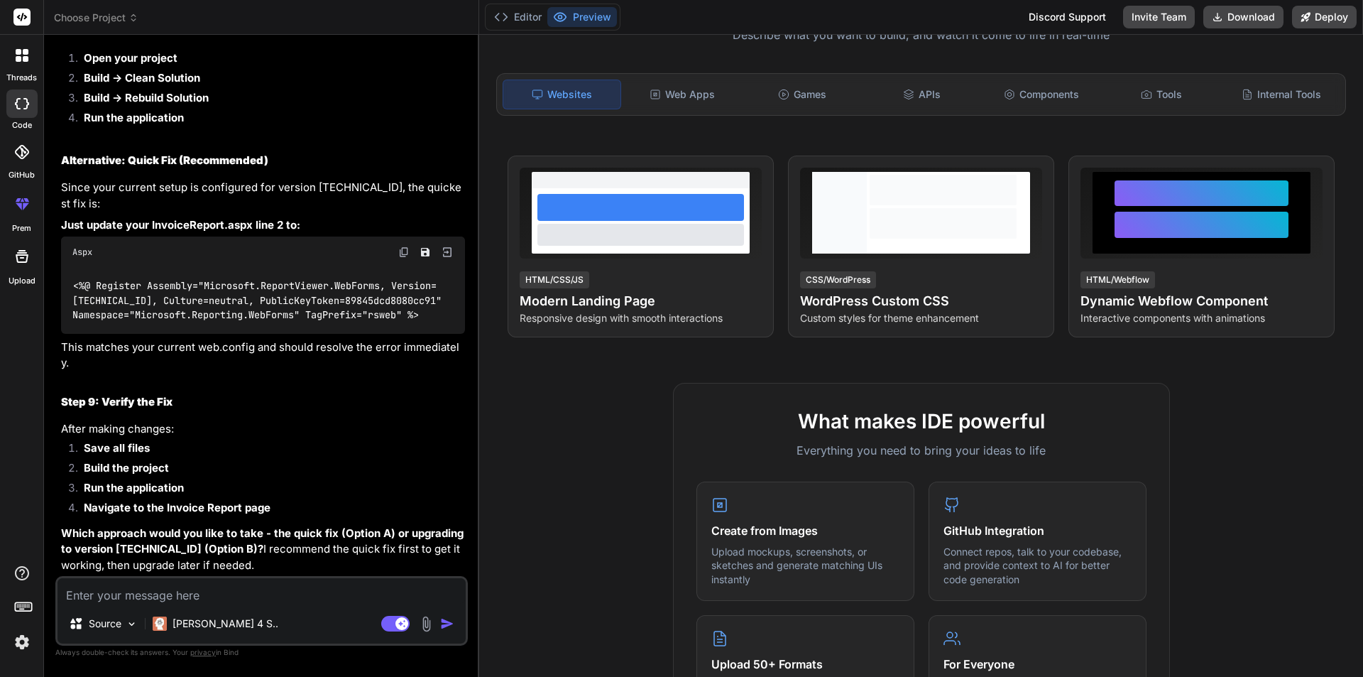
scroll to position [8630, 0]
click at [121, 596] on textarea at bounding box center [262, 591] width 408 height 26
click at [156, 322] on code "<%@ Register Assembly="Microsoft.ReportViewer.WebForms, Version=11.0.0.0, Cultu…" at bounding box center [259, 300] width 375 height 44
click at [157, 603] on textarea at bounding box center [262, 591] width 408 height 26
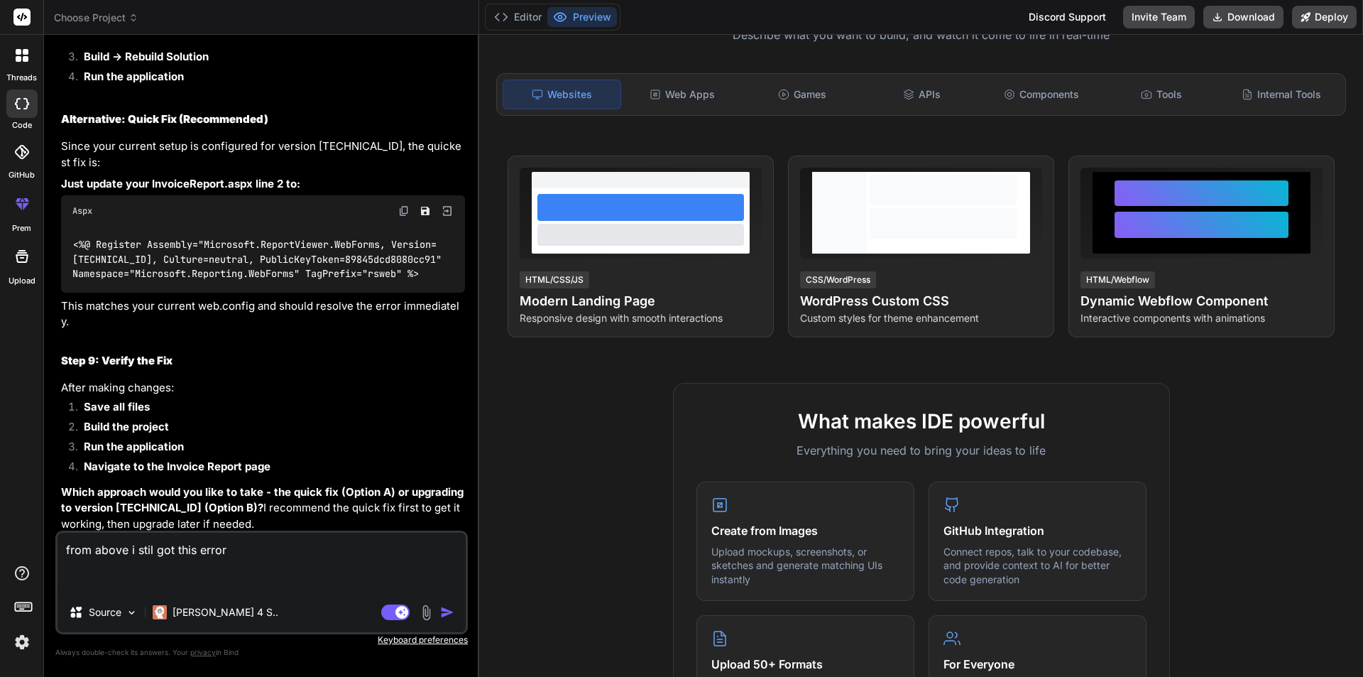
paste textarea "Parser Error Description: An error occurred during the parsing of a resource re…"
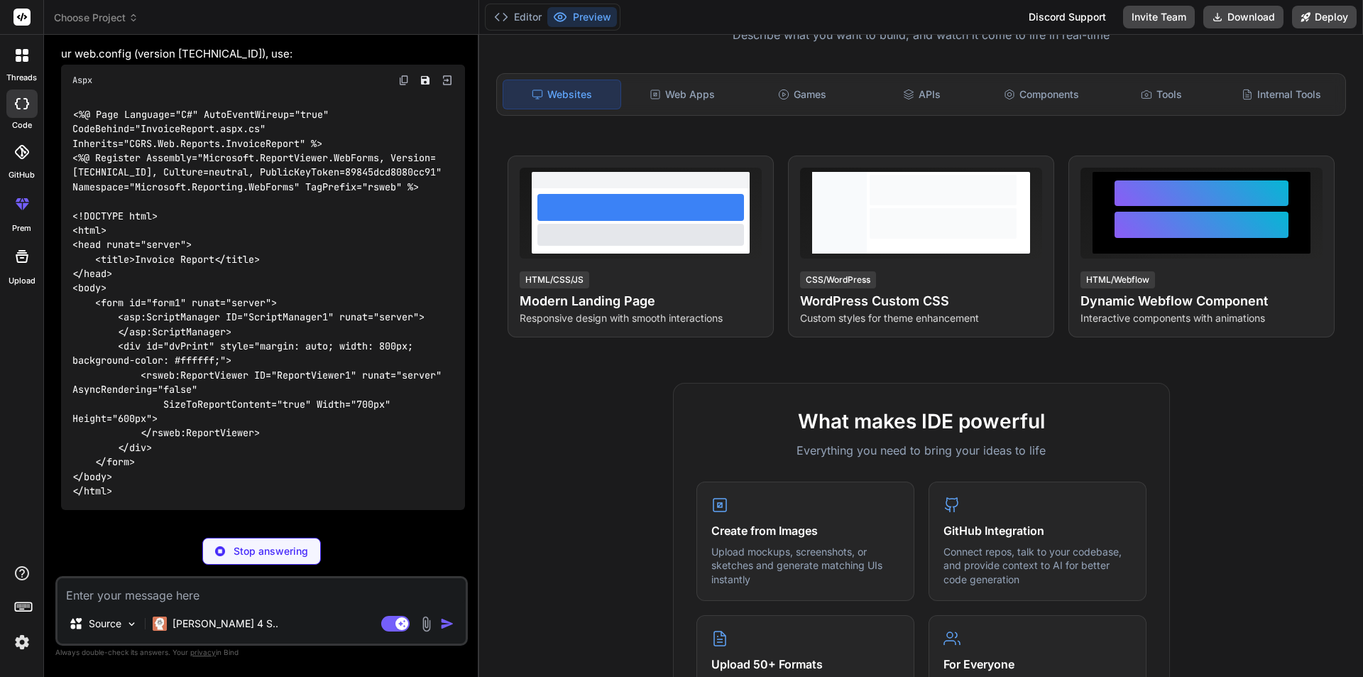
scroll to position [10222, 0]
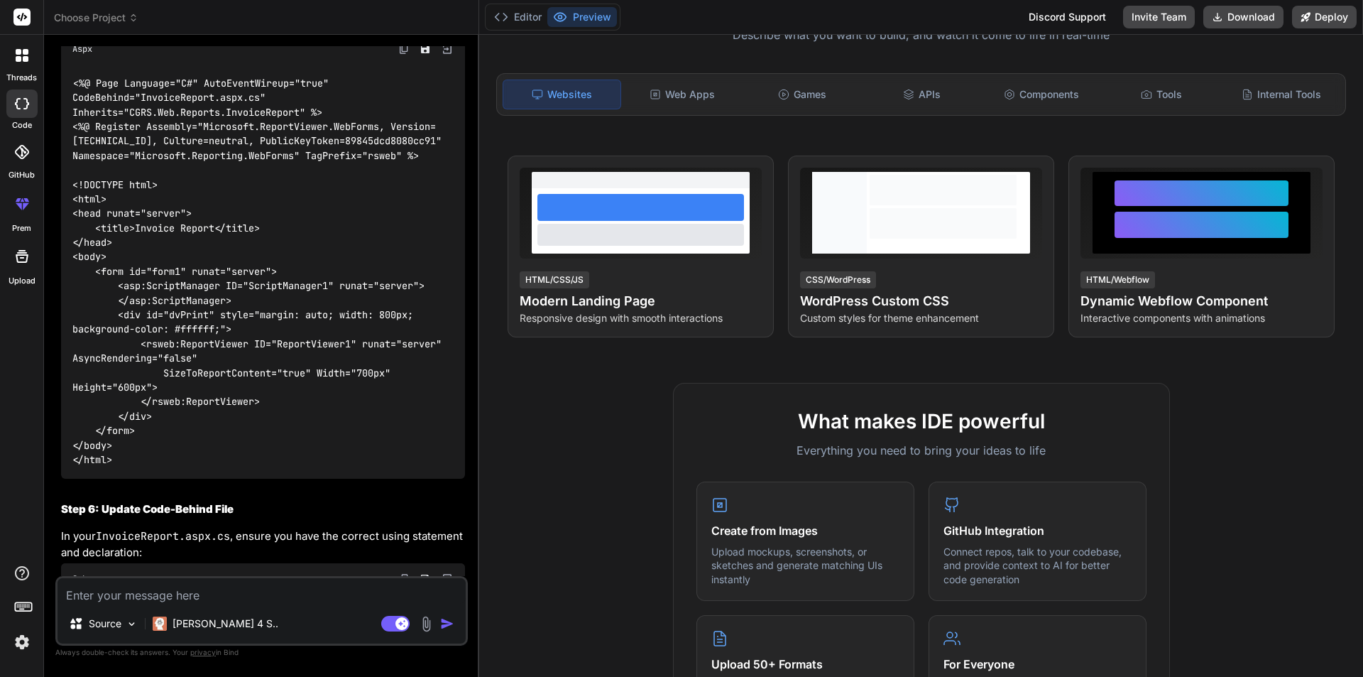
click at [271, 295] on div "<%@ Page Language="C#" AutoEventWireup="true" CodeBehind="InvoiceReport.aspx.cs…" at bounding box center [263, 272] width 404 height 414
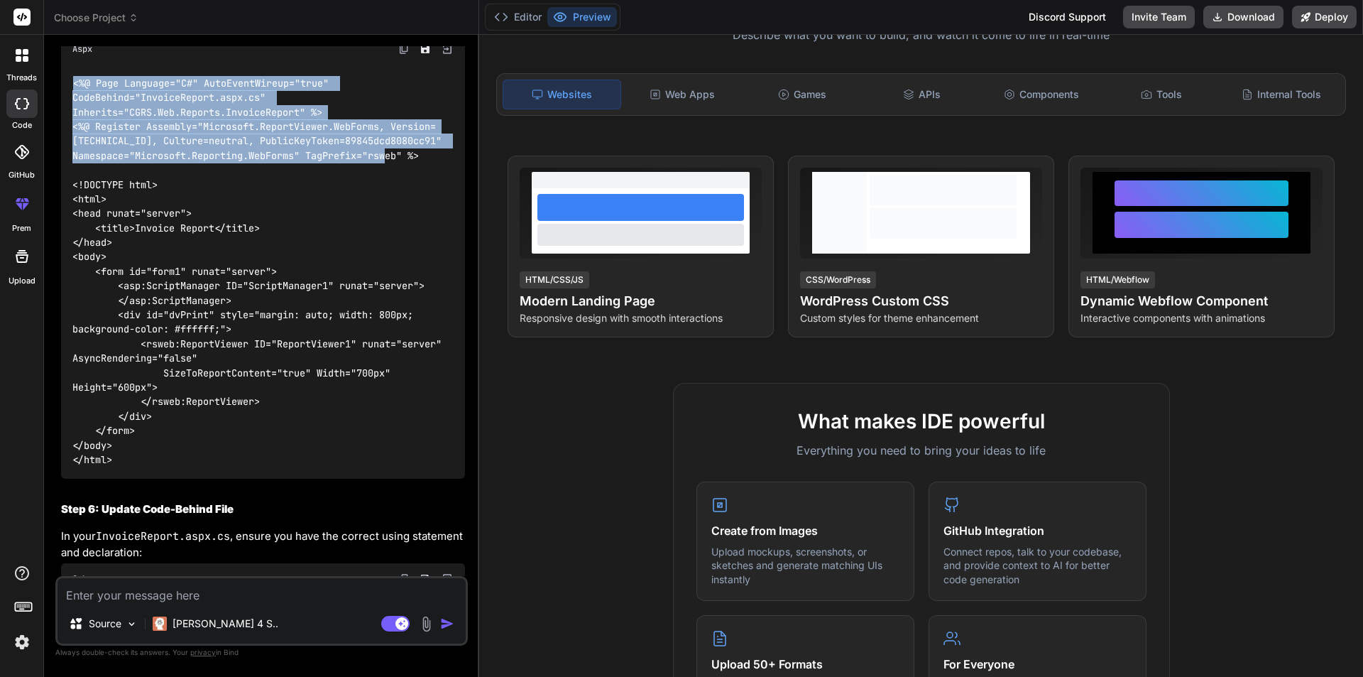
drag, startPoint x: 425, startPoint y: 194, endPoint x: 67, endPoint y: 129, distance: 363.6
click at [52, 109] on div "Bind AI Web Search Created with Pixso. Code Generator You hello Bind AI ‌ ‌ ‌ ‌…" at bounding box center [261, 355] width 435 height 641
copy code "<%@ Page Language="C#" AutoEventWireup="true" CodeBehind="InvoiceReport.aspx.cs…"
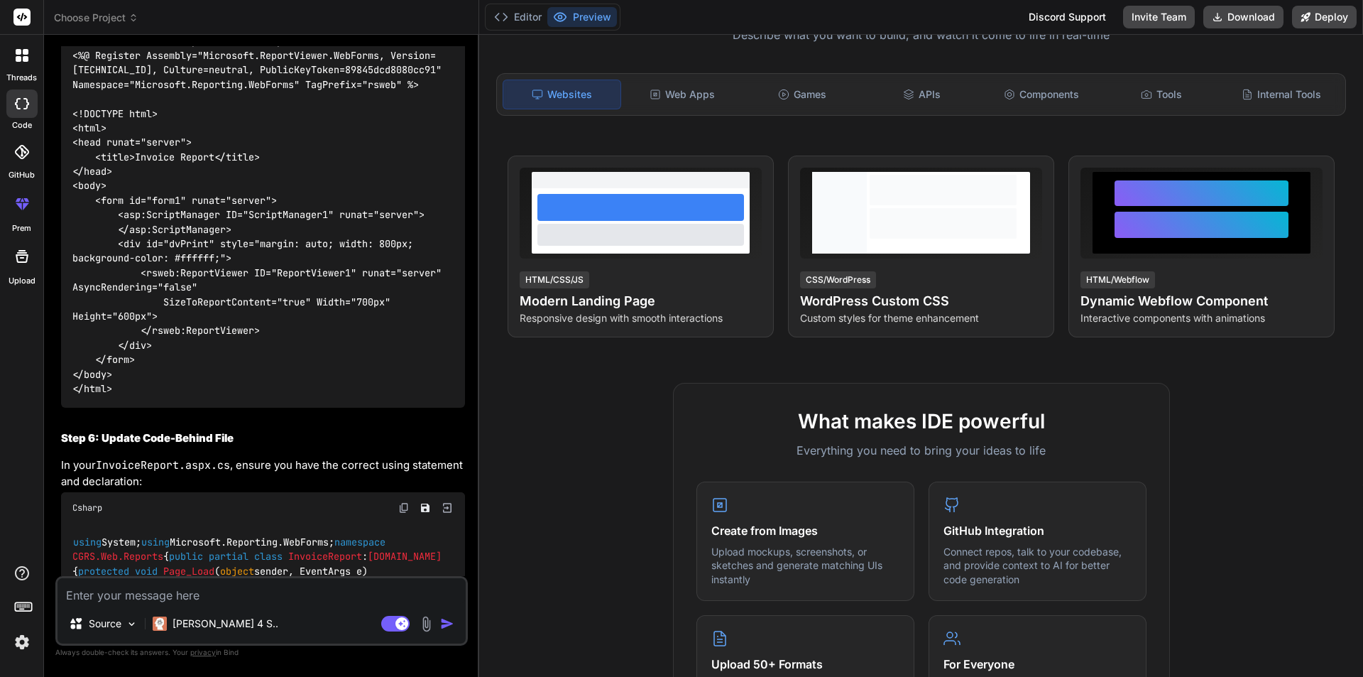
click at [187, 257] on code "<%@ Page Language="C#" AutoEventWireup="true" CodeBehind="InvoiceReport.aspx.cs…" at bounding box center [259, 200] width 375 height 391
copy code "ScriptManager"
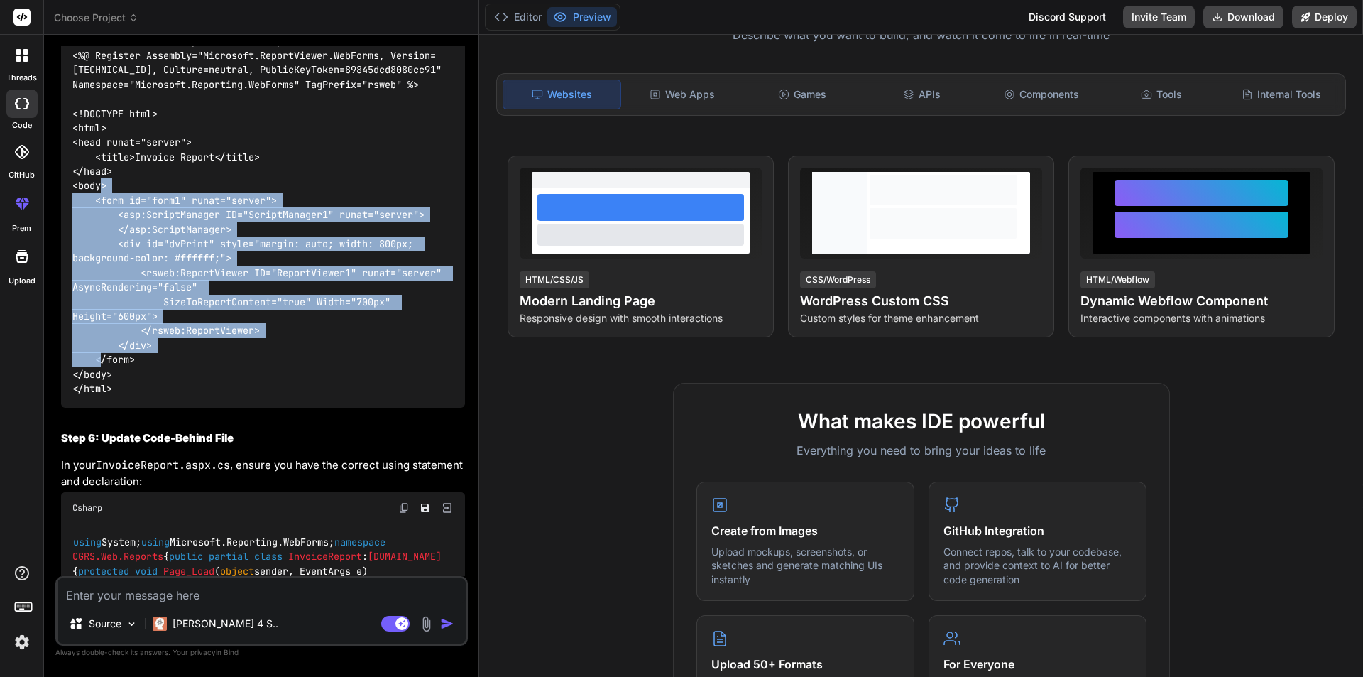
drag, startPoint x: 94, startPoint y: 236, endPoint x: 150, endPoint y: 393, distance: 167.0
click at [150, 393] on div "<%@ Page Language="C#" AutoEventWireup="true" CodeBehind="InvoiceReport.aspx.cs…" at bounding box center [263, 201] width 404 height 414
copy code "<form id="form1" runat="server"> <asp:ScriptManager ID="ScriptManager1" runat="…"
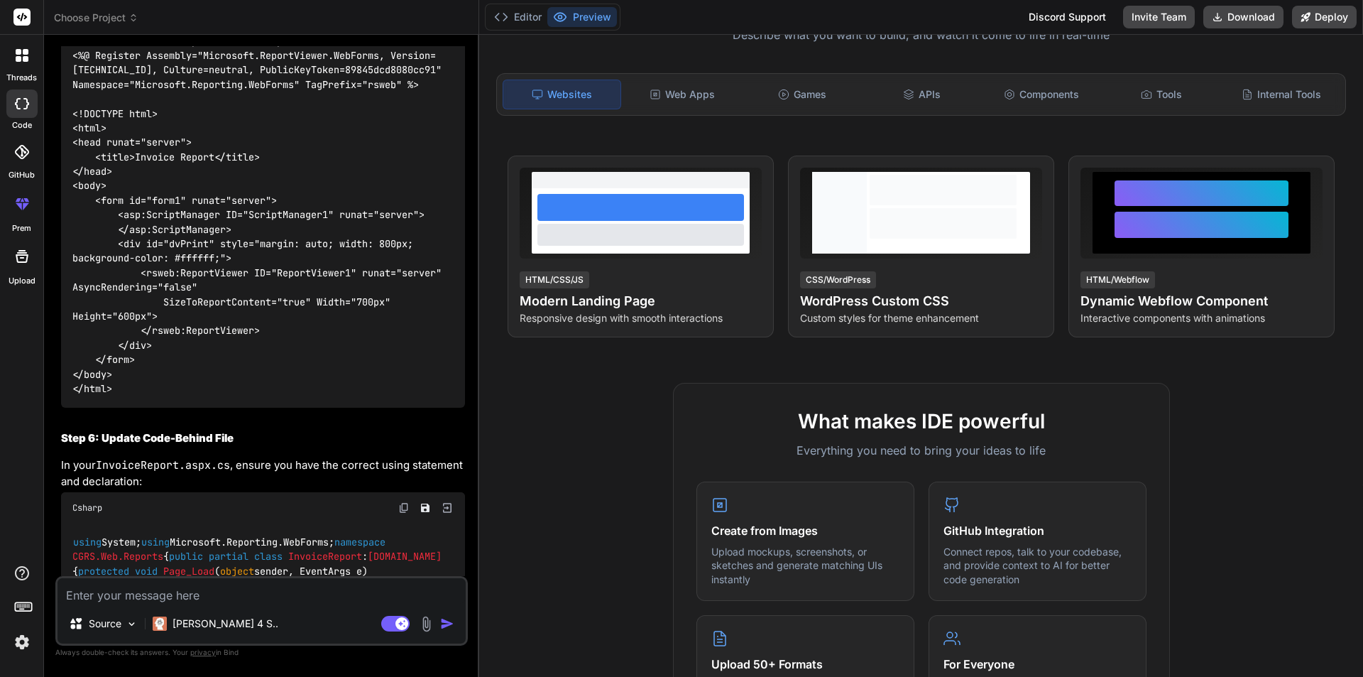
click at [244, 586] on textarea at bounding box center [262, 591] width 408 height 26
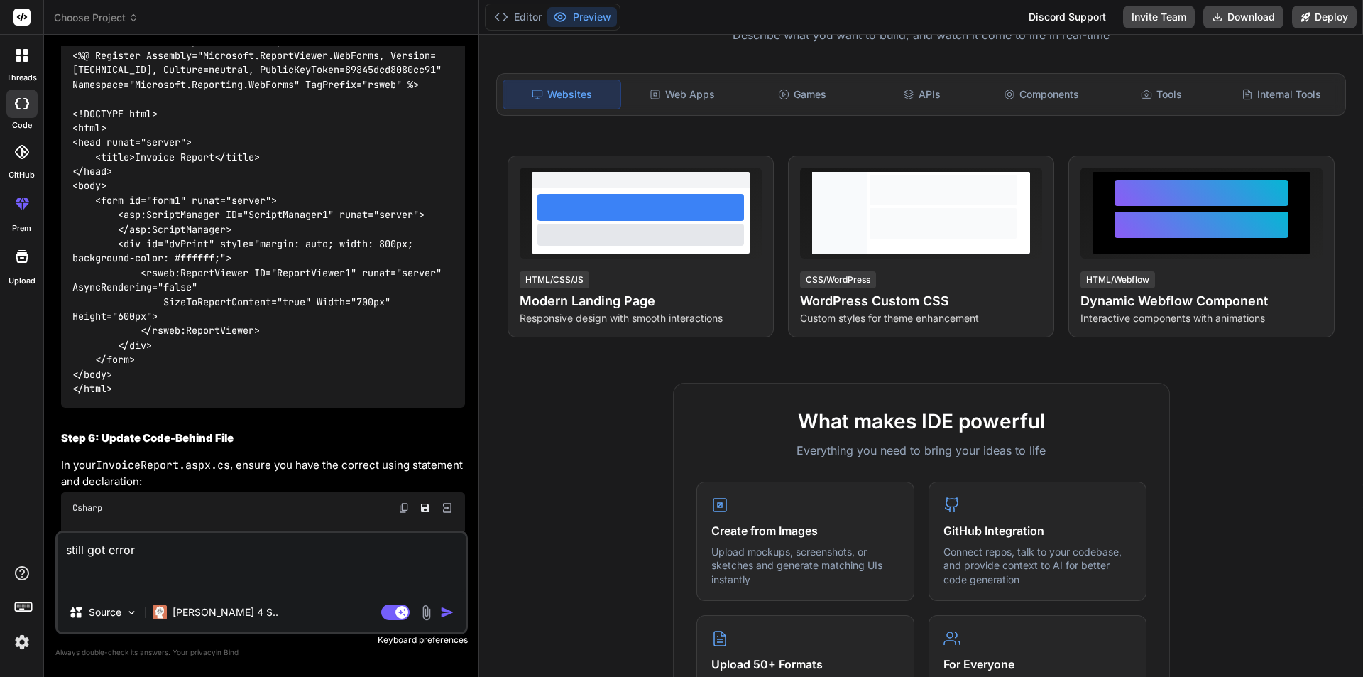
paste textarea "Compilation Error Description: An error occurred during the compilation of a re…"
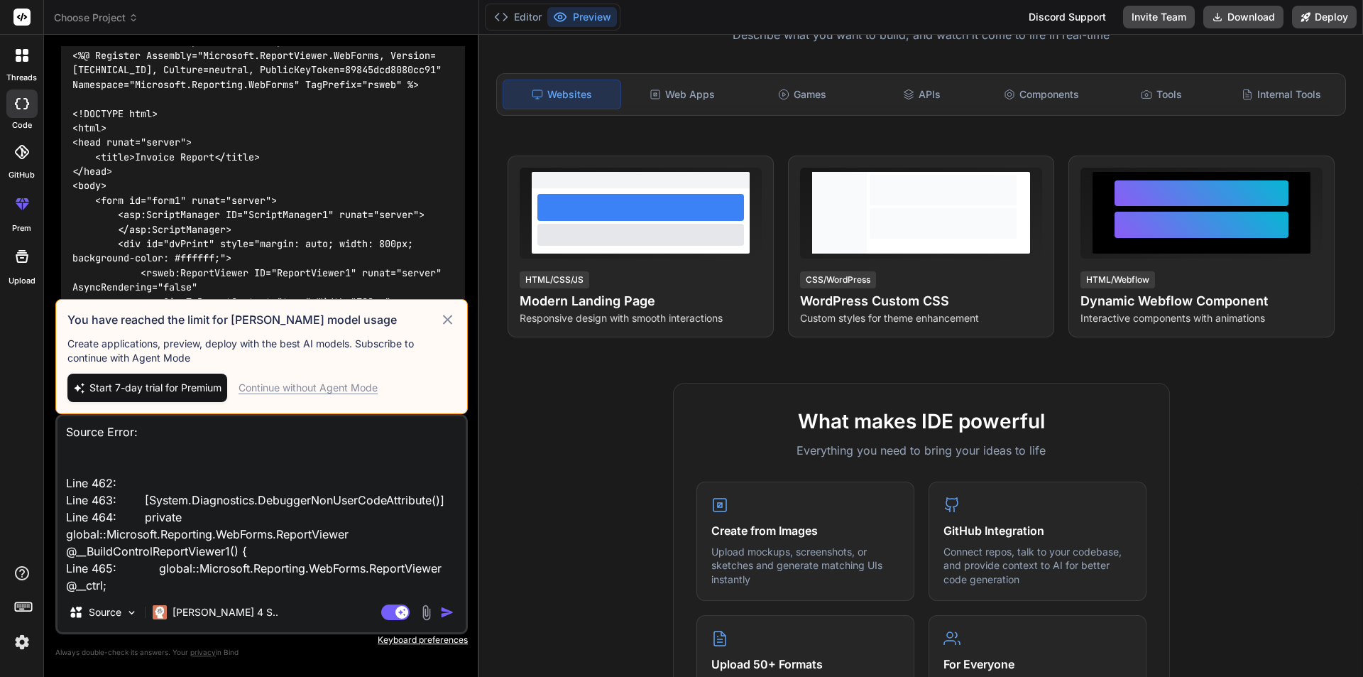
click at [379, 591] on textarea "still got error Compilation Error Description: An error occurred during the com…" at bounding box center [262, 504] width 408 height 176
click at [449, 315] on icon at bounding box center [447, 319] width 16 height 17
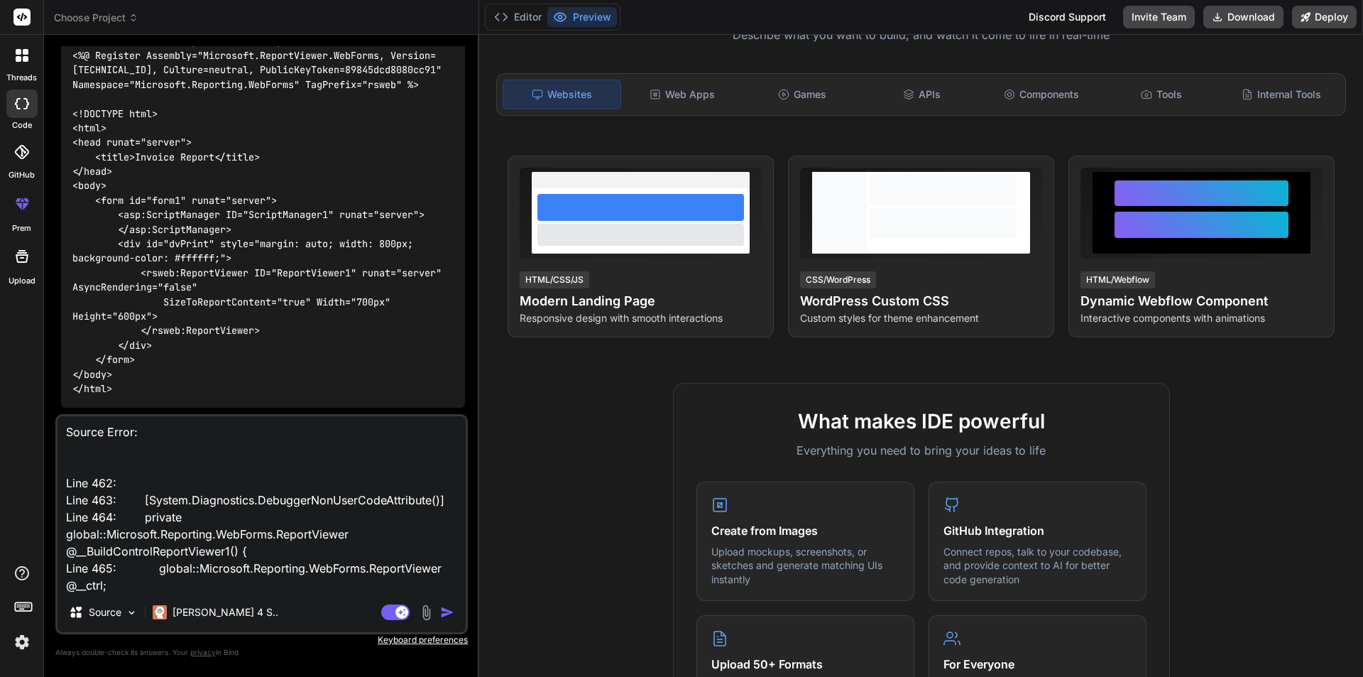
click at [447, 618] on img "button" at bounding box center [447, 612] width 14 height 14
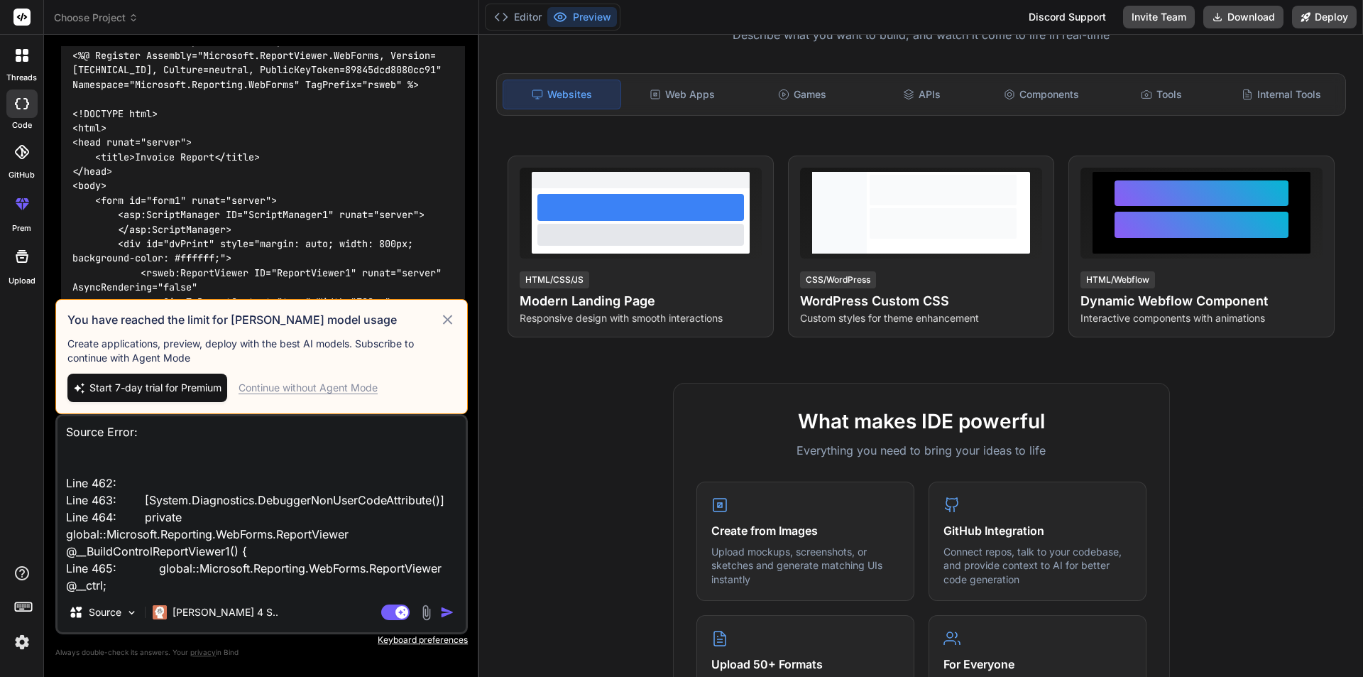
click at [295, 388] on div "Continue without Agent Mode" at bounding box center [308, 387] width 139 height 14
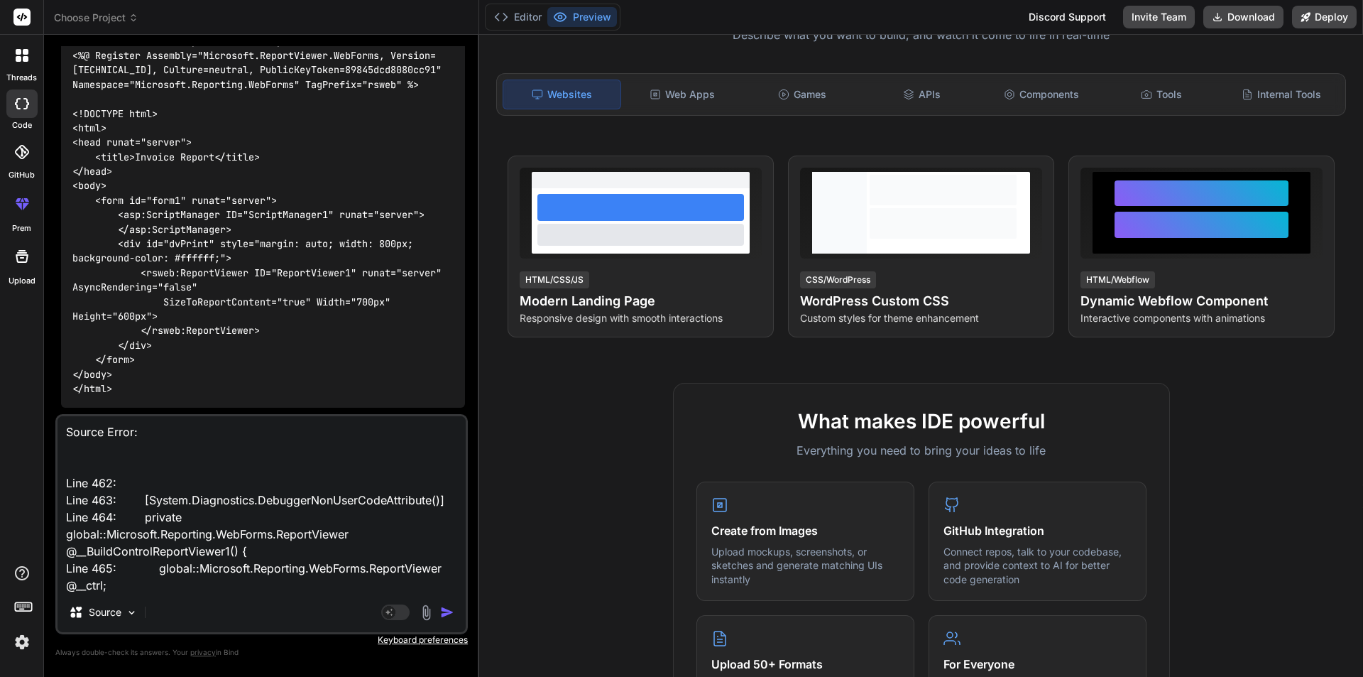
click at [442, 606] on img "button" at bounding box center [447, 612] width 14 height 14
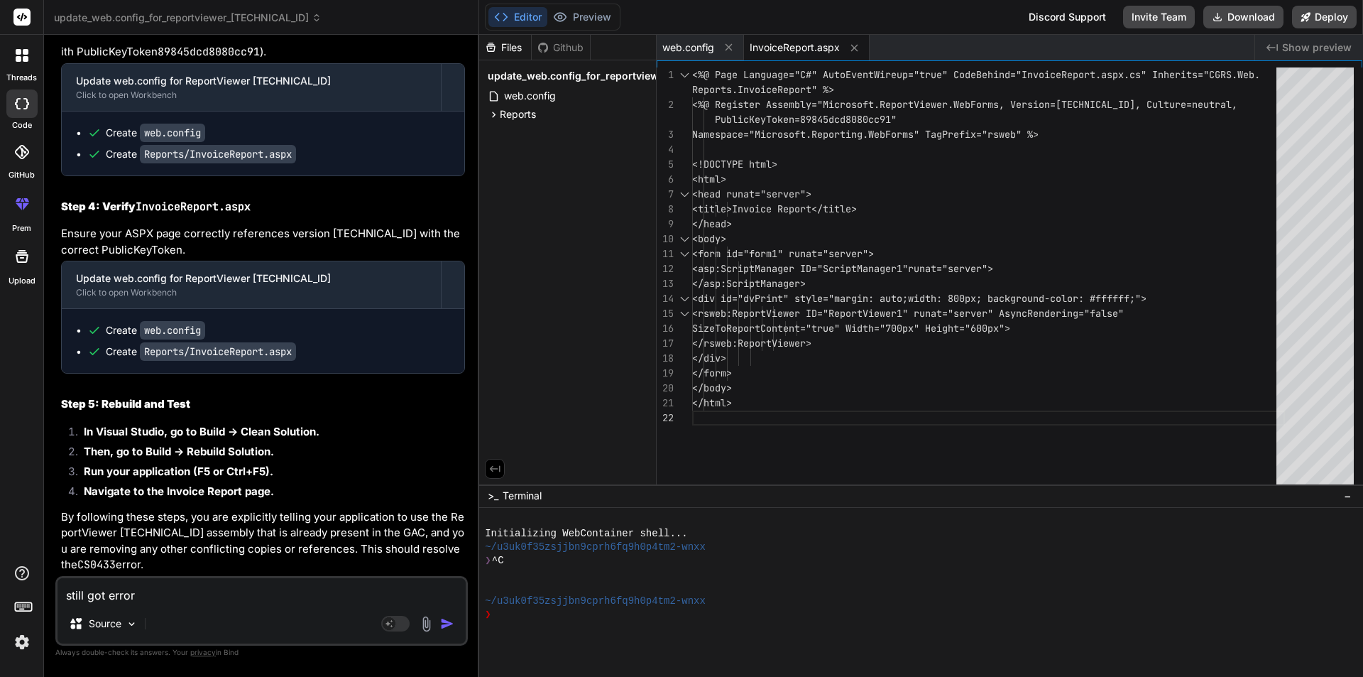
scroll to position [14108, 0]
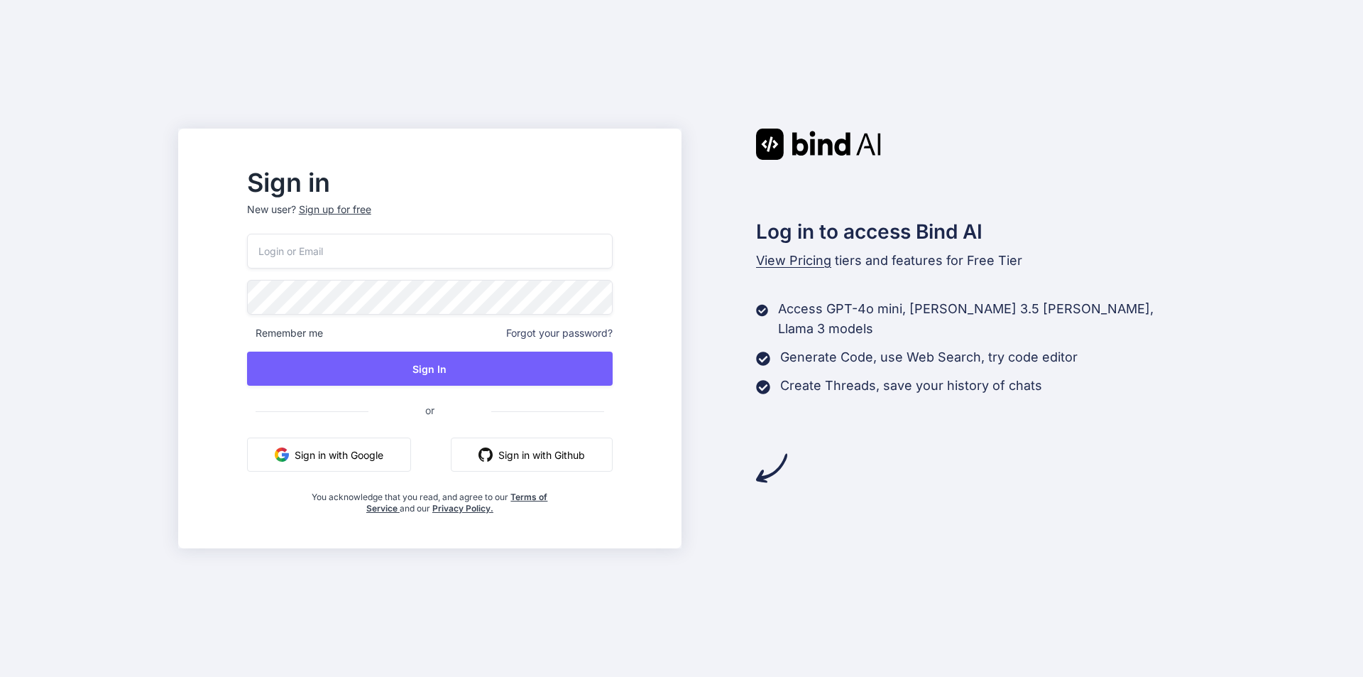
click at [395, 253] on input "email" at bounding box center [430, 251] width 366 height 35
click at [318, 251] on input "[EMAIL_ADDRESS][DOMAIN_NAME]" at bounding box center [430, 251] width 366 height 35
type input "[EMAIL_ADDRESS][DOMAIN_NAME]"
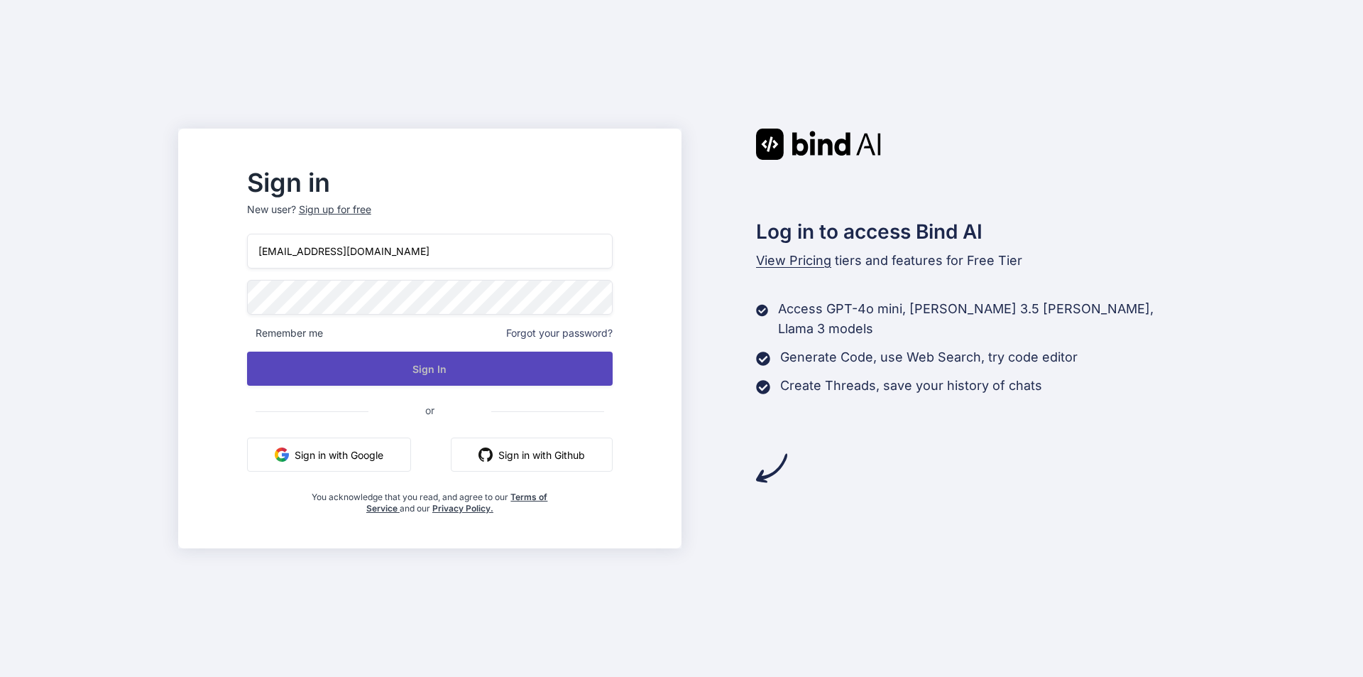
click at [418, 364] on button "Sign In" at bounding box center [430, 368] width 366 height 34
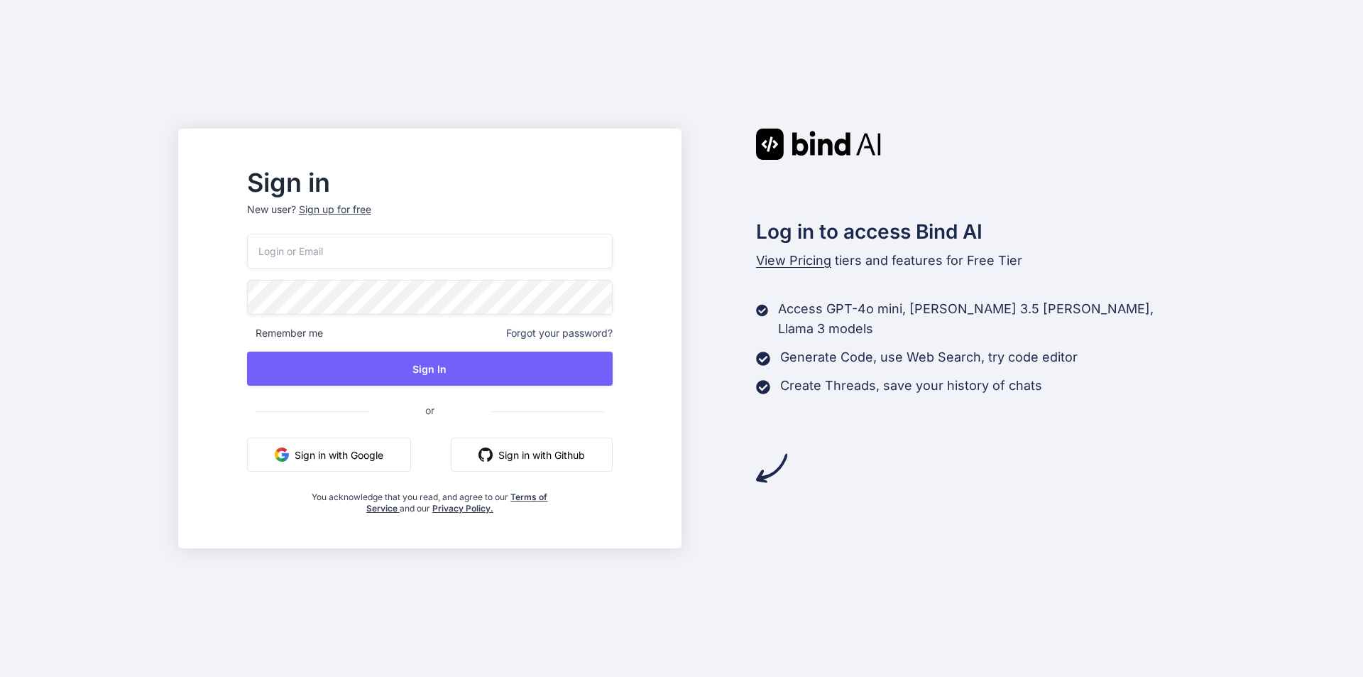
click at [369, 236] on input "email" at bounding box center [430, 251] width 366 height 35
type input "[EMAIL_ADDRESS][DOMAIN_NAME]"
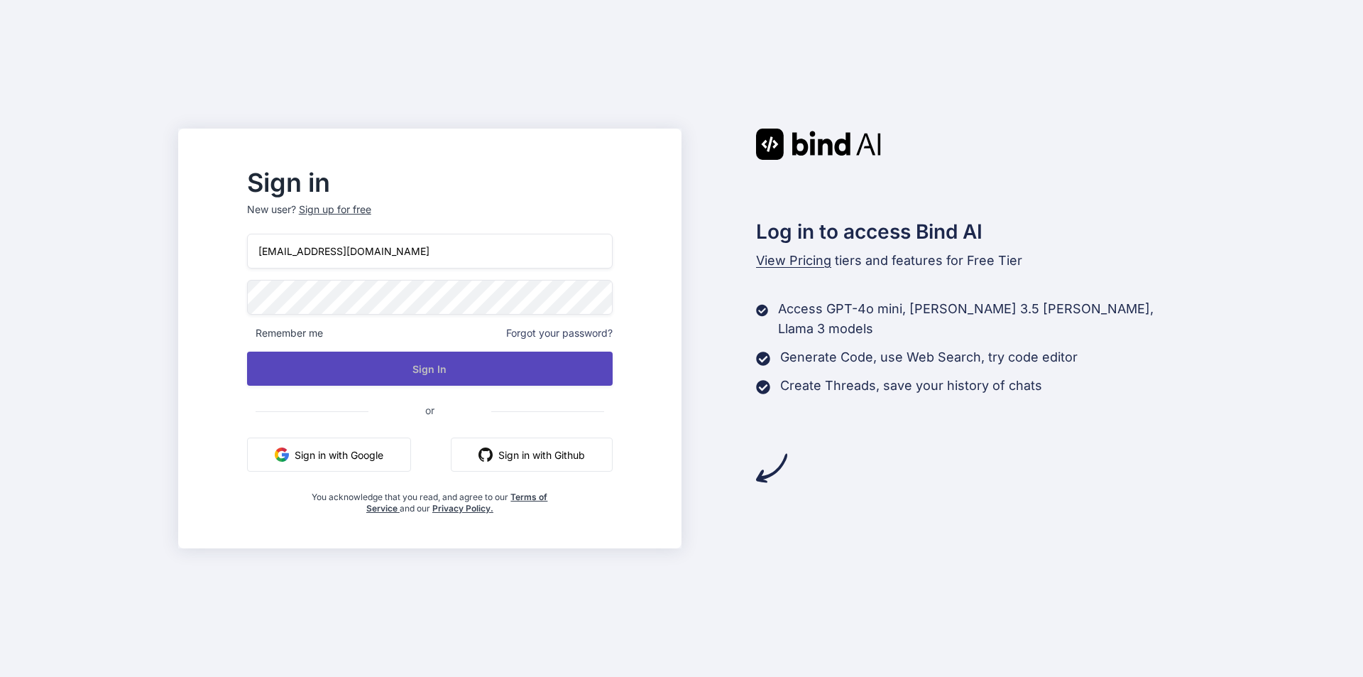
click at [421, 363] on button "Sign In" at bounding box center [430, 368] width 366 height 34
